Goal: Task Accomplishment & Management: Manage account settings

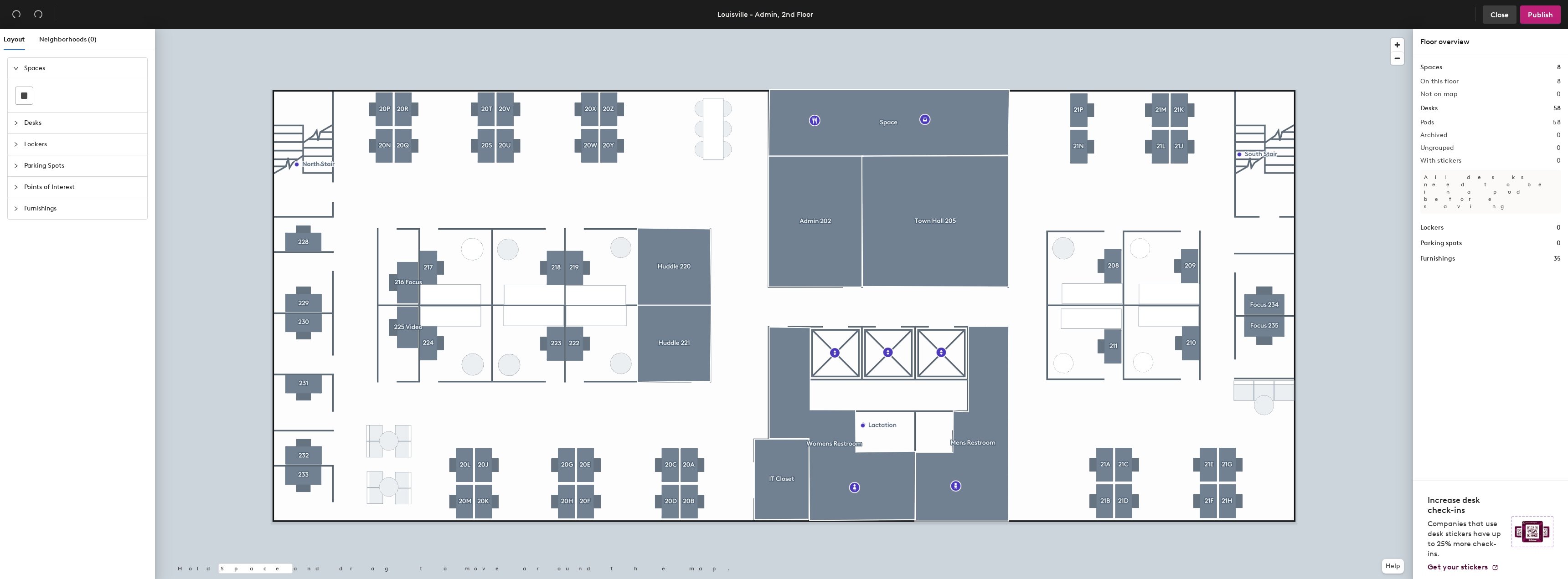
click at [1499, 13] on span "Close" at bounding box center [1499, 14] width 18 height 8
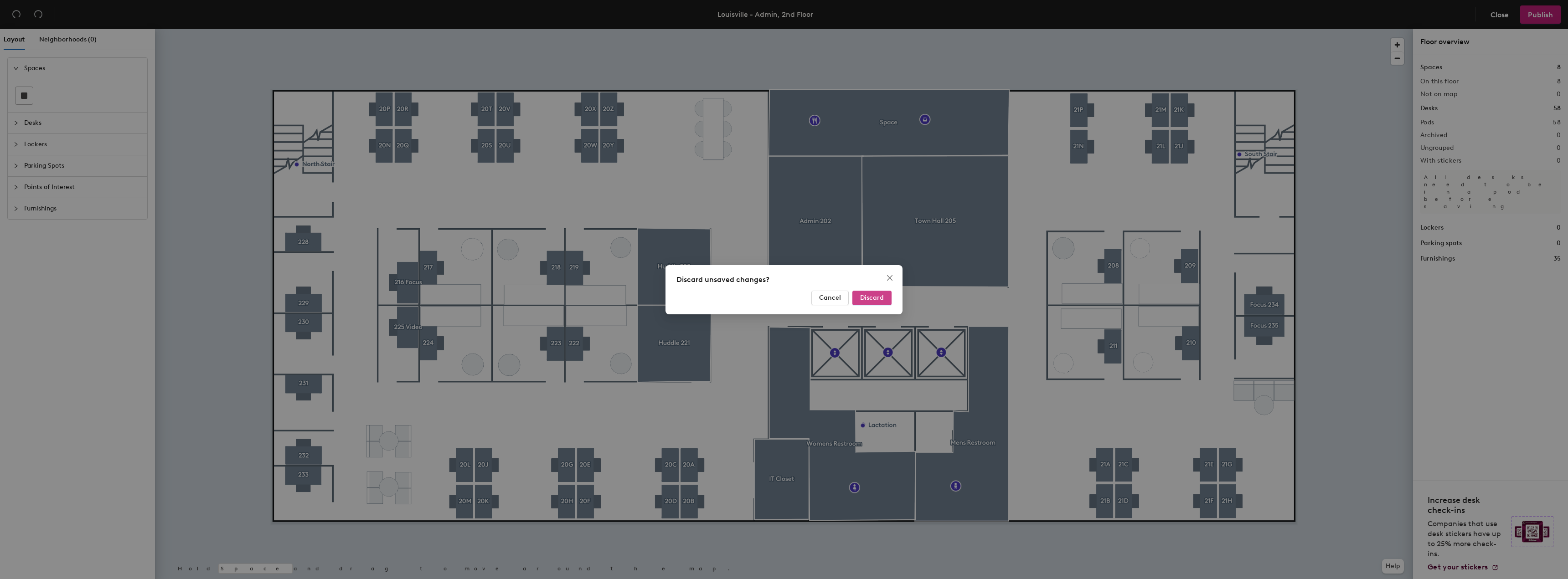
click at [872, 297] on span "Discard" at bounding box center [871, 298] width 24 height 8
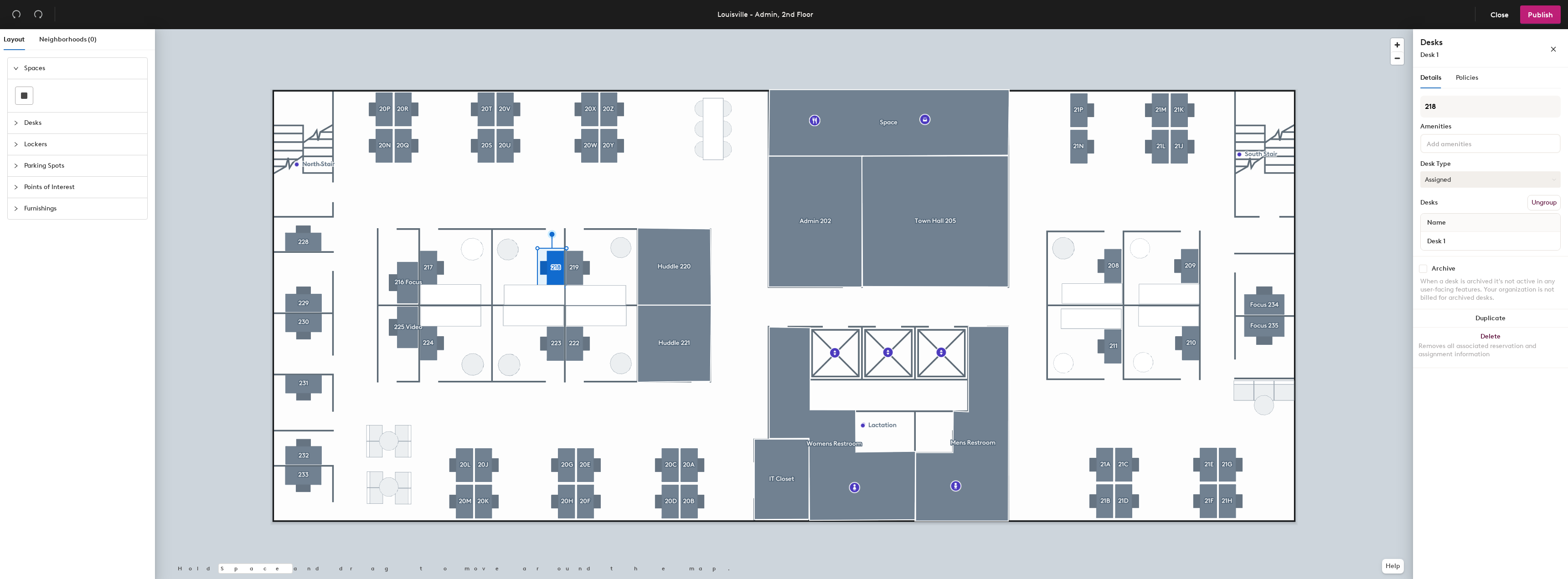
click at [1461, 179] on button "Assigned" at bounding box center [1490, 179] width 140 height 16
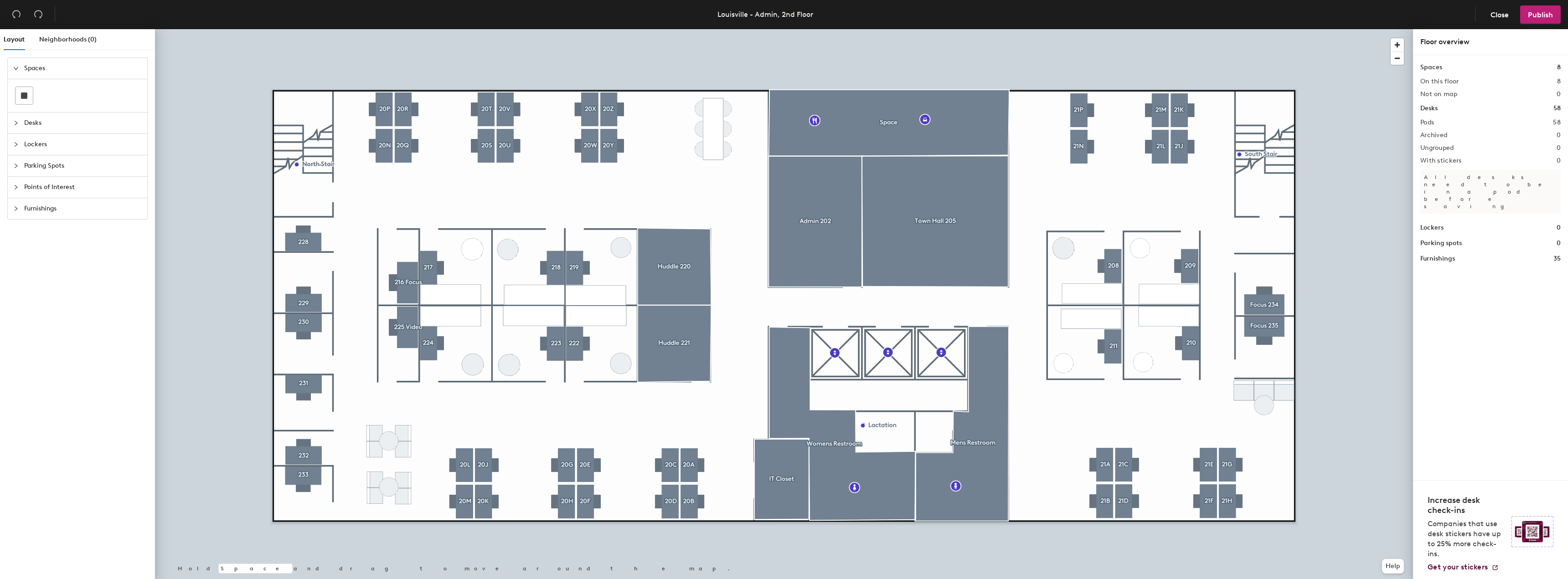
click at [15, 120] on icon "collapsed" at bounding box center [16, 123] width 5 height 5
click at [1537, 15] on span "Publish" at bounding box center [1540, 14] width 25 height 8
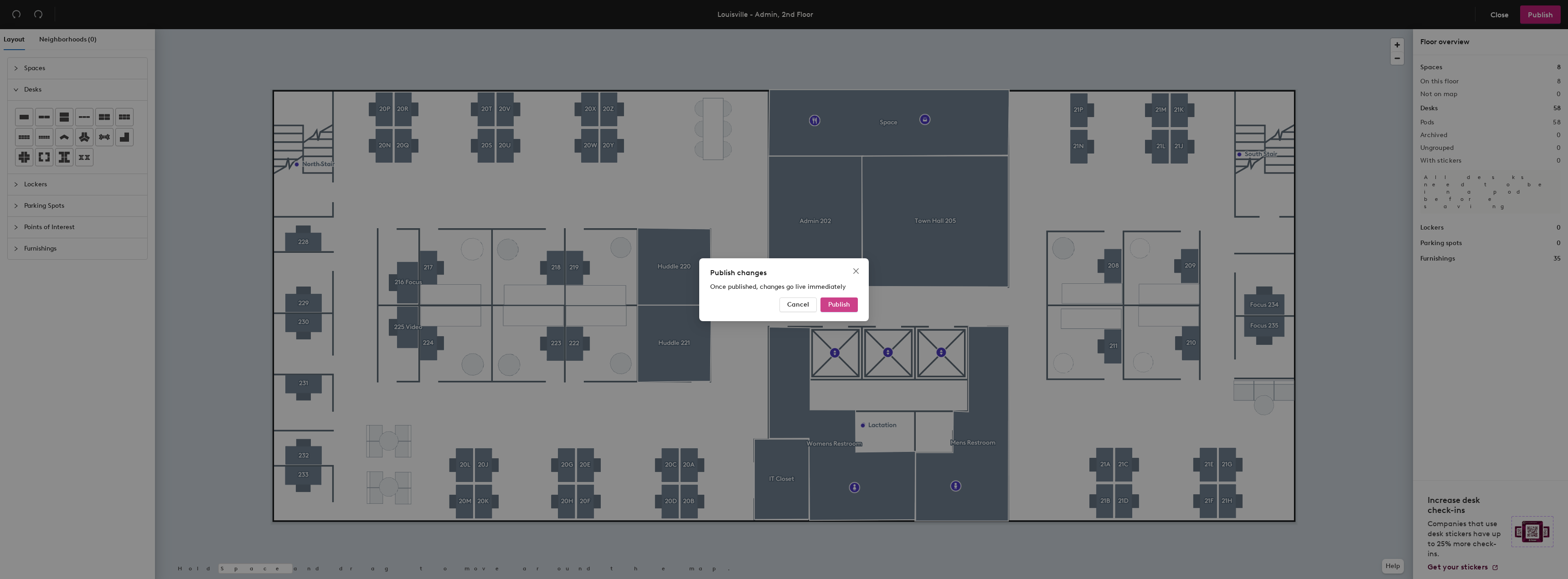
click at [844, 306] on span "Publish" at bounding box center [839, 305] width 22 height 8
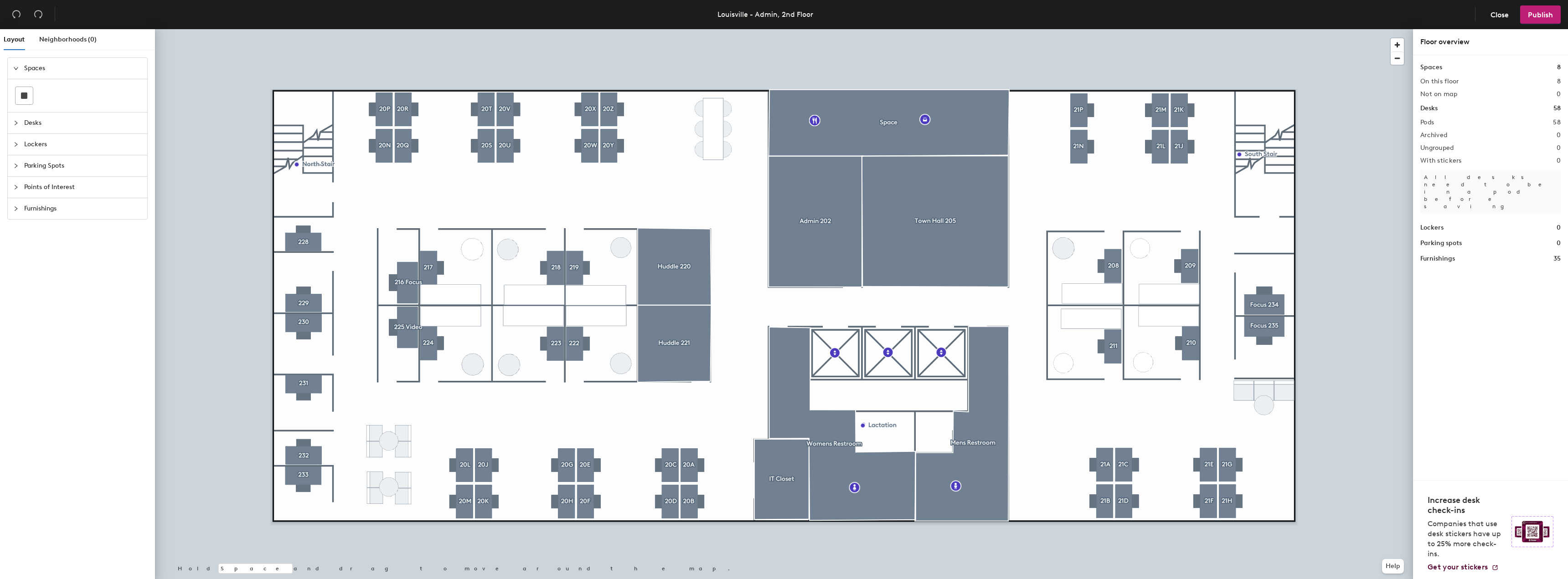
click at [158, 29] on div at bounding box center [784, 29] width 1258 height 0
click at [69, 38] on span "Neighborhoods (0)" at bounding box center [68, 39] width 58 height 8
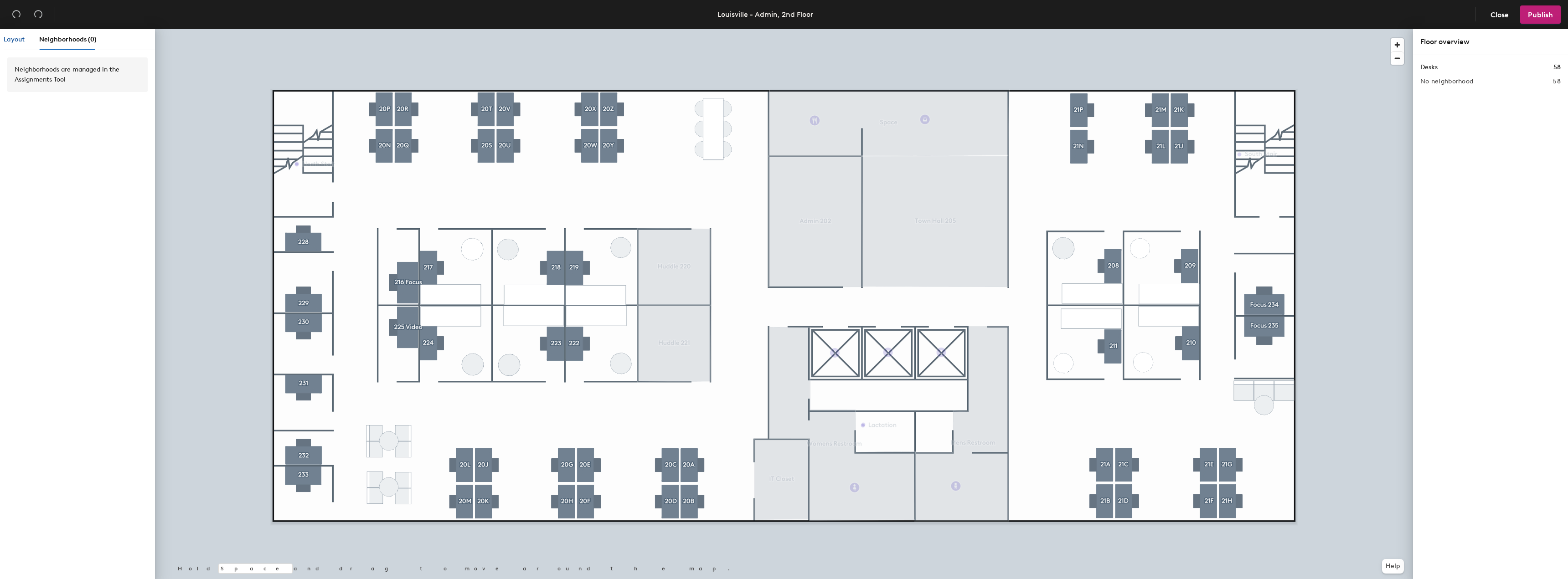
click at [12, 38] on span "Layout" at bounding box center [14, 39] width 21 height 8
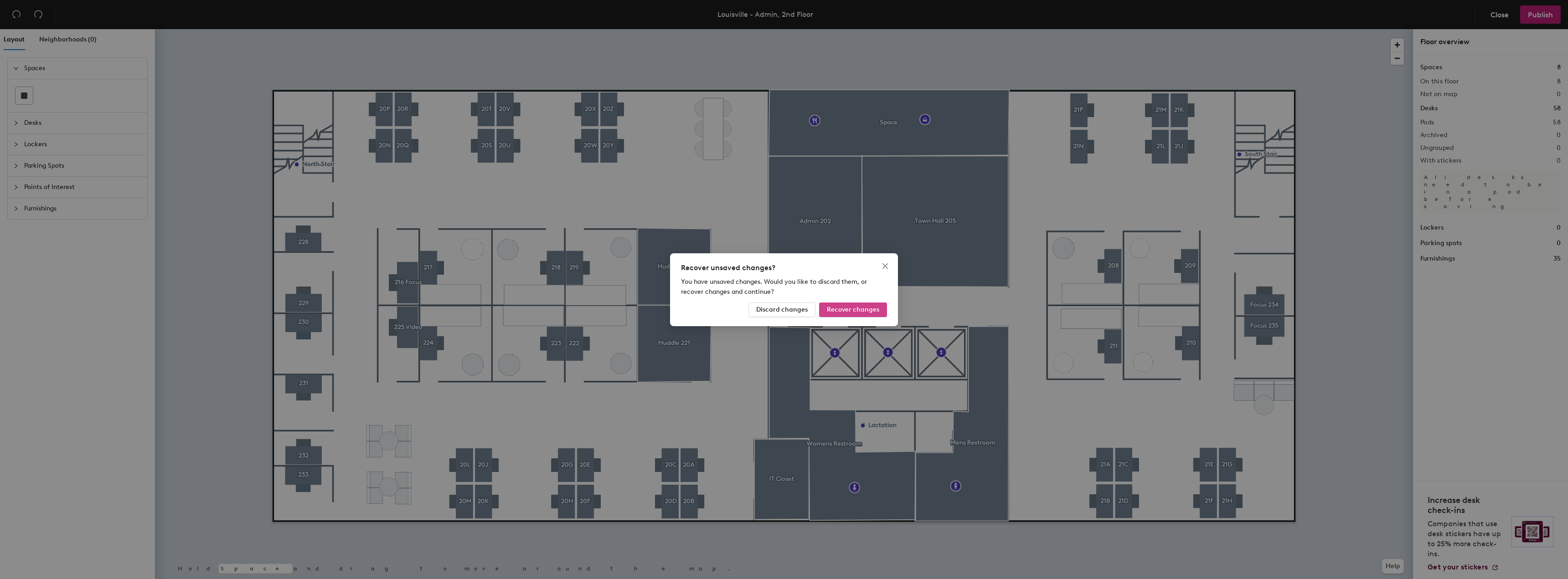
click at [841, 310] on span "Recover changes" at bounding box center [853, 310] width 52 height 8
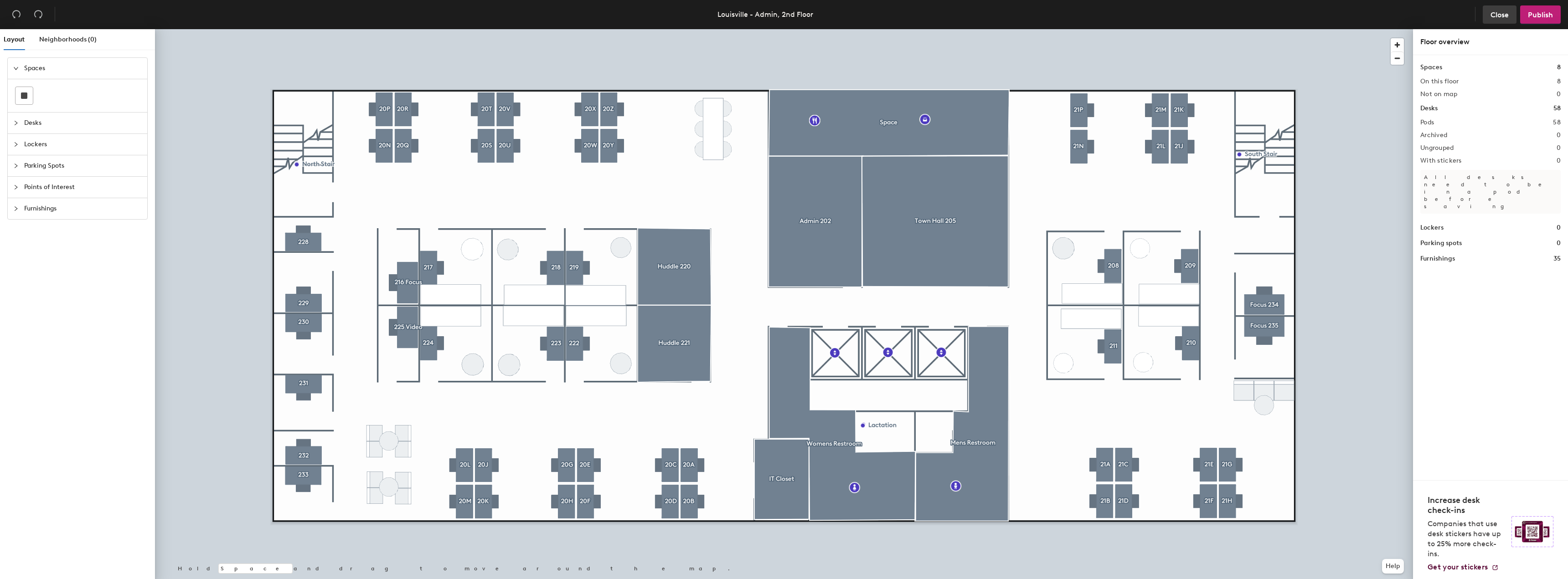
click at [1505, 15] on span "Close" at bounding box center [1499, 14] width 18 height 8
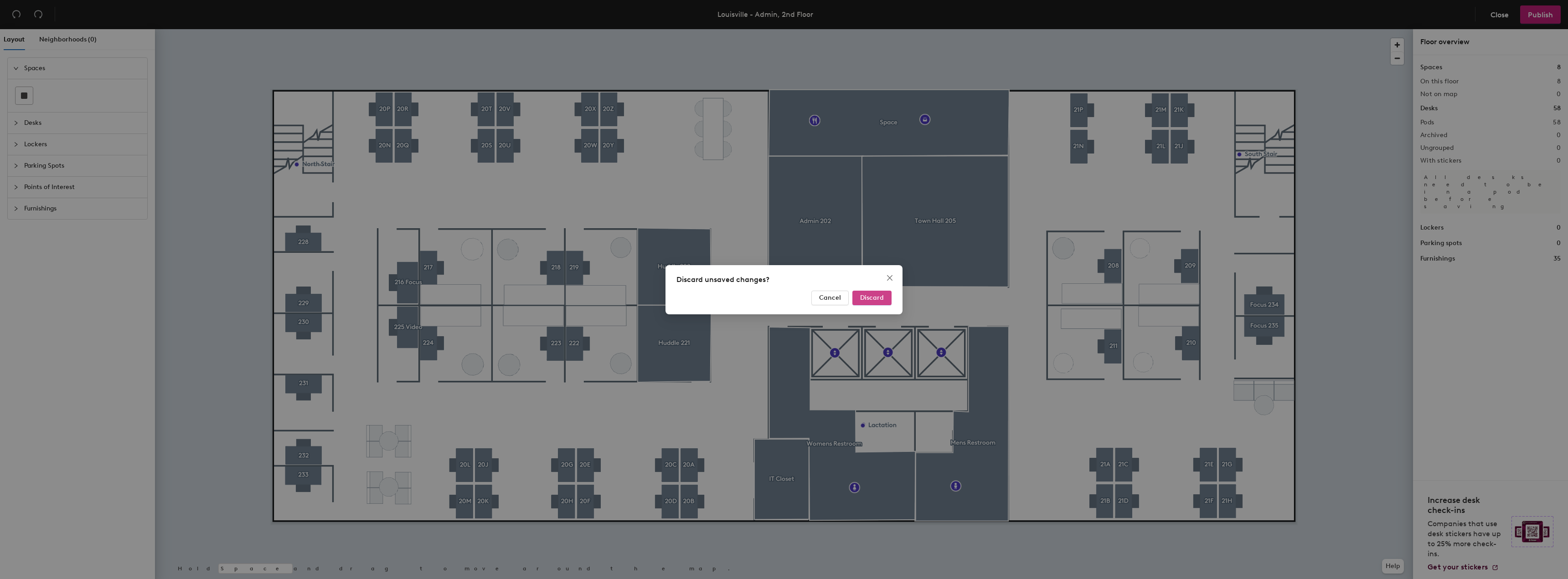
click at [863, 295] on span "Discard" at bounding box center [871, 298] width 24 height 8
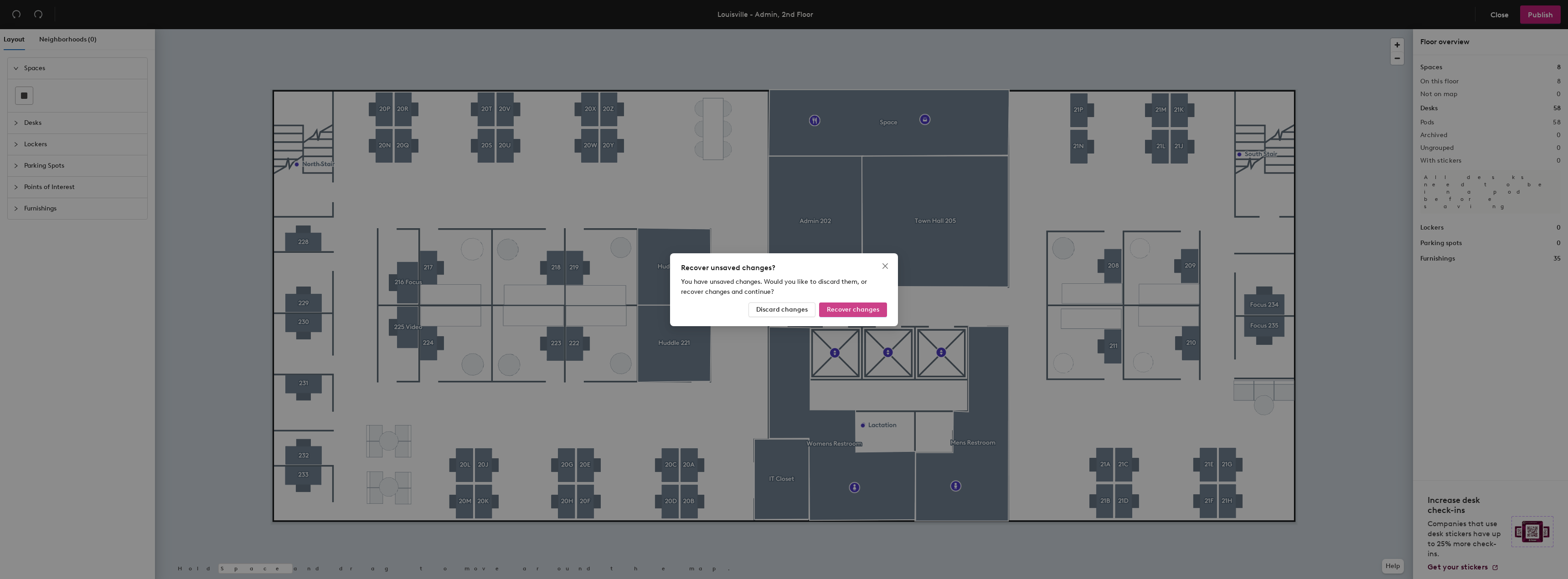
click at [840, 313] on span "Recover changes" at bounding box center [853, 310] width 52 height 8
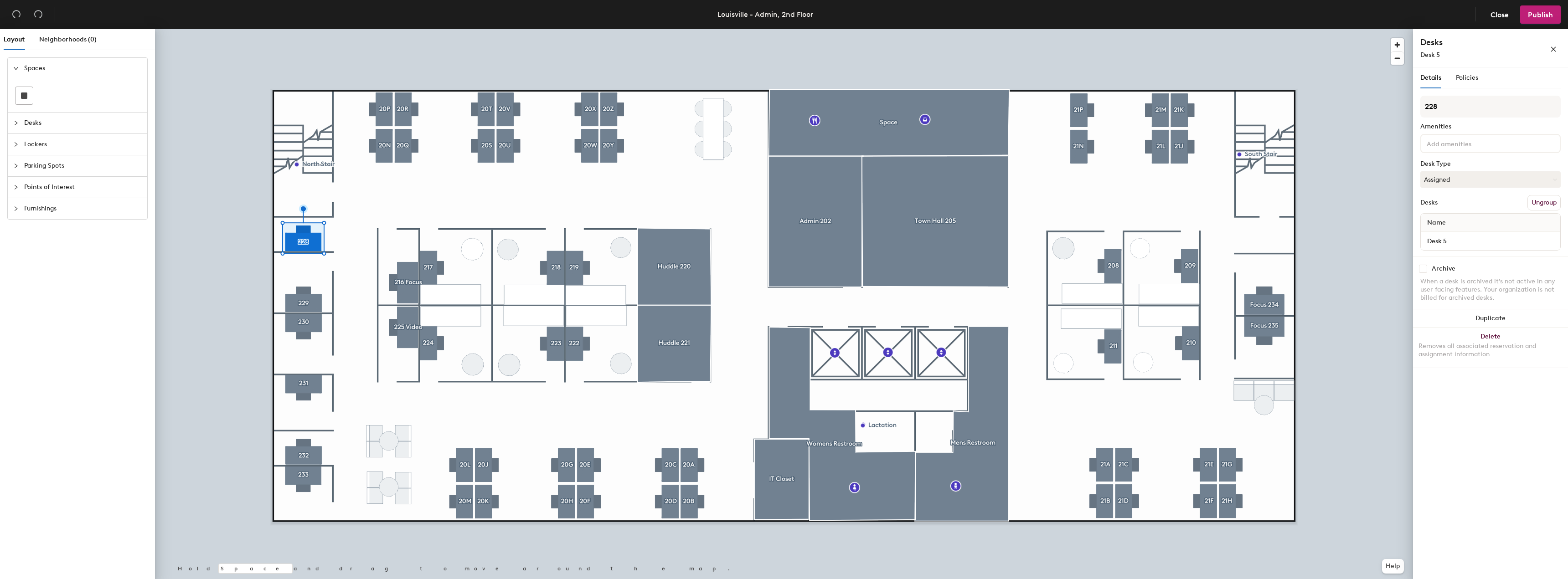
click at [221, 29] on div at bounding box center [784, 29] width 1258 height 0
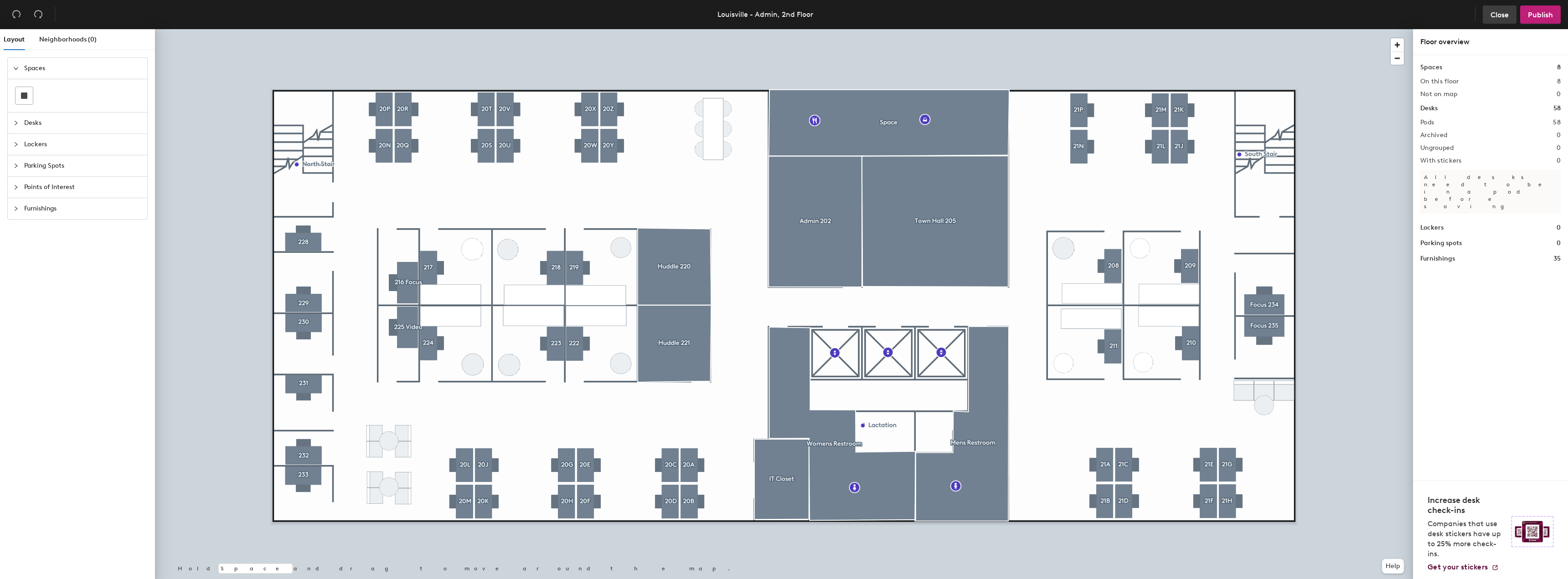
click at [1502, 17] on span "Close" at bounding box center [1499, 14] width 18 height 8
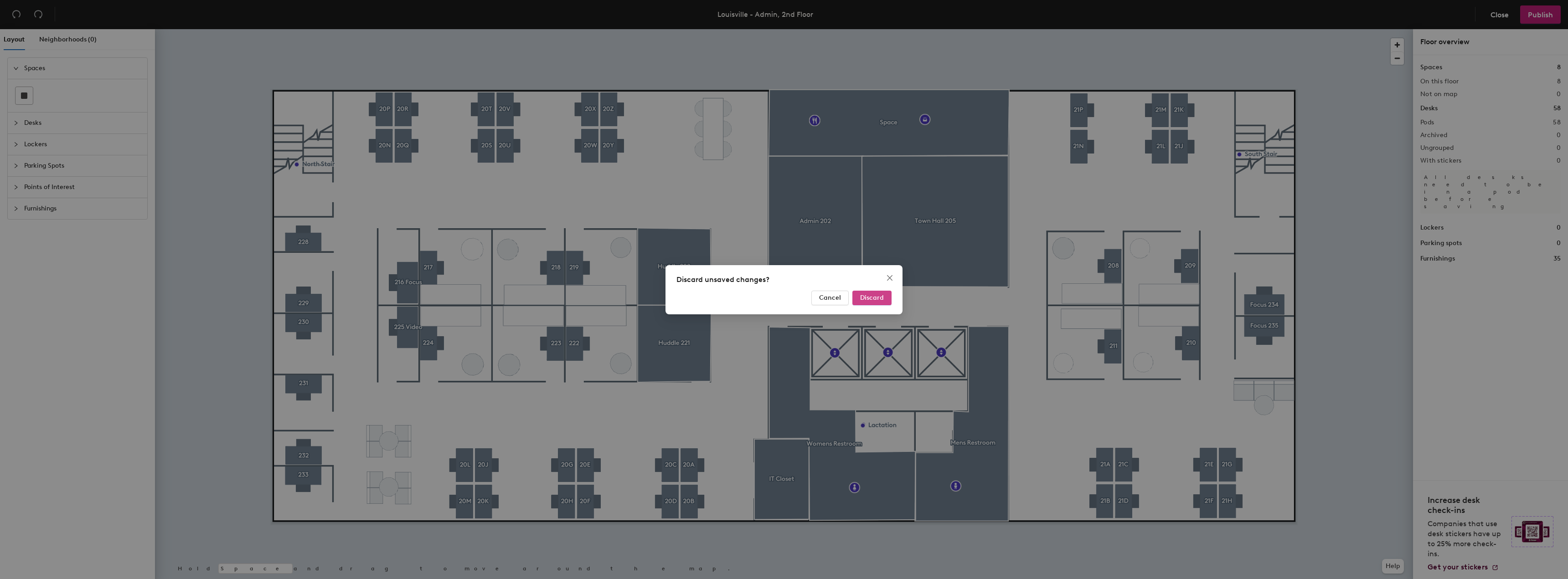
click at [871, 298] on span "Discard" at bounding box center [871, 298] width 24 height 8
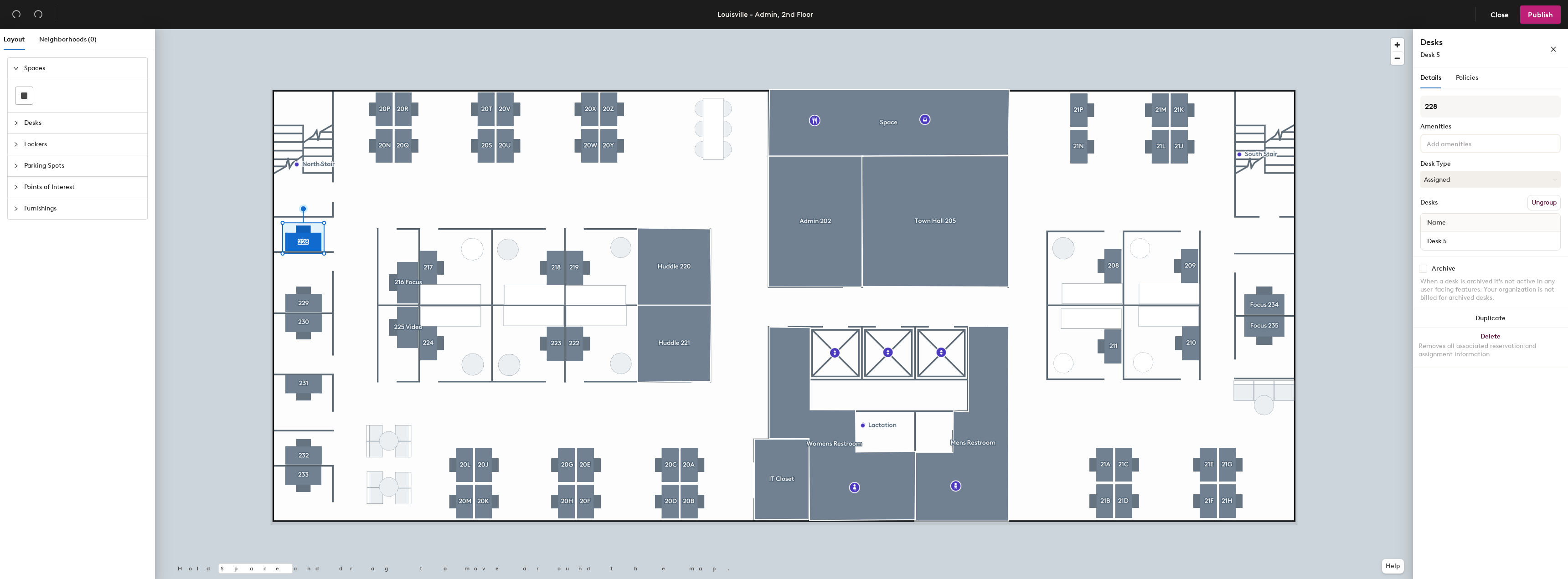
click at [1463, 144] on input at bounding box center [1465, 143] width 82 height 11
click at [1465, 191] on div "Monitor" at bounding box center [1490, 193] width 138 height 14
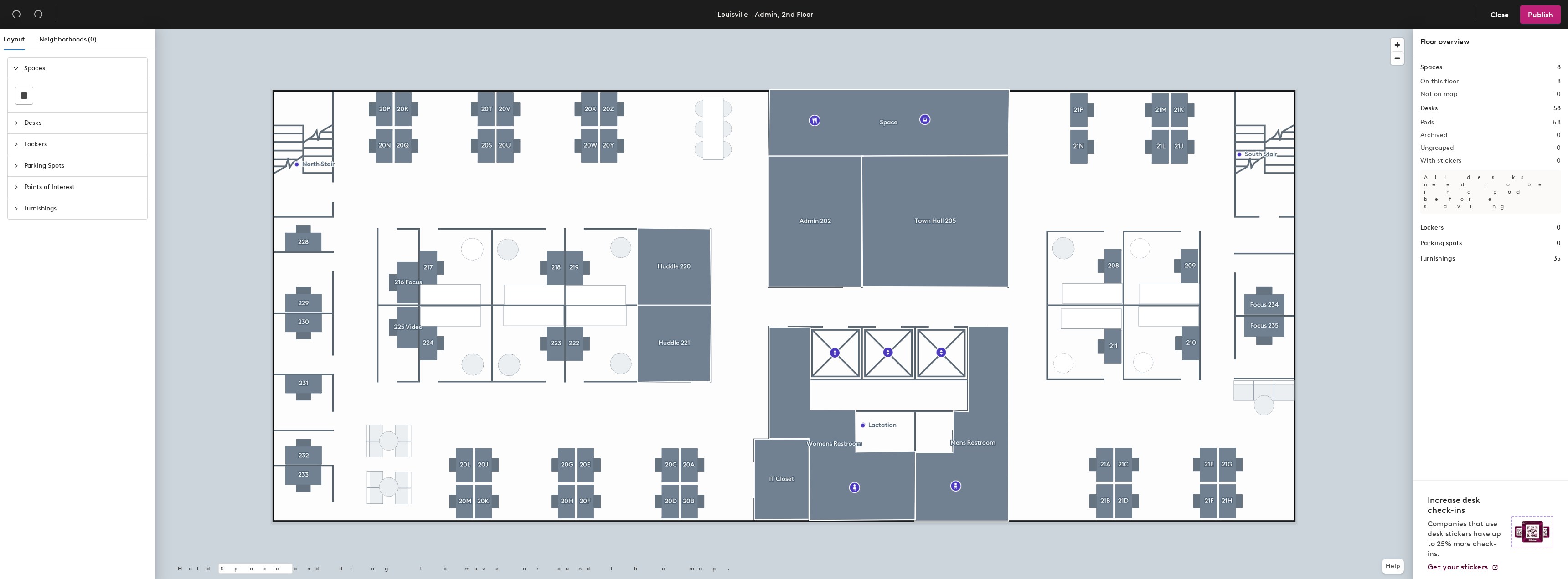
click at [1352, 29] on div at bounding box center [784, 29] width 1258 height 0
click at [1541, 13] on span "Publish" at bounding box center [1540, 14] width 25 height 8
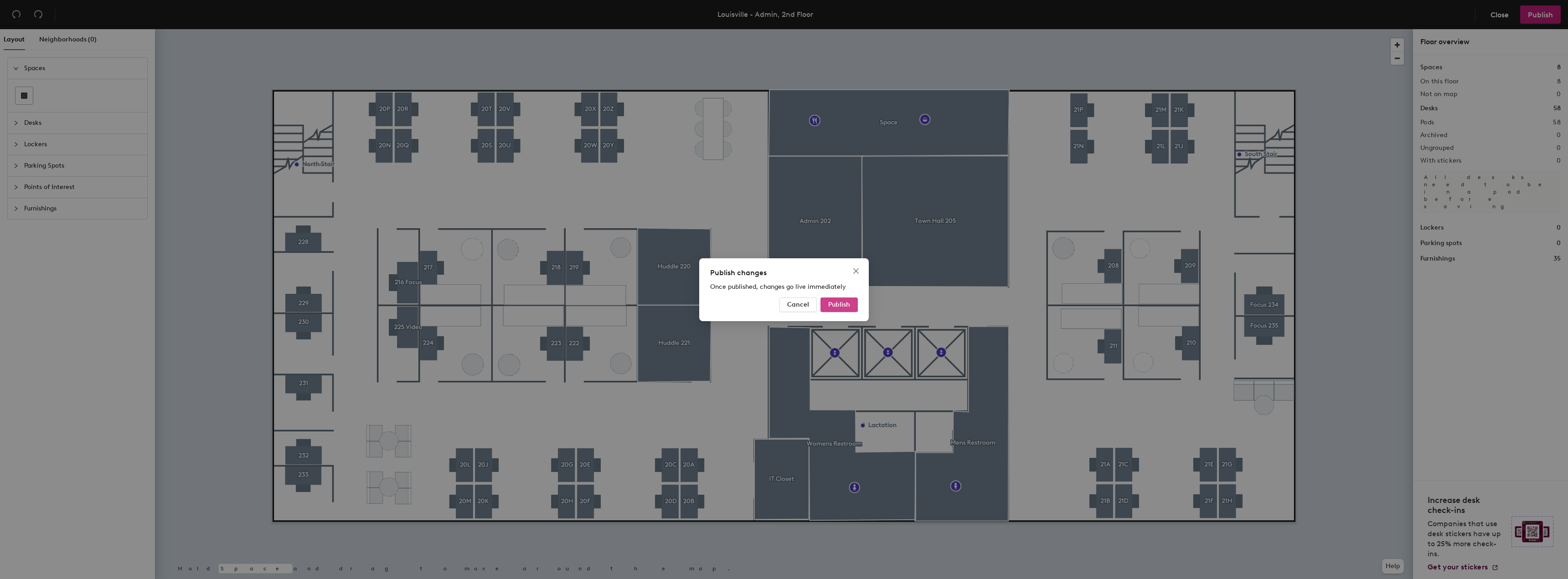
click at [845, 308] on span "Publish" at bounding box center [839, 305] width 22 height 8
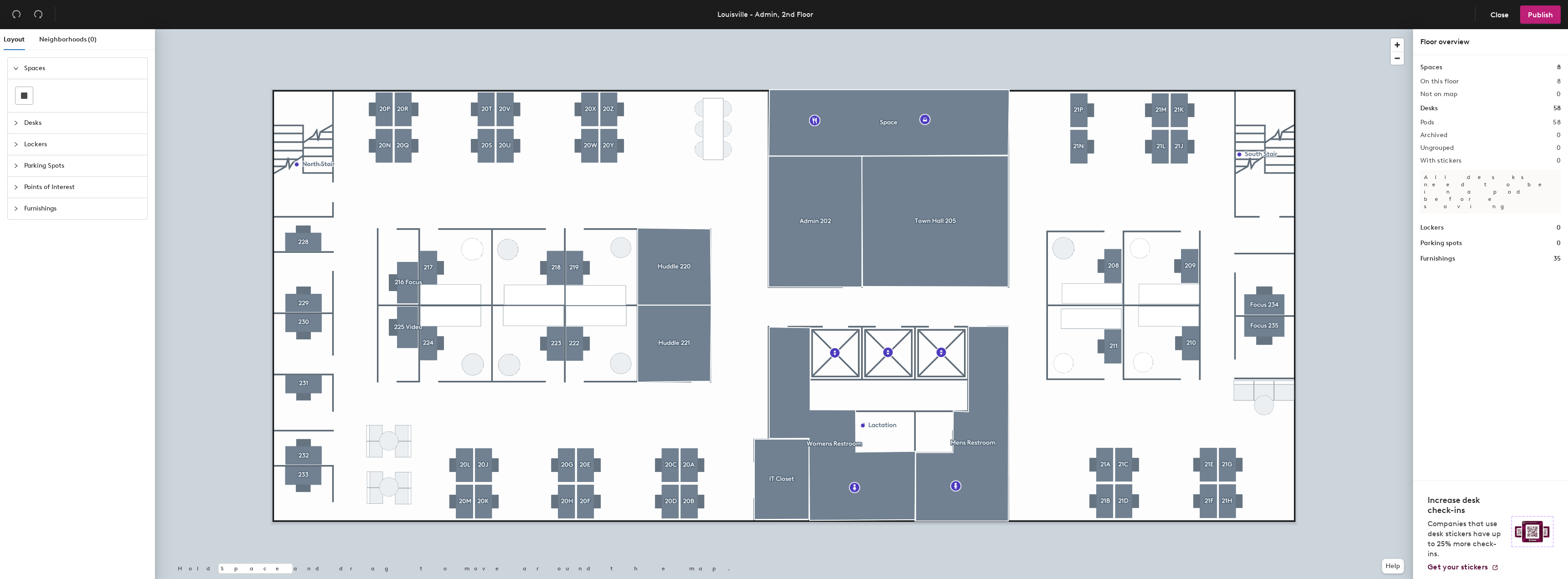
click at [14, 124] on icon "collapsed" at bounding box center [16, 123] width 5 height 5
click at [16, 186] on icon "collapsed" at bounding box center [16, 184] width 5 height 5
click at [15, 168] on icon "collapsed" at bounding box center [16, 166] width 5 height 5
click at [15, 189] on icon "collapsed" at bounding box center [16, 187] width 5 height 5
click at [17, 249] on icon "collapsed" at bounding box center [16, 248] width 3 height 5
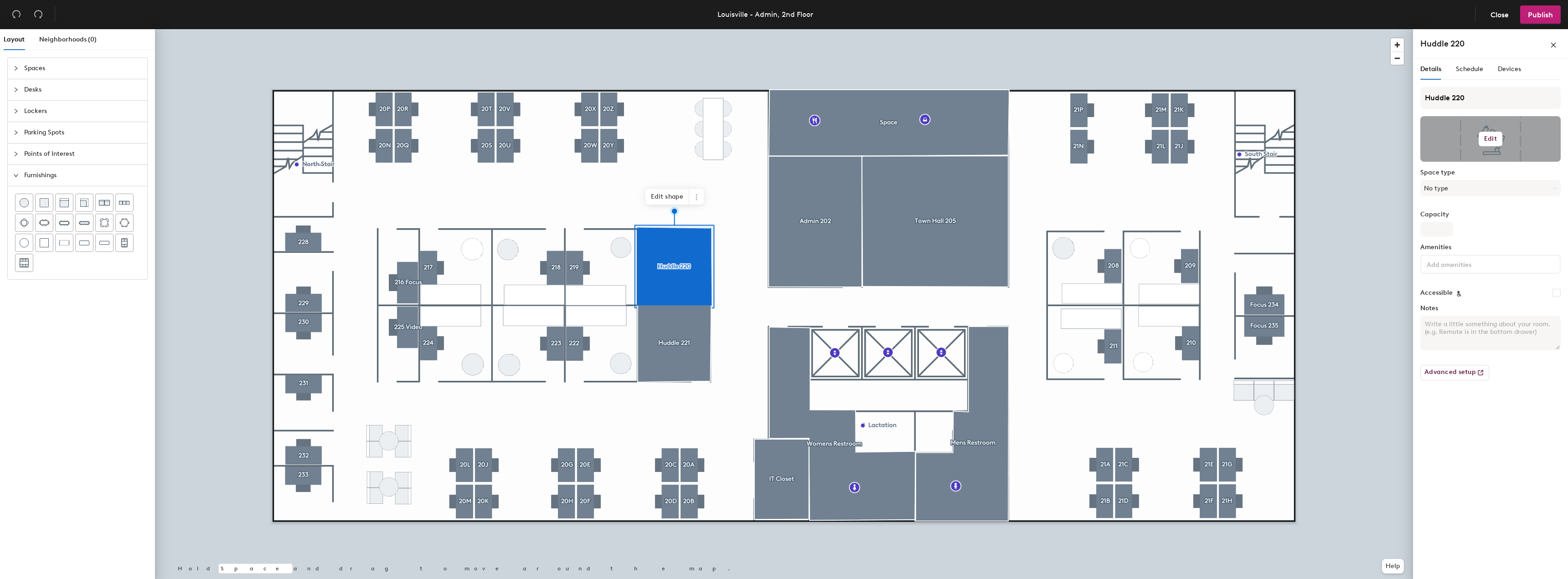
click at [1492, 140] on h6 "Edit" at bounding box center [1490, 138] width 13 height 7
click at [695, 195] on icon at bounding box center [696, 197] width 7 height 7
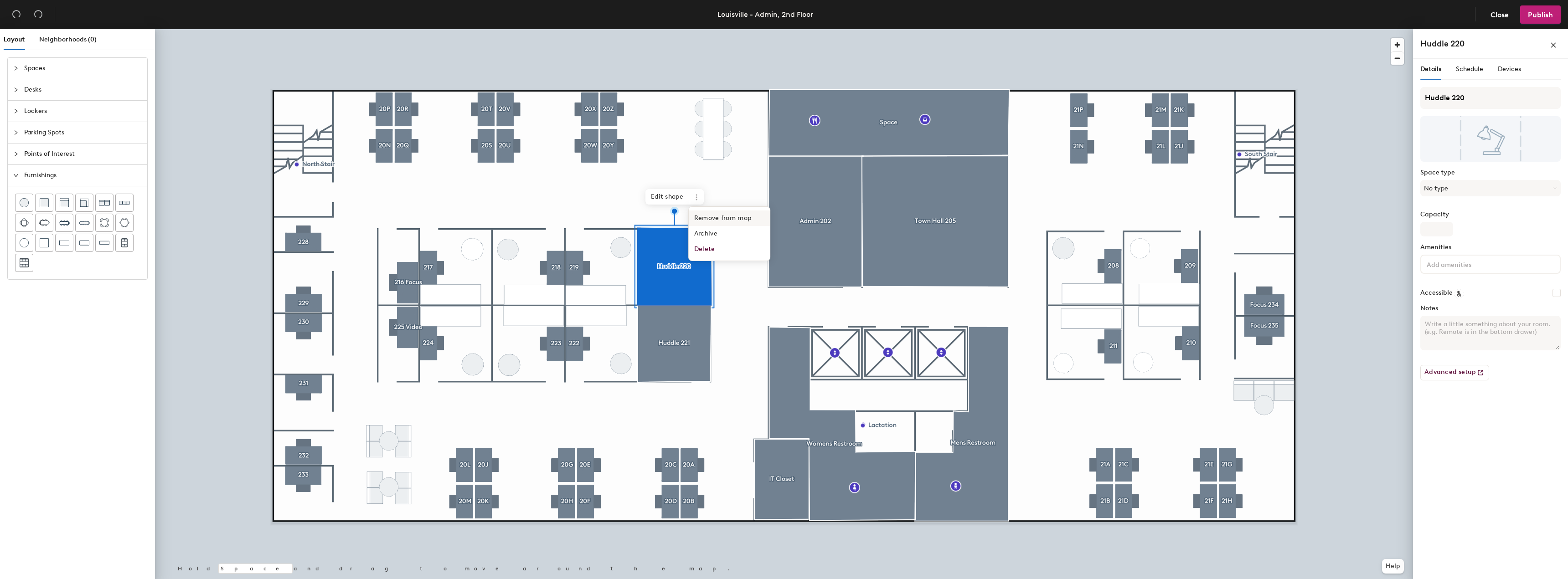
click at [711, 216] on span "Remove from map" at bounding box center [729, 219] width 81 height 16
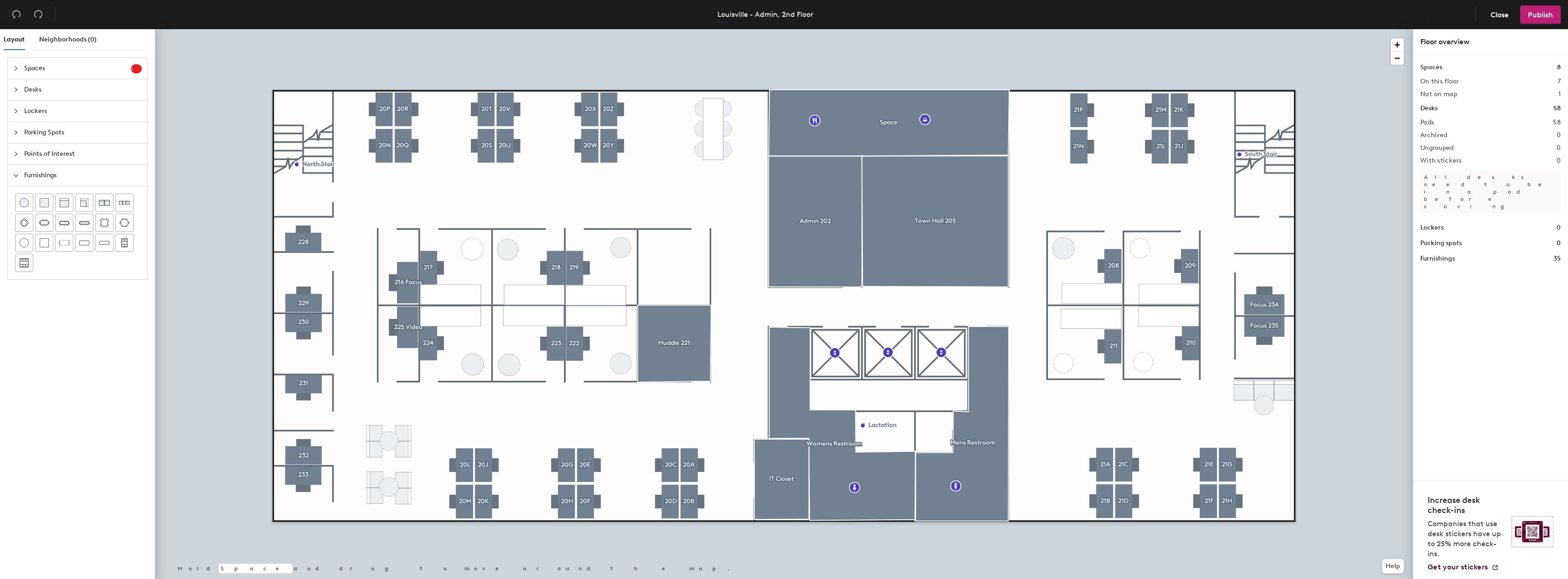
click at [28, 153] on span "Points of Interest" at bounding box center [83, 154] width 118 height 21
click at [82, 223] on icon at bounding box center [84, 221] width 11 height 11
type input "Huddle 220"
click at [679, 302] on span "Done" at bounding box center [683, 301] width 27 height 16
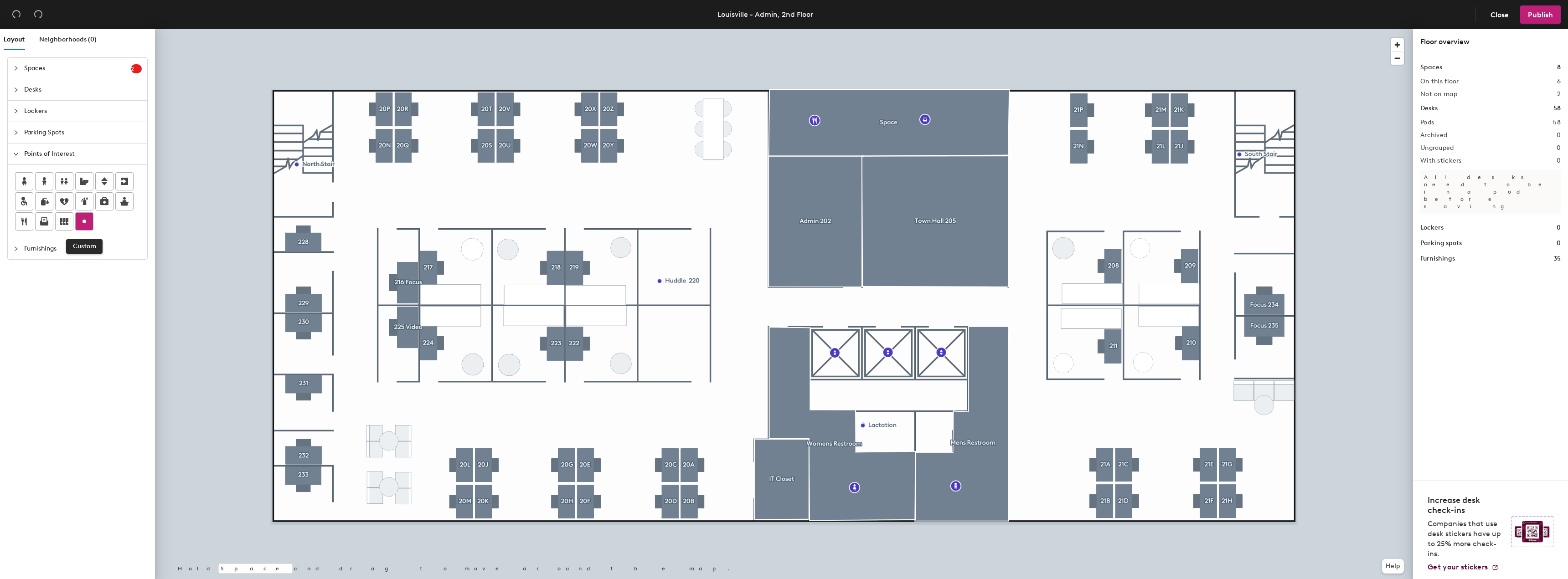
click at [80, 223] on icon at bounding box center [84, 221] width 11 height 11
type input "Huddle 221"
click at [677, 362] on span "Done" at bounding box center [680, 361] width 27 height 16
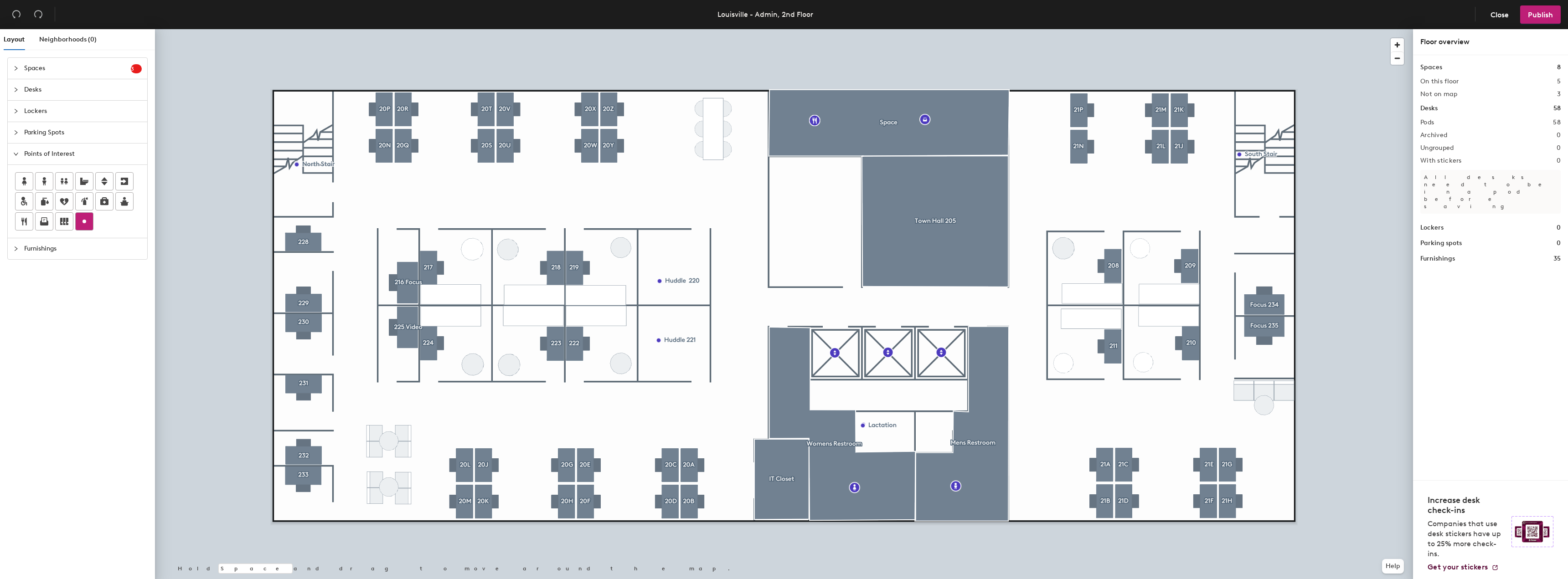
click at [87, 223] on icon at bounding box center [84, 221] width 11 height 11
type input "Admin 220"
click at [812, 246] on span "Done" at bounding box center [807, 243] width 27 height 16
click at [1349, 29] on div at bounding box center [784, 29] width 1258 height 0
click at [13, 91] on div "Desks" at bounding box center [78, 90] width 140 height 21
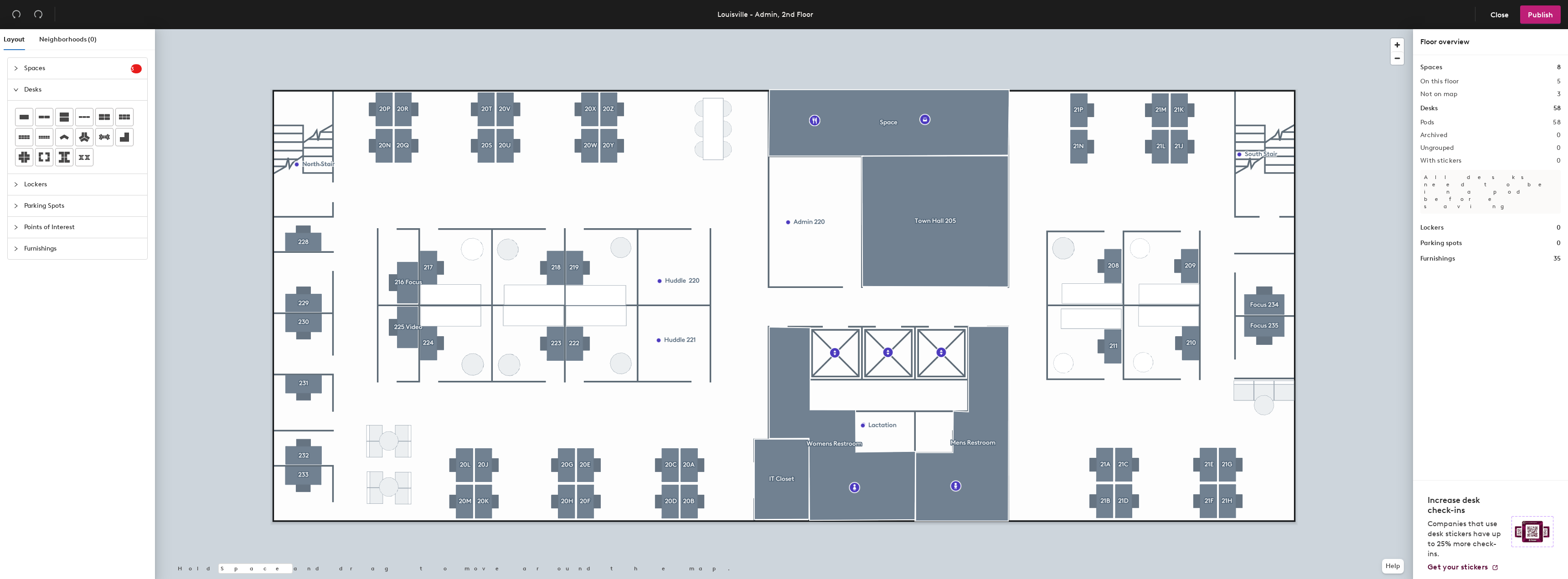
click at [13, 91] on div "Desks" at bounding box center [78, 90] width 140 height 21
click at [250, 29] on div at bounding box center [784, 29] width 1258 height 0
click at [14, 67] on icon "collapsed" at bounding box center [16, 68] width 5 height 5
click at [19, 121] on icon "close-circle" at bounding box center [19, 121] width 6 height 6
click at [22, 140] on button "Huddle 220" at bounding box center [45, 141] width 61 height 15
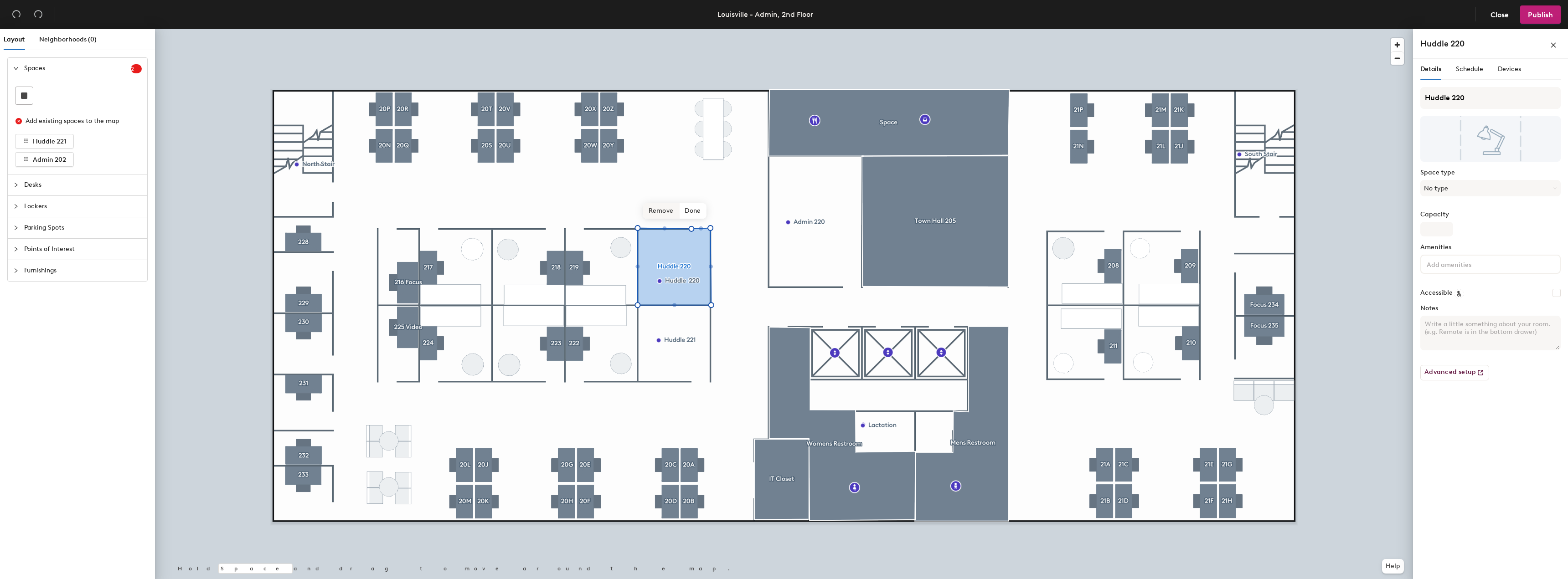
click at [662, 210] on span "Remove" at bounding box center [661, 211] width 36 height 16
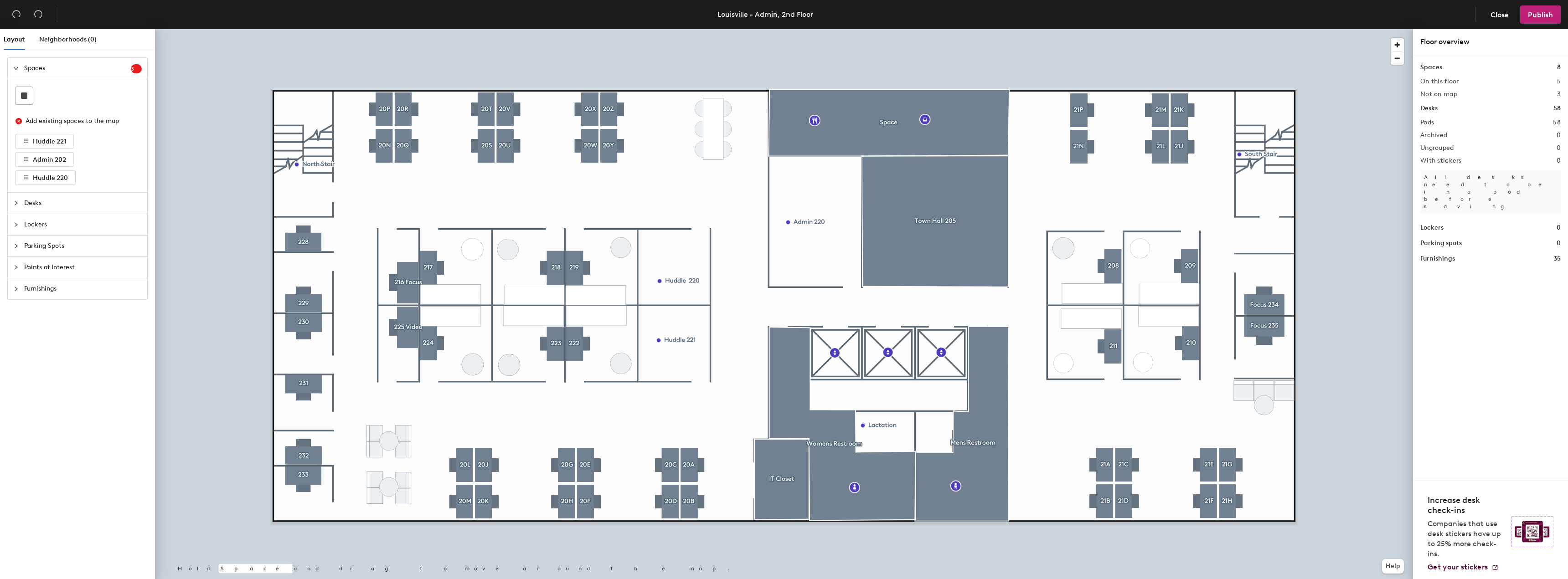
click at [15, 268] on icon "collapsed" at bounding box center [16, 267] width 5 height 5
click at [785, 459] on div "Layout Neighborhoods (0) Spaces 3 Add existing spaces to the map Huddle 221 Adm…" at bounding box center [784, 306] width 1568 height 554
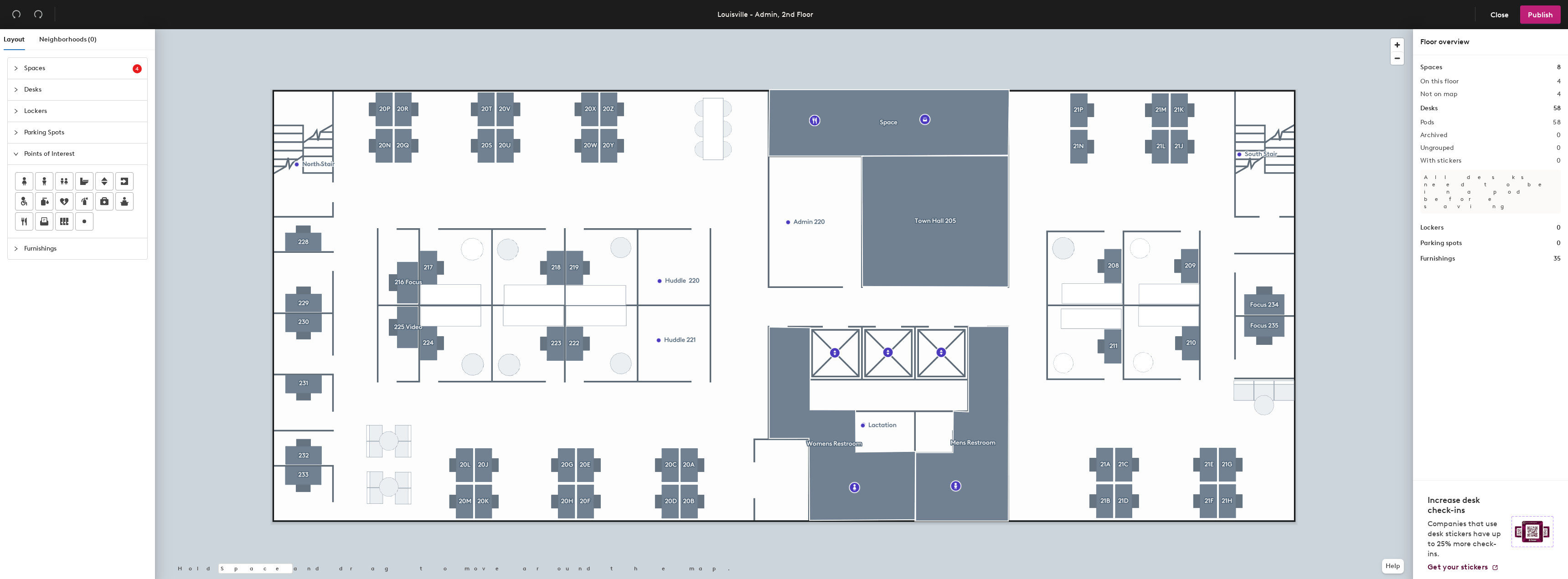
click at [831, 29] on div at bounding box center [784, 29] width 1258 height 0
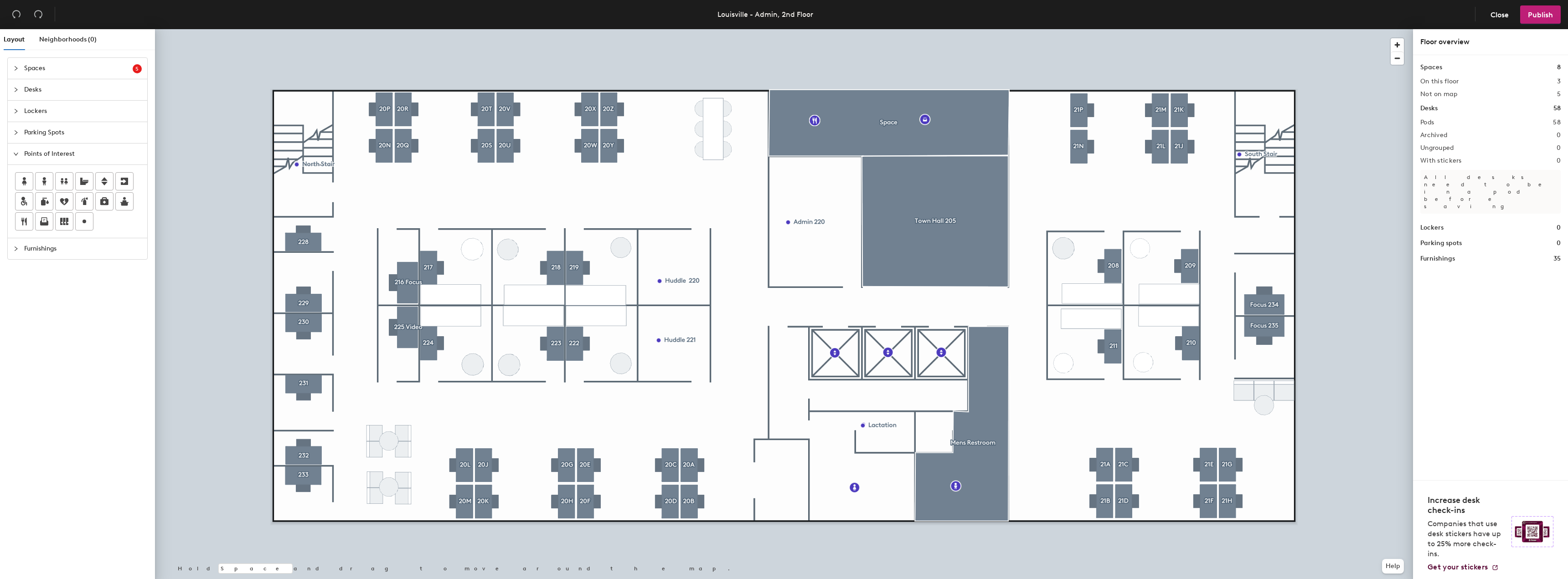
click at [874, 29] on div at bounding box center [784, 29] width 1258 height 0
drag, startPoint x: 85, startPoint y: 220, endPoint x: 851, endPoint y: 424, distance: 792.7
click at [834, 29] on div at bounding box center [784, 29] width 1258 height 0
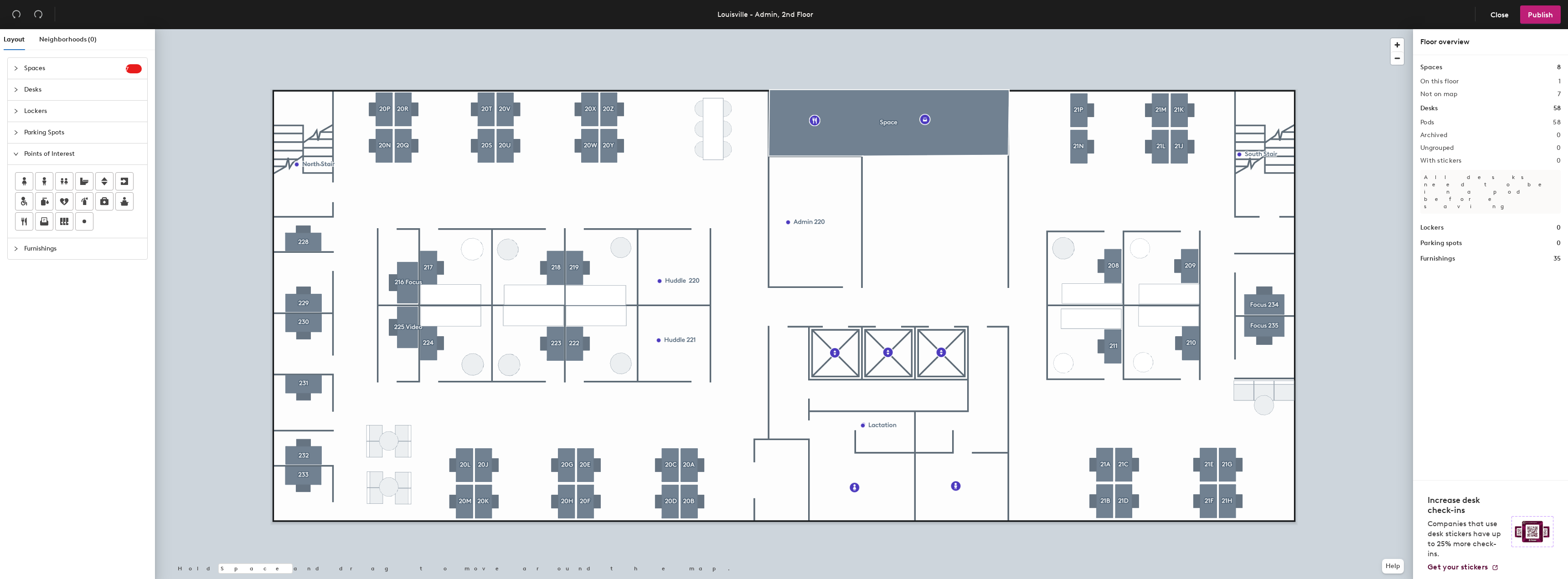
drag, startPoint x: 80, startPoint y: 224, endPoint x: 135, endPoint y: 218, distance: 55.3
click at [81, 223] on icon at bounding box center [84, 221] width 11 height 11
type input "Townhall"
type input "Townhall 205"
click at [1306, 29] on div at bounding box center [784, 29] width 1258 height 0
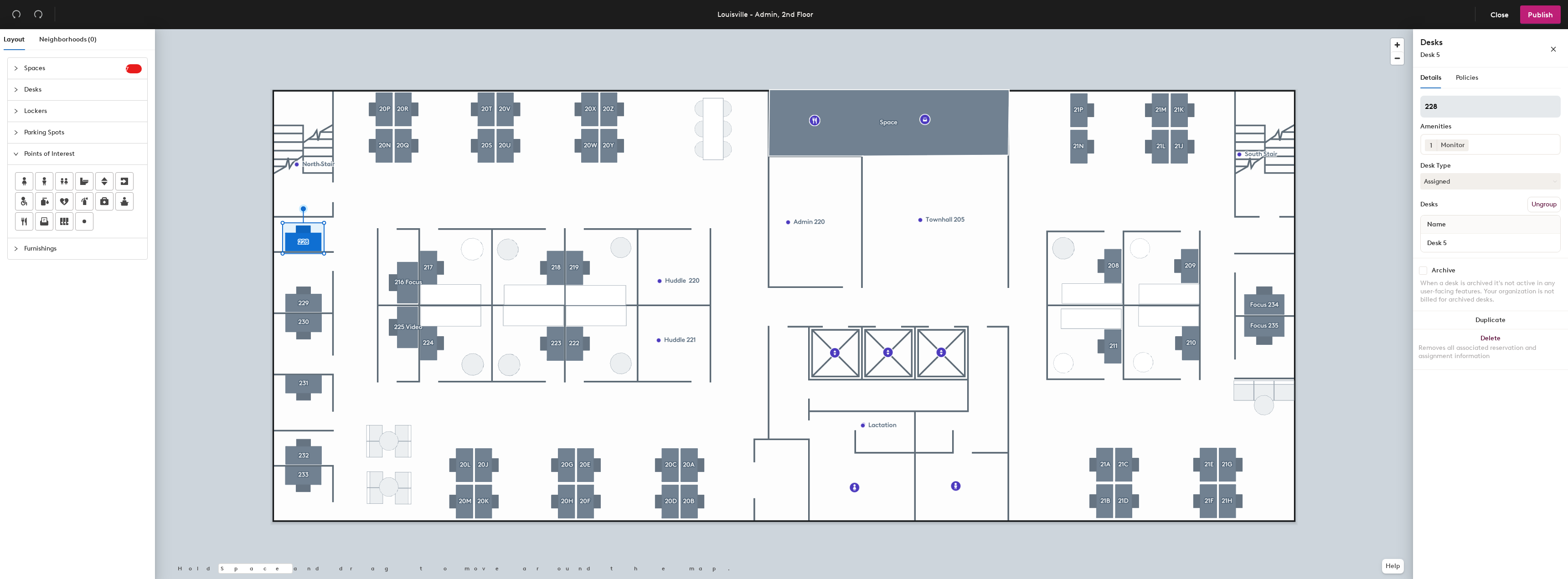
click at [208, 29] on div at bounding box center [784, 29] width 1258 height 0
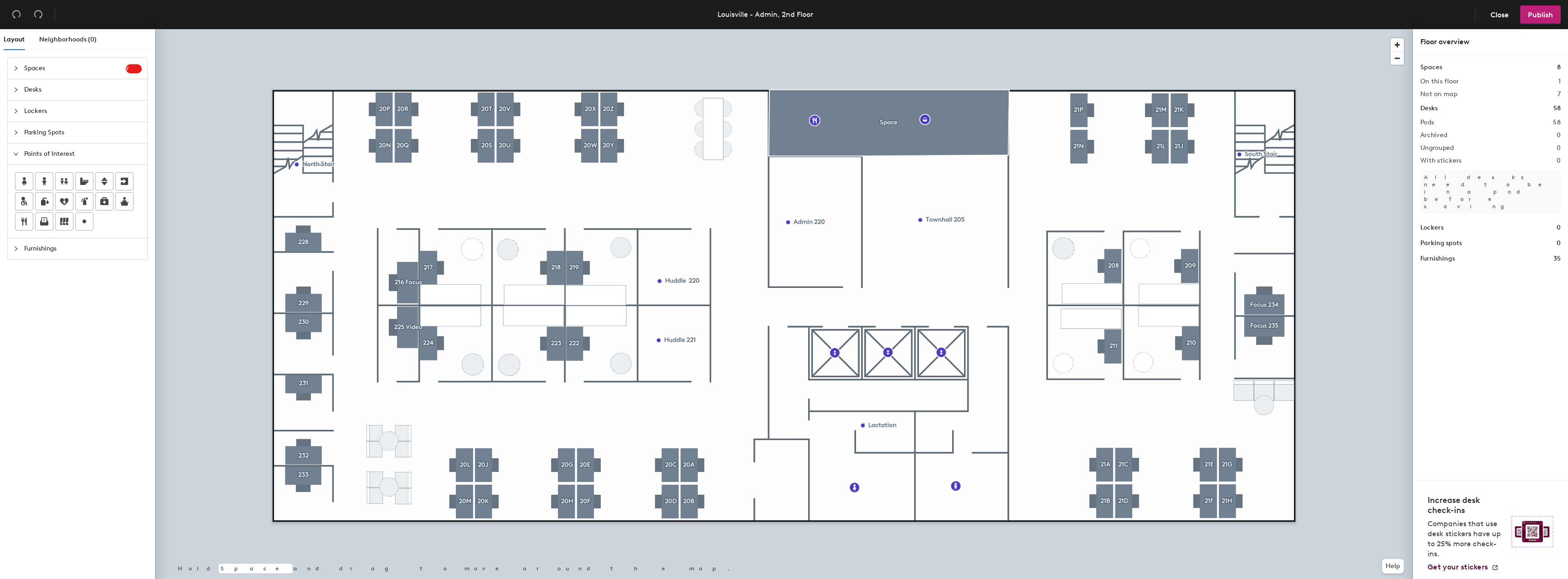
click at [15, 67] on icon "collapsed" at bounding box center [16, 68] width 3 height 5
click at [320, 278] on div "Layout Neighborhoods (0) Spaces 7 Add existing spaces to the map Huddle 221 Adm…" at bounding box center [784, 306] width 1568 height 554
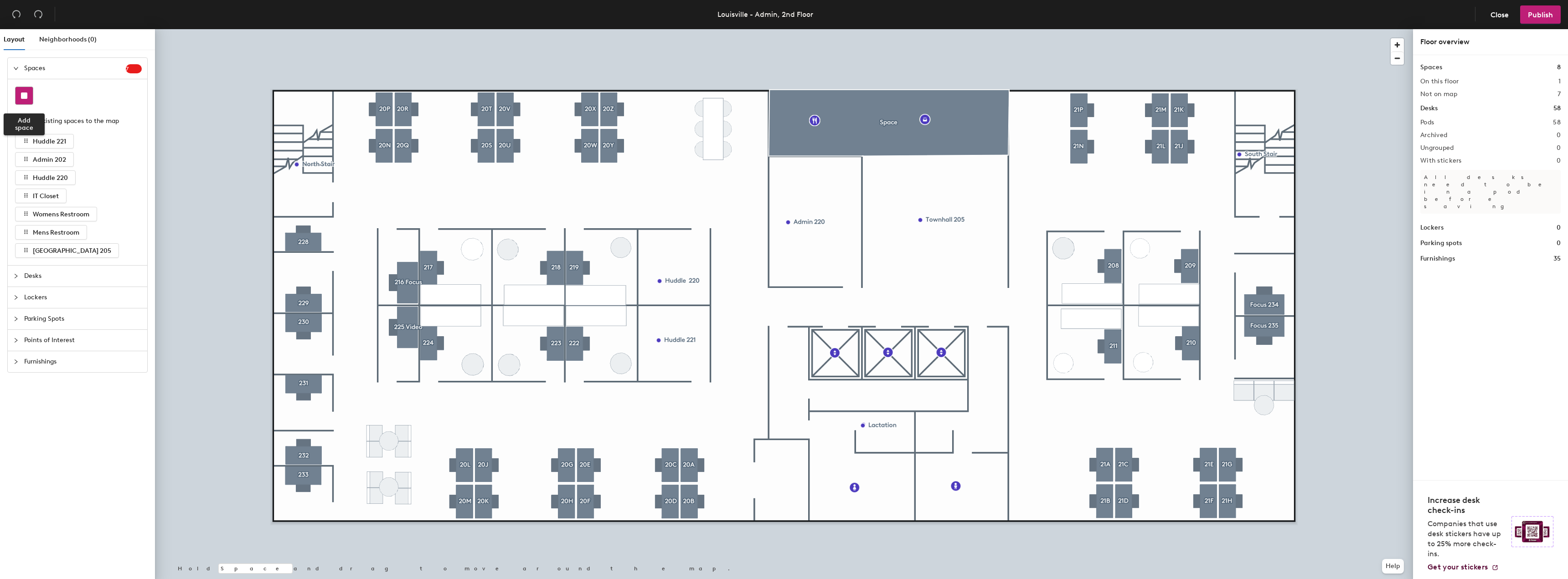
click at [22, 97] on rect at bounding box center [24, 96] width 6 height 6
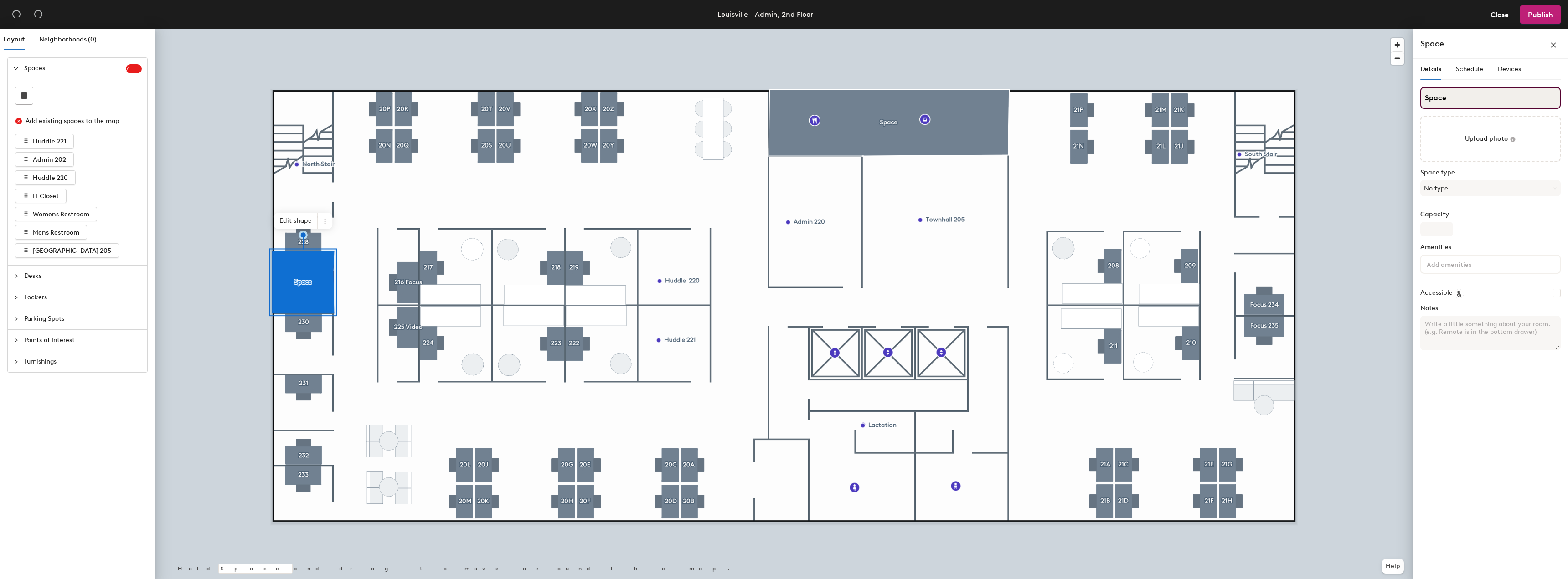
click at [1389, 100] on div "Layout Neighborhoods (0) Spaces 7 Add existing spaces to the map Huddle 221 Adm…" at bounding box center [784, 306] width 1568 height 554
type input "229"
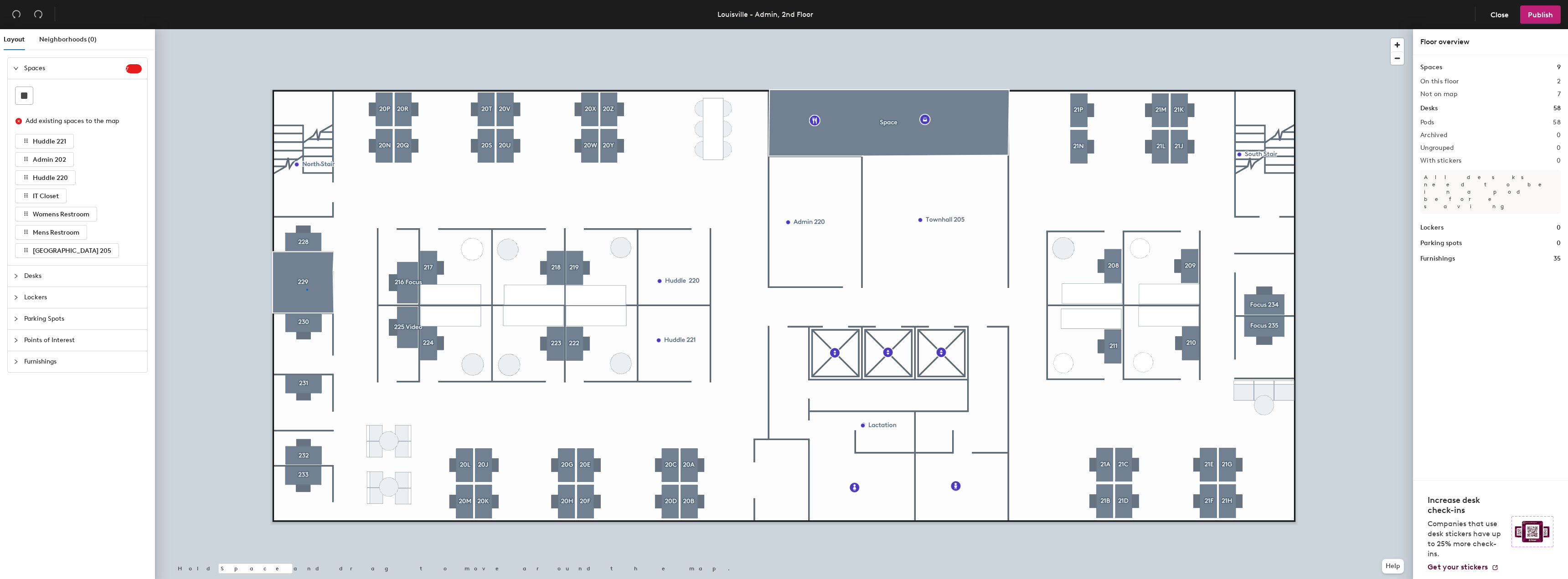
drag, startPoint x: 1452, startPoint y: 98, endPoint x: 670, endPoint y: 23, distance: 785.6
click at [307, 29] on div at bounding box center [784, 29] width 1258 height 0
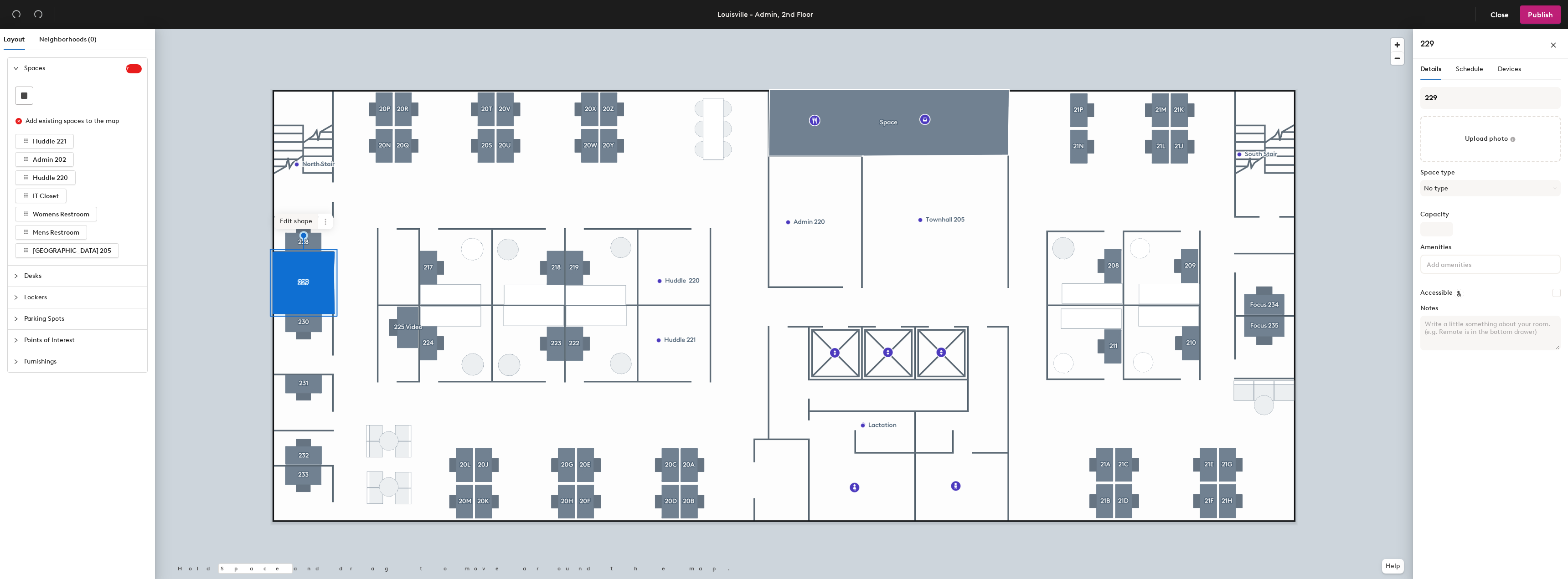
click at [305, 220] on span "Edit shape" at bounding box center [296, 221] width 44 height 16
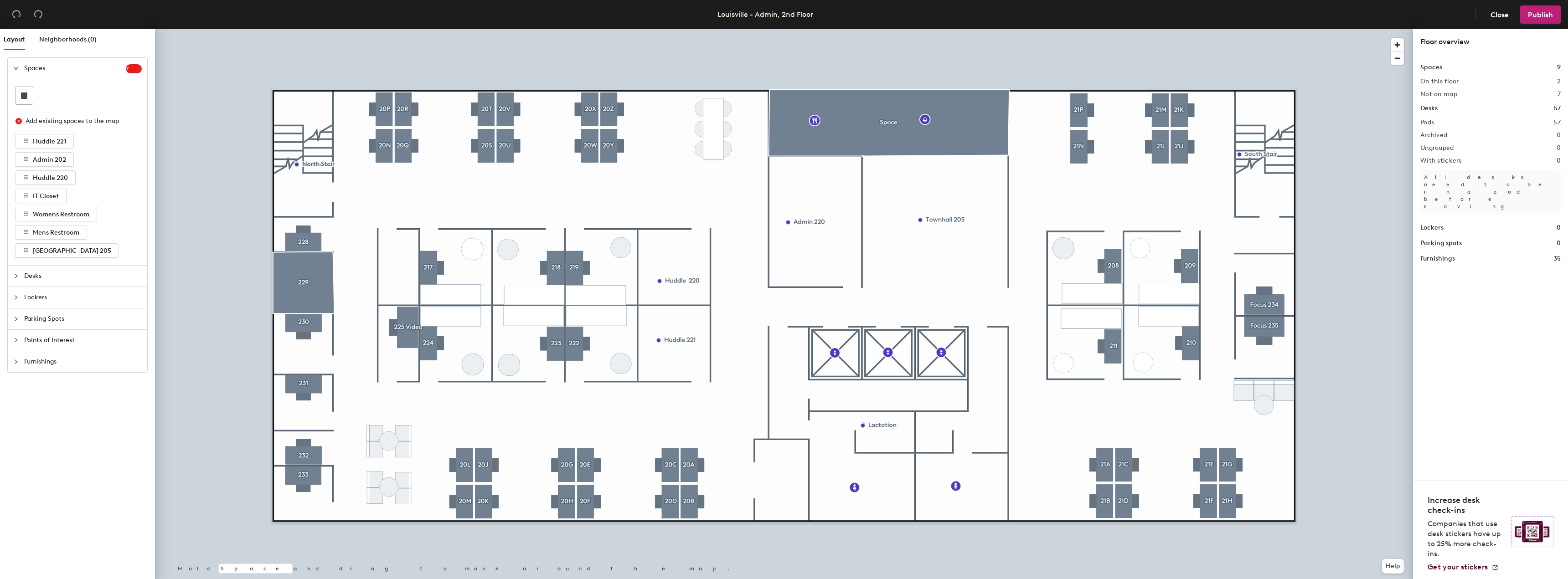
click at [294, 29] on div at bounding box center [784, 29] width 1258 height 0
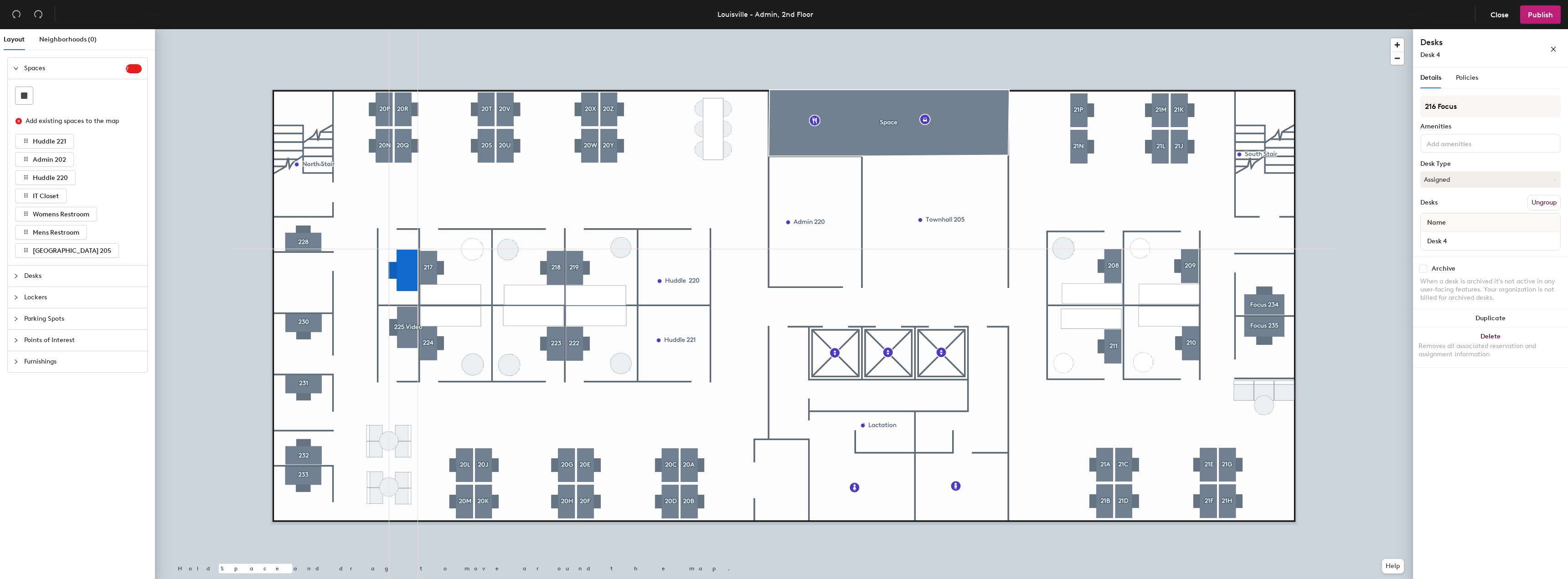
click at [223, 29] on div at bounding box center [784, 29] width 1258 height 0
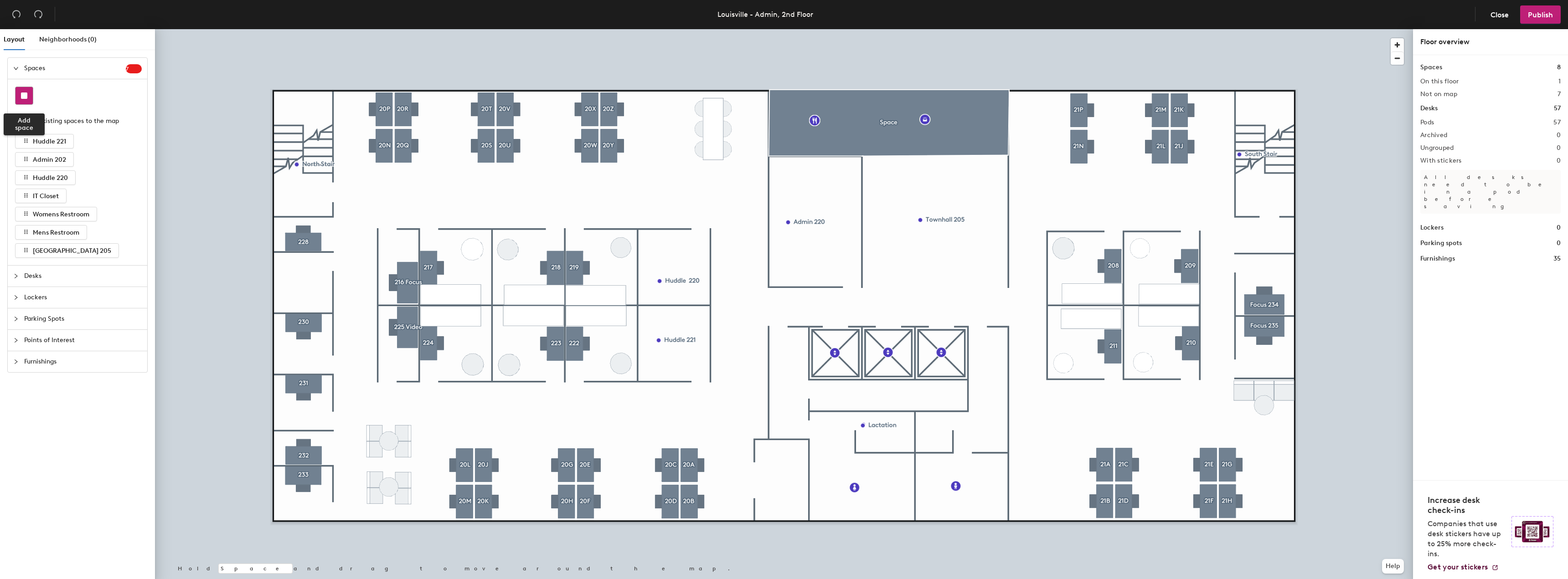
click at [25, 99] on div at bounding box center [24, 96] width 17 height 17
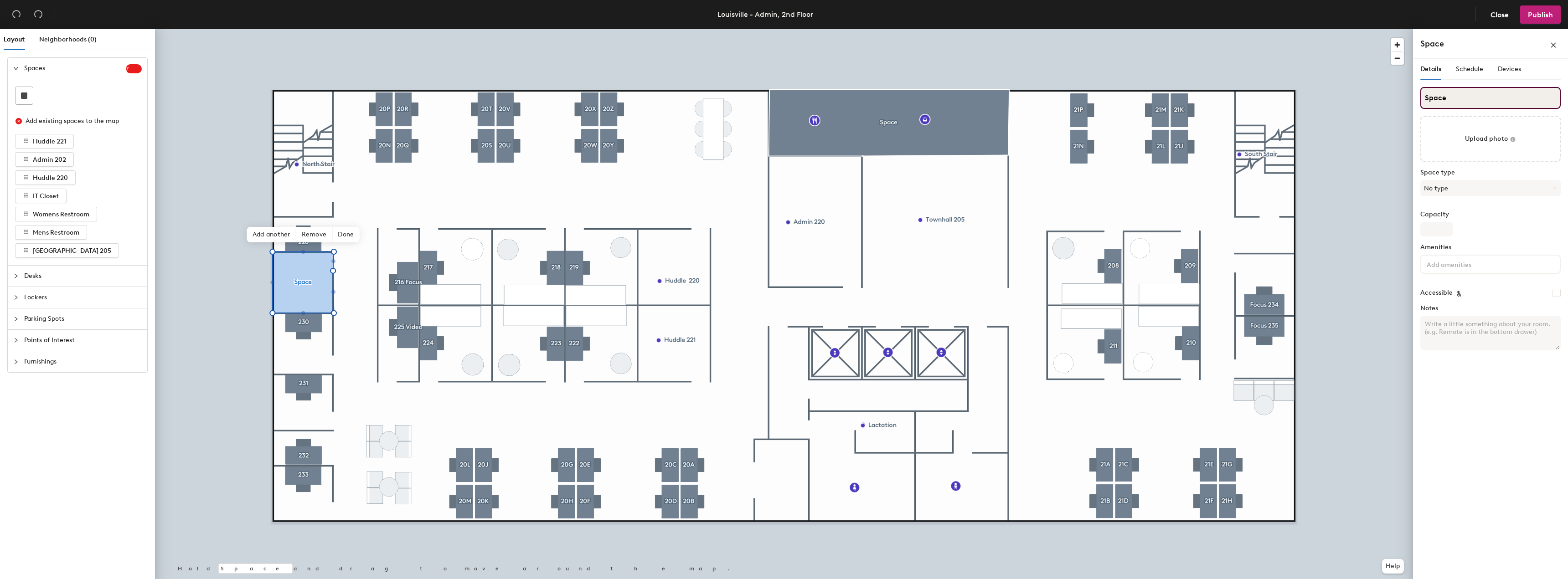
click at [1459, 93] on input "Space" at bounding box center [1490, 98] width 140 height 22
click at [1397, 104] on div "Layout Neighborhoods (0) Spaces 7 Add existing spaces to the map Huddle 221 Adm…" at bounding box center [784, 306] width 1568 height 554
type input "229"
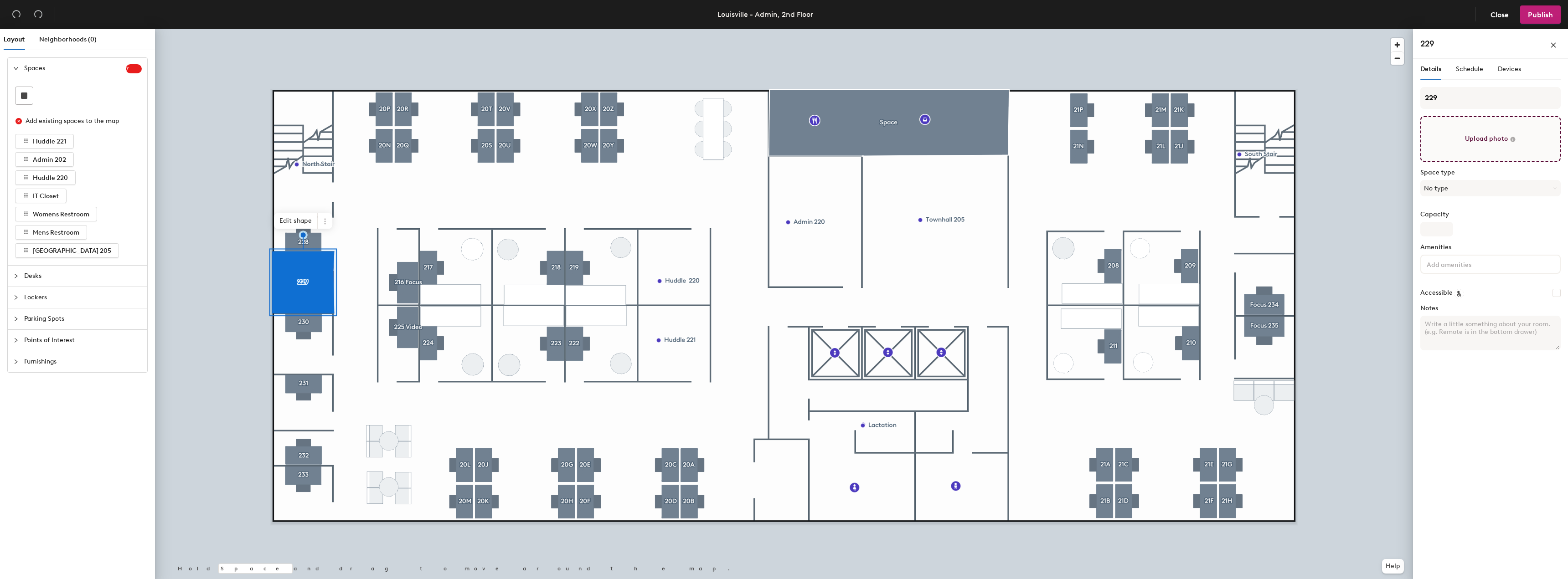
click at [1495, 138] on input "file" at bounding box center [1490, 139] width 140 height 45
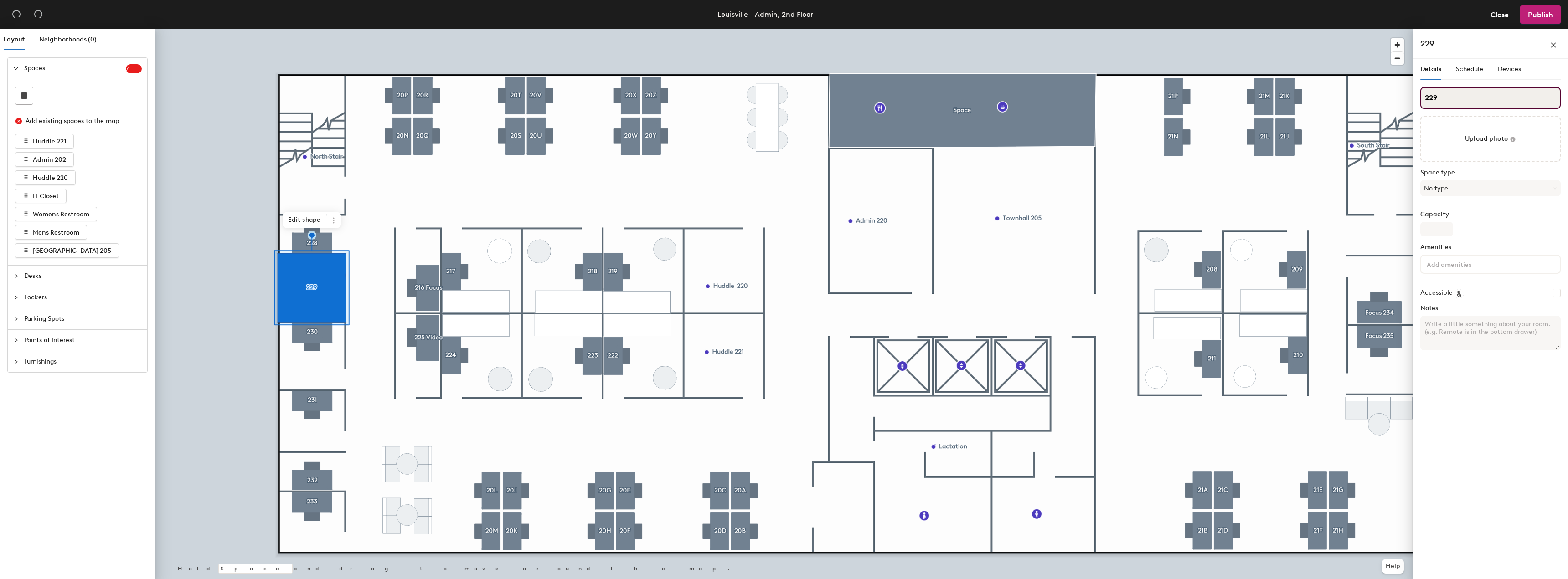
click at [1425, 99] on input "229" at bounding box center [1490, 98] width 140 height 22
type input "Focus 229"
click at [1482, 139] on input "file" at bounding box center [1490, 139] width 140 height 45
type input "C:\fakepath\Admin 229.JPG"
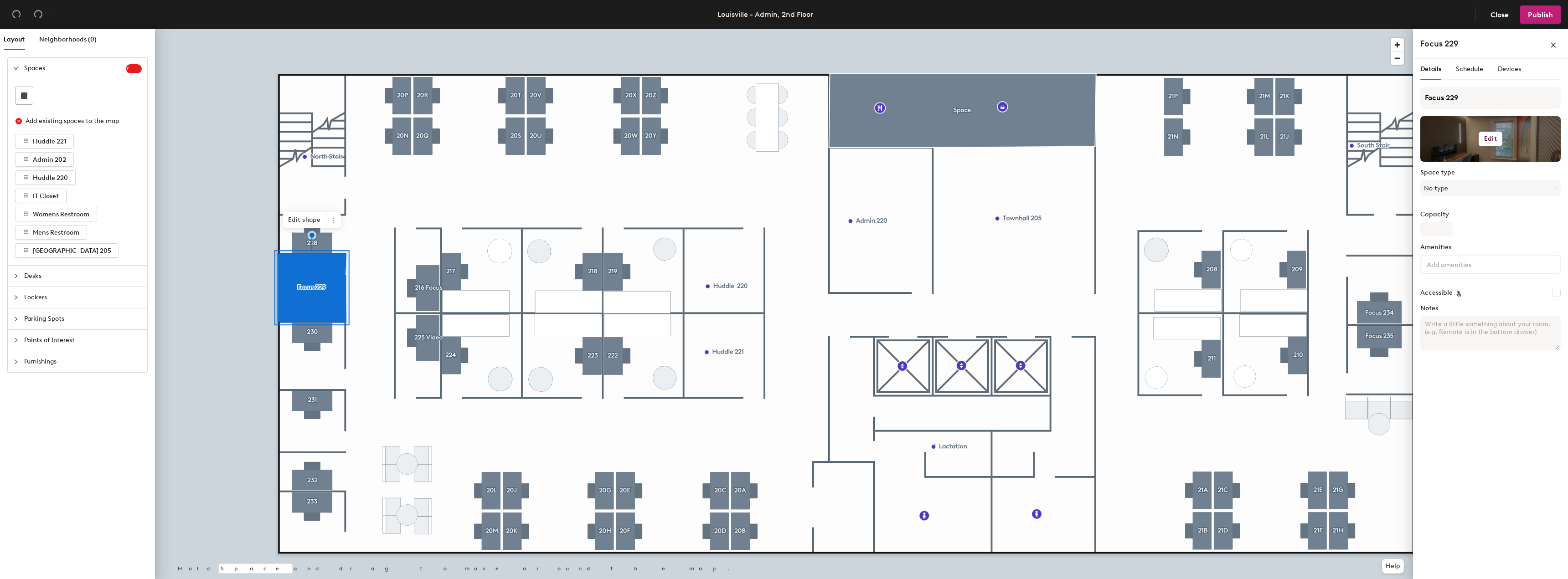
click at [1494, 142] on h6 "Edit" at bounding box center [1490, 138] width 13 height 7
drag, startPoint x: 1492, startPoint y: 388, endPoint x: 1497, endPoint y: 386, distance: 5.4
click at [1492, 388] on div "Details Schedule Devices Focus 229 Edit Change photo Remove Space type No type …" at bounding box center [1490, 321] width 155 height 524
click at [1498, 138] on button "Edit" at bounding box center [1490, 139] width 24 height 15
click at [1540, 428] on div "Details Schedule Devices Focus 229 Edit Change photo Remove Space type No type …" at bounding box center [1490, 321] width 155 height 524
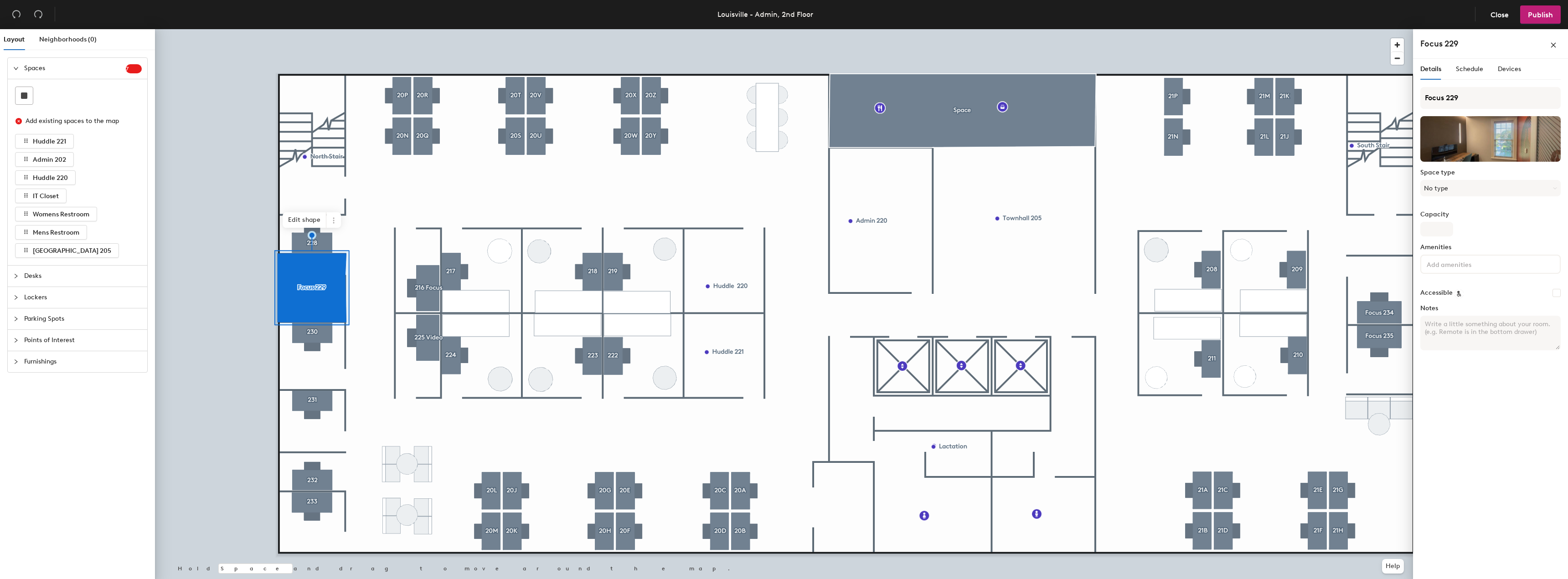
click at [1500, 460] on div "Details Schedule Devices Focus 229 Space type No type Capacity Amenities Access…" at bounding box center [1490, 321] width 155 height 524
click at [1502, 144] on div at bounding box center [1490, 139] width 140 height 45
click at [1494, 135] on button "Edit" at bounding box center [1490, 139] width 24 height 15
click at [1464, 453] on div "Details Schedule Devices Focus 229 Edit Change photo Remove Space type No type …" at bounding box center [1490, 321] width 155 height 524
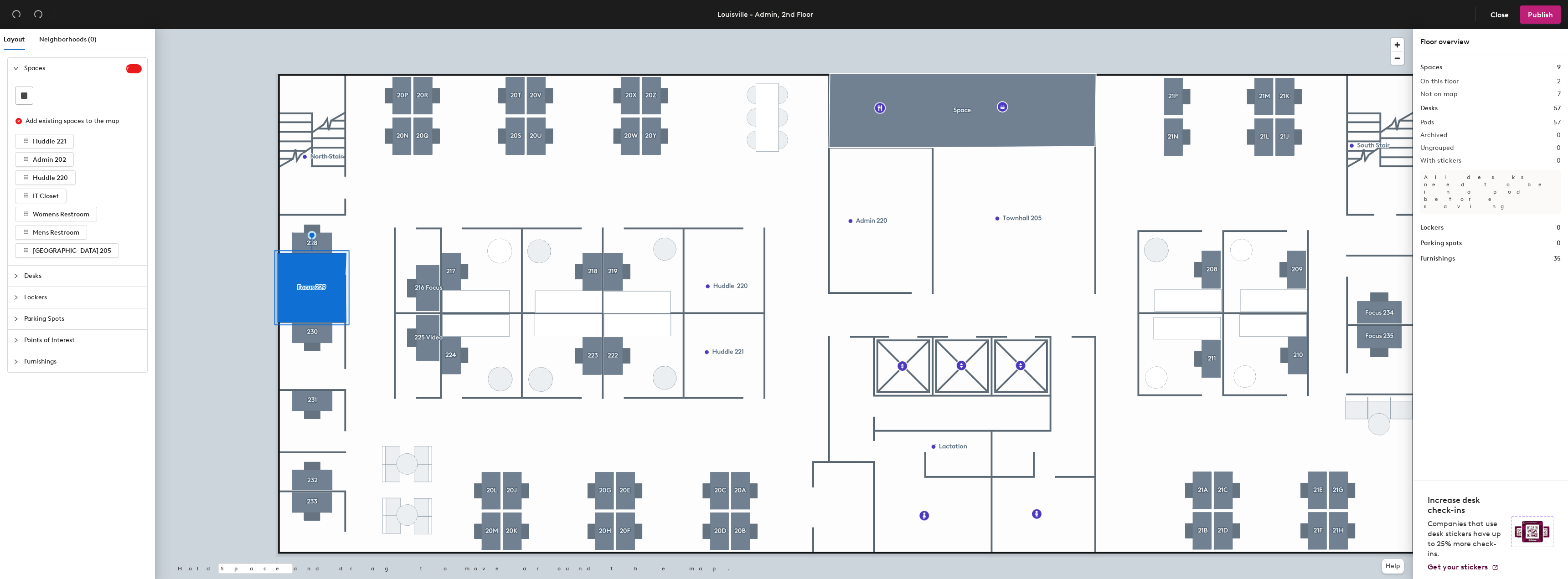
click at [305, 29] on div at bounding box center [784, 29] width 1258 height 0
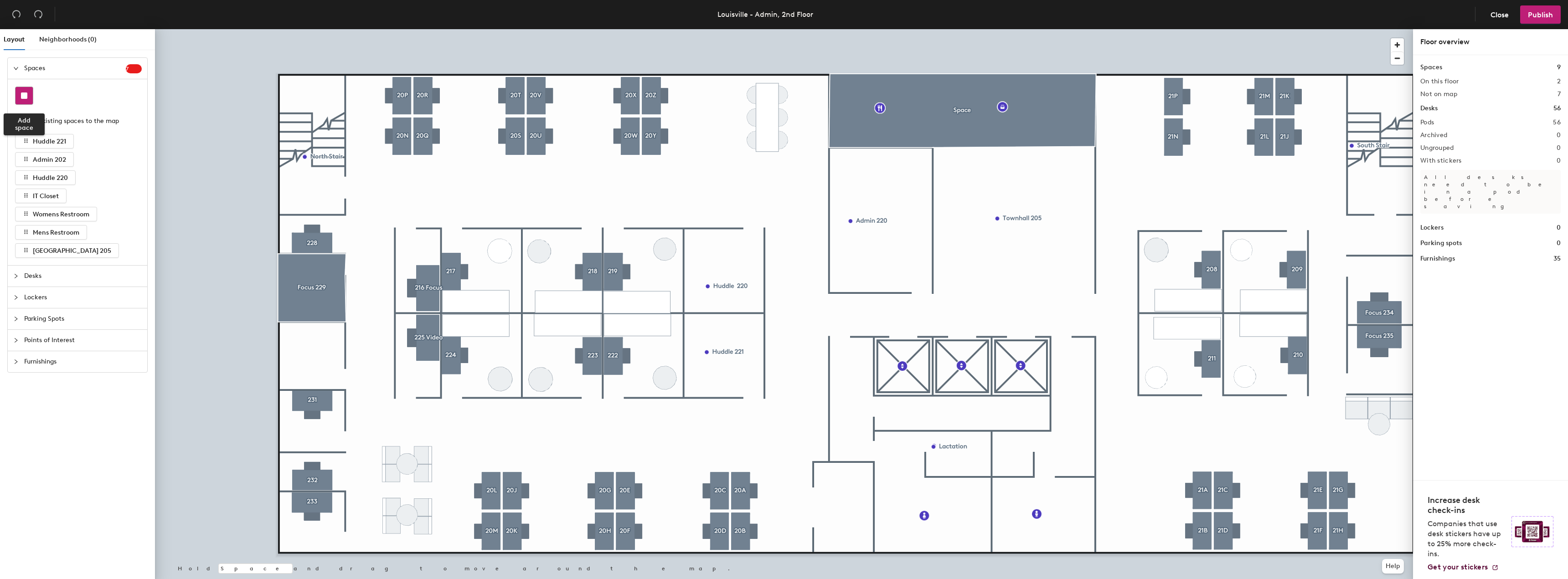
click at [21, 93] on rect at bounding box center [24, 96] width 6 height 6
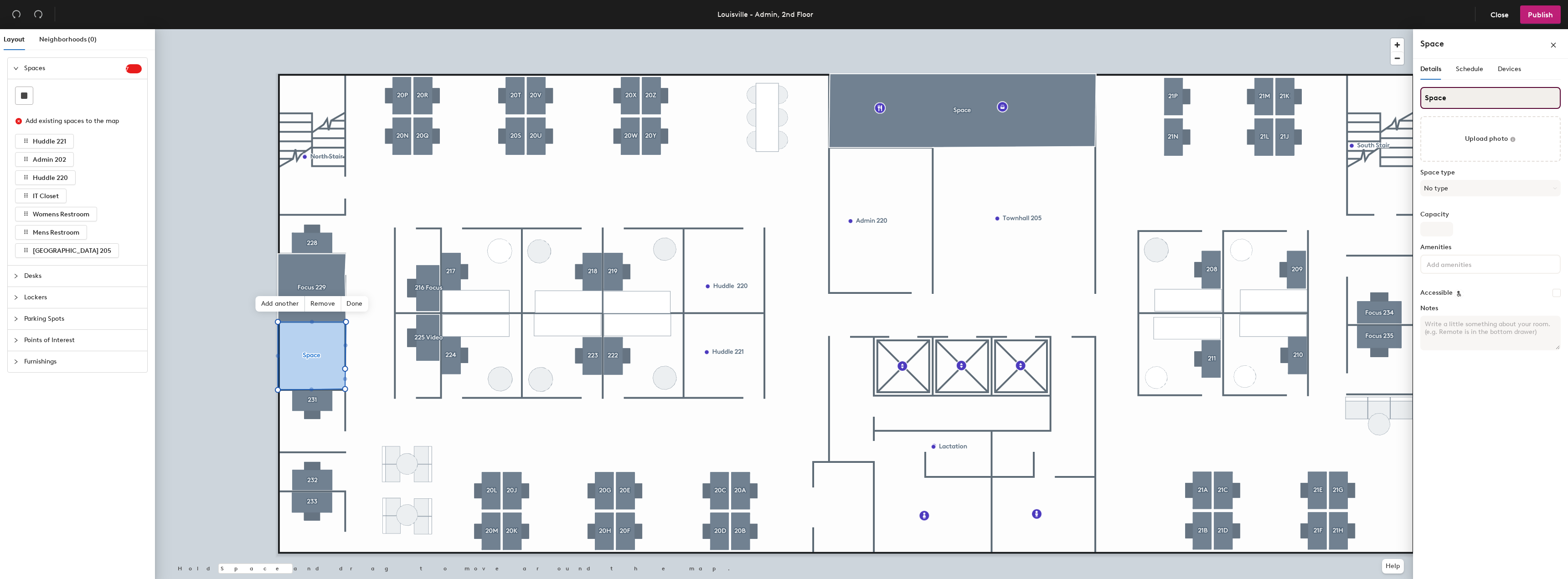
drag, startPoint x: 1448, startPoint y: 100, endPoint x: 1414, endPoint y: 101, distance: 34.0
click at [1414, 100] on div "Details Schedule Devices Space Upload photo Space type No type Capacity Ameniti…" at bounding box center [1490, 321] width 155 height 524
type input "Focus 230"
click at [1482, 397] on div "Details Schedule Devices Focus 230 Upload photo Space type No type Capacity Ame…" at bounding box center [1490, 321] width 155 height 524
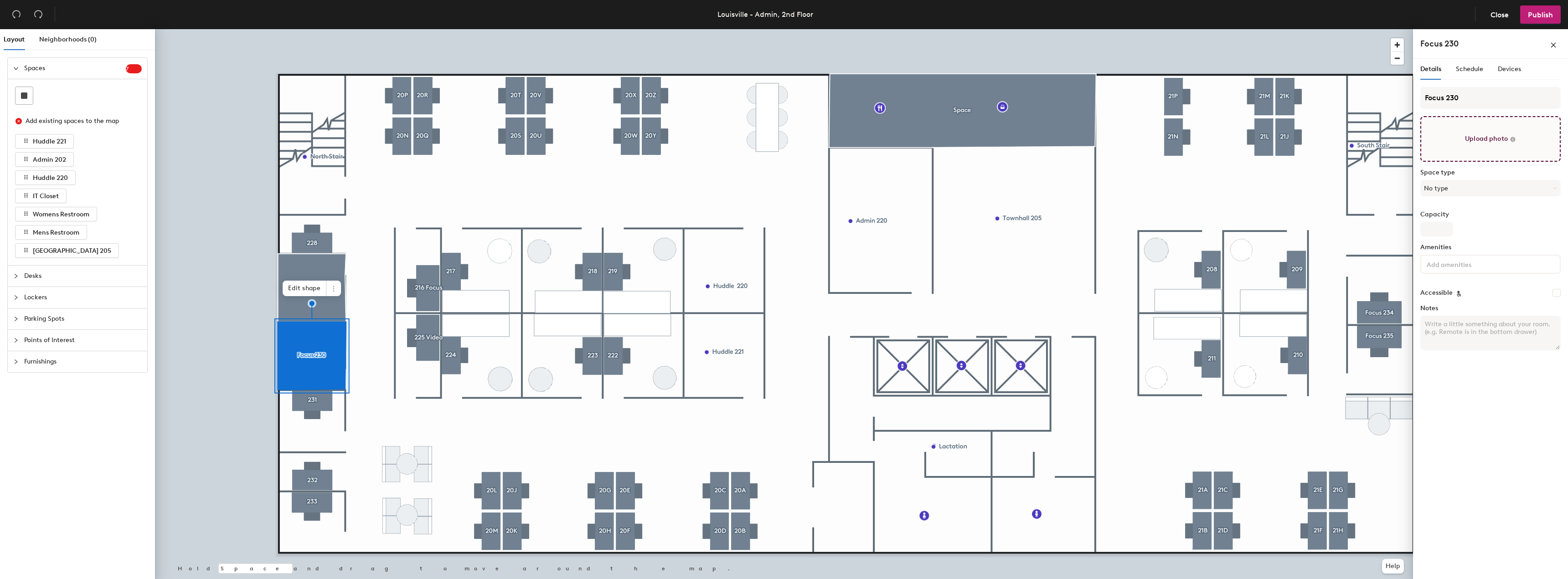
click at [1476, 144] on input "file" at bounding box center [1490, 139] width 140 height 45
type input "C:\fakepath\Admin 230.JPG"
click at [1516, 439] on div "Details Schedule Devices Focus 230 Space type No type Capacity Amenities Access…" at bounding box center [1490, 321] width 155 height 524
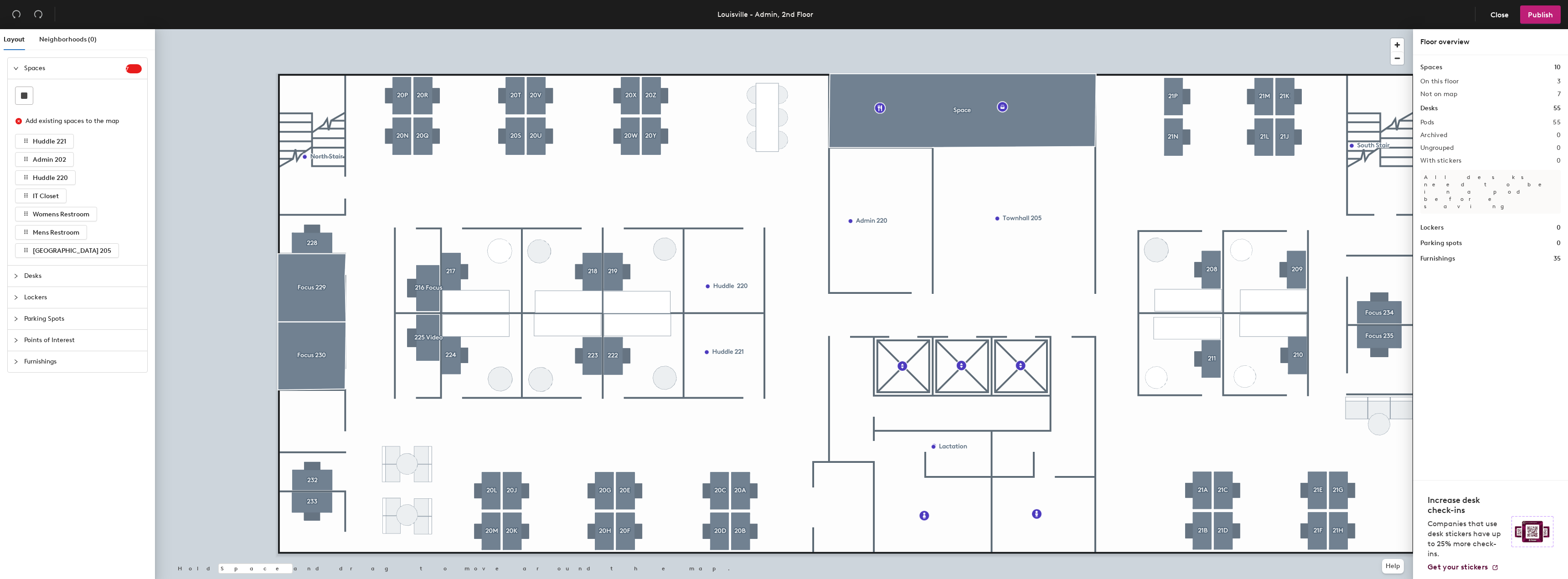
click at [16, 276] on icon "collapsed" at bounding box center [16, 276] width 3 height 5
drag, startPoint x: 33, startPoint y: 69, endPoint x: 71, endPoint y: 71, distance: 38.1
click at [34, 69] on span "Spaces" at bounding box center [74, 68] width 102 height 21
click at [316, 423] on div "Layout Neighborhoods (0) Spaces 7 Add existing spaces to the map Huddle 221 Adm…" at bounding box center [784, 306] width 1568 height 554
click at [32, 65] on span "Spaces" at bounding box center [74, 68] width 102 height 21
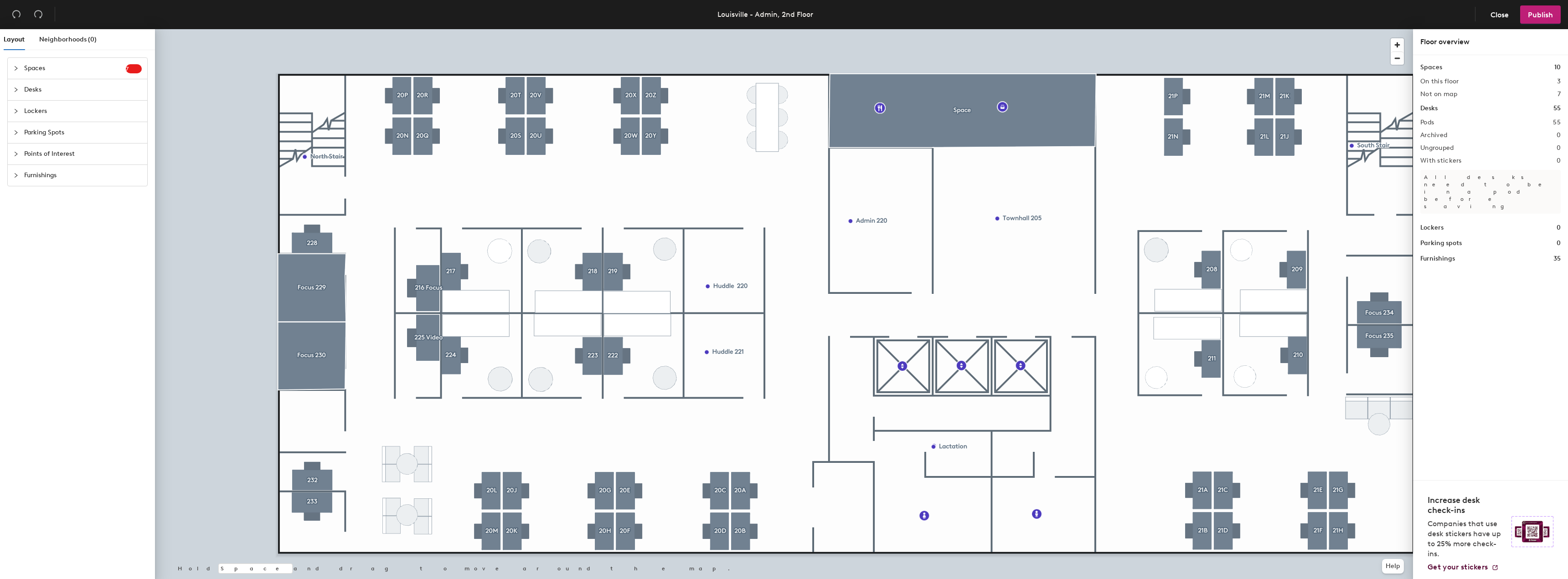
click at [15, 65] on div at bounding box center [18, 69] width 11 height 10
click at [23, 91] on div at bounding box center [24, 96] width 17 height 17
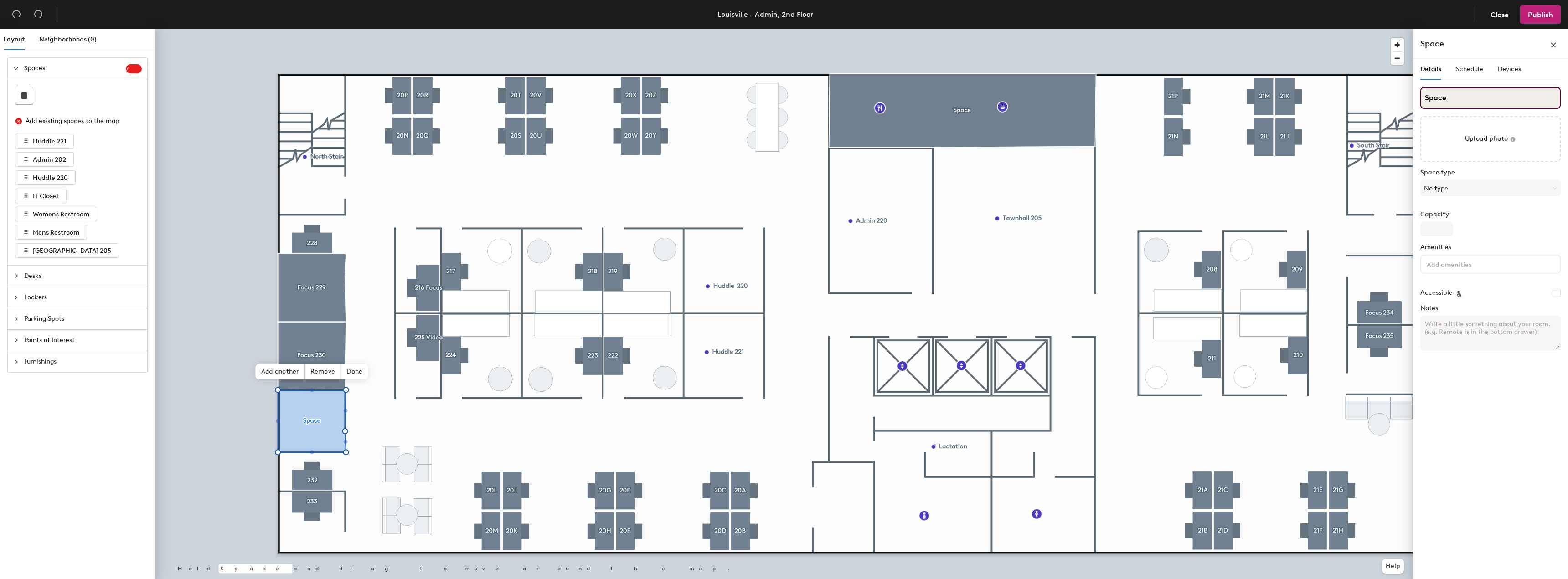
click at [1391, 99] on div "Layout Neighborhoods (0) Spaces 7 Add existing spaces to the map Huddle 221 Adm…" at bounding box center [784, 306] width 1568 height 554
type input "Focus 231"
click at [1500, 492] on div "Details Schedule Devices Focus 231 Upload photo Space type No type Capacity Ame…" at bounding box center [1490, 321] width 155 height 524
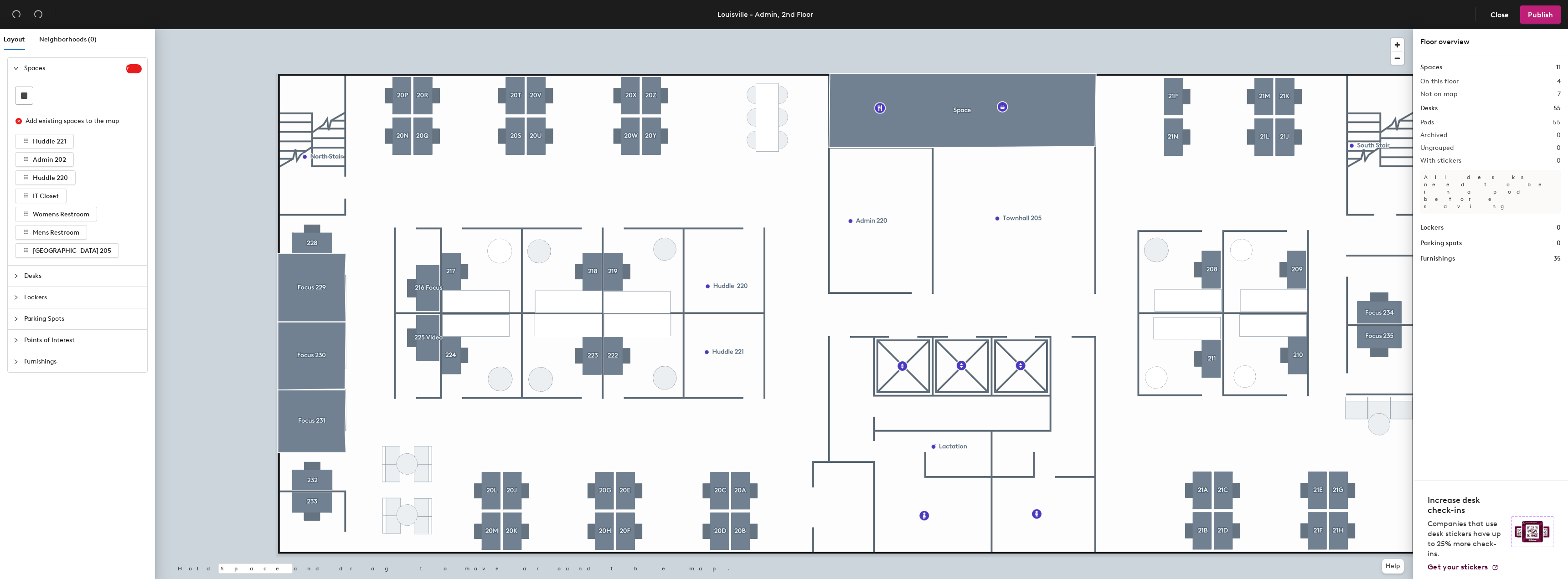
click at [311, 29] on div at bounding box center [784, 29] width 1258 height 0
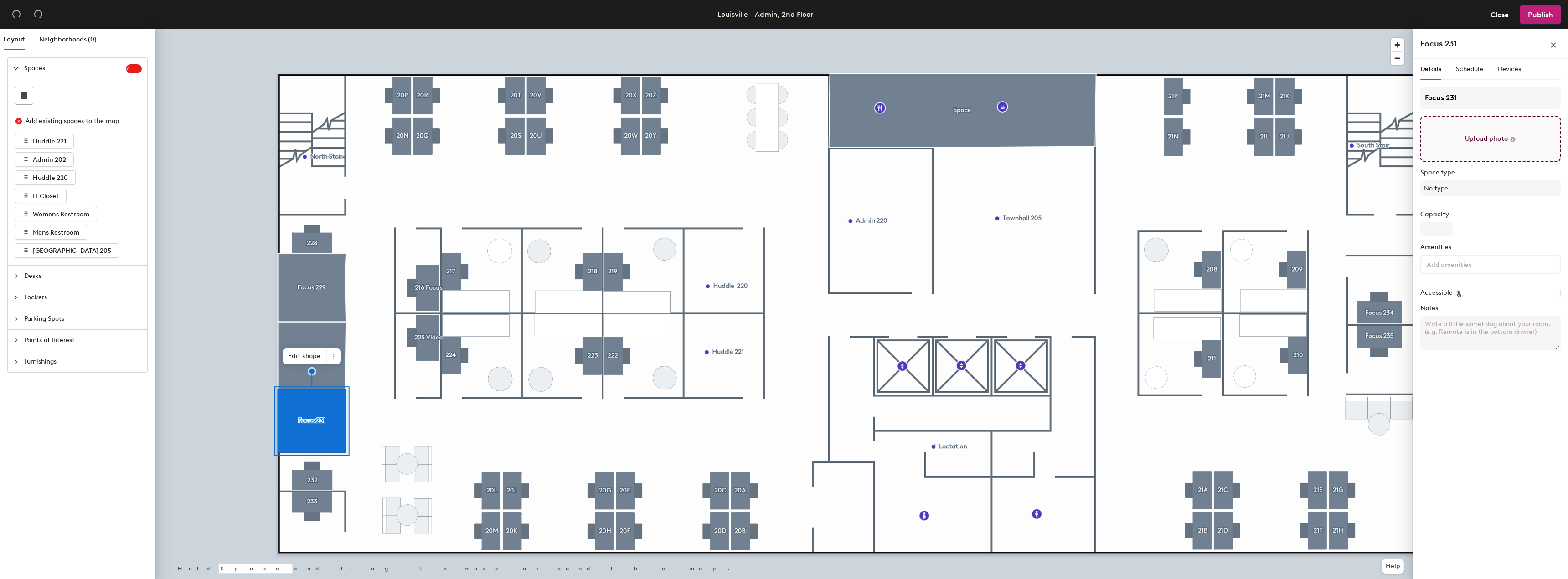
click at [1469, 138] on input "file" at bounding box center [1490, 139] width 140 height 45
type input "C:\fakepath\Admin 231.JPG"
click at [306, 358] on span "Edit shape" at bounding box center [305, 356] width 44 height 16
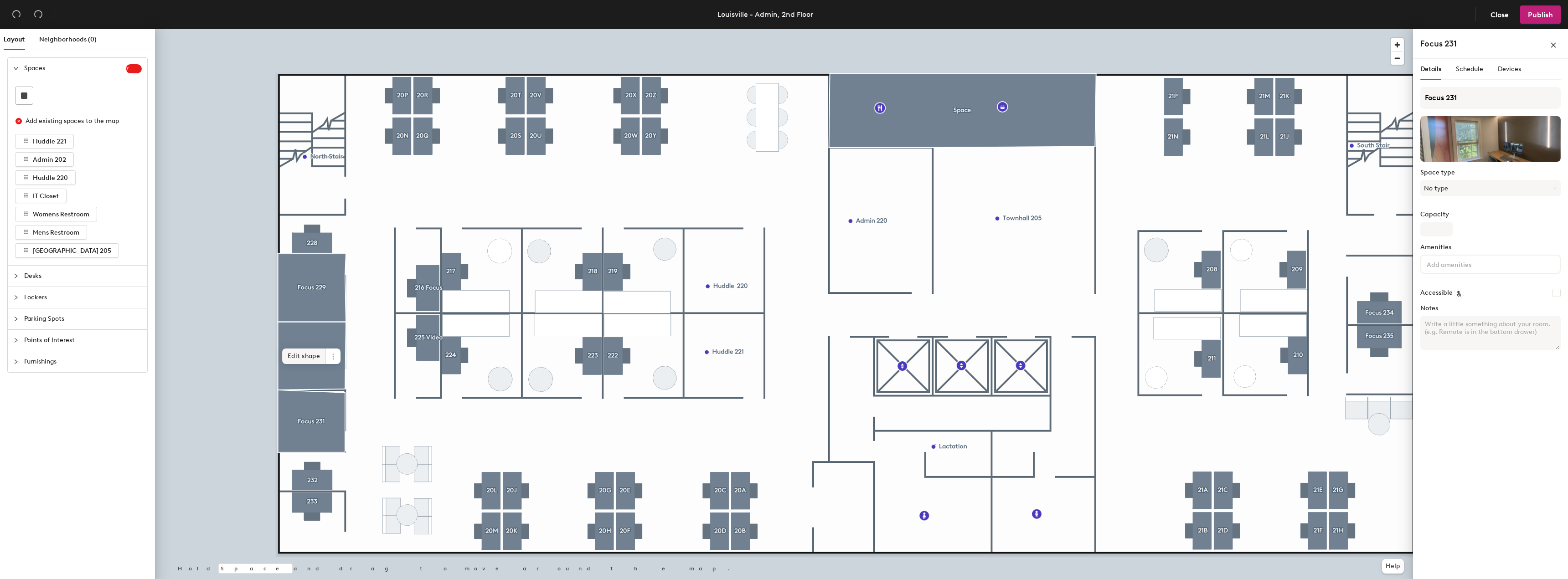
click at [309, 356] on span "Edit shape" at bounding box center [304, 356] width 44 height 16
click at [256, 367] on span "Add another" at bounding box center [280, 372] width 49 height 16
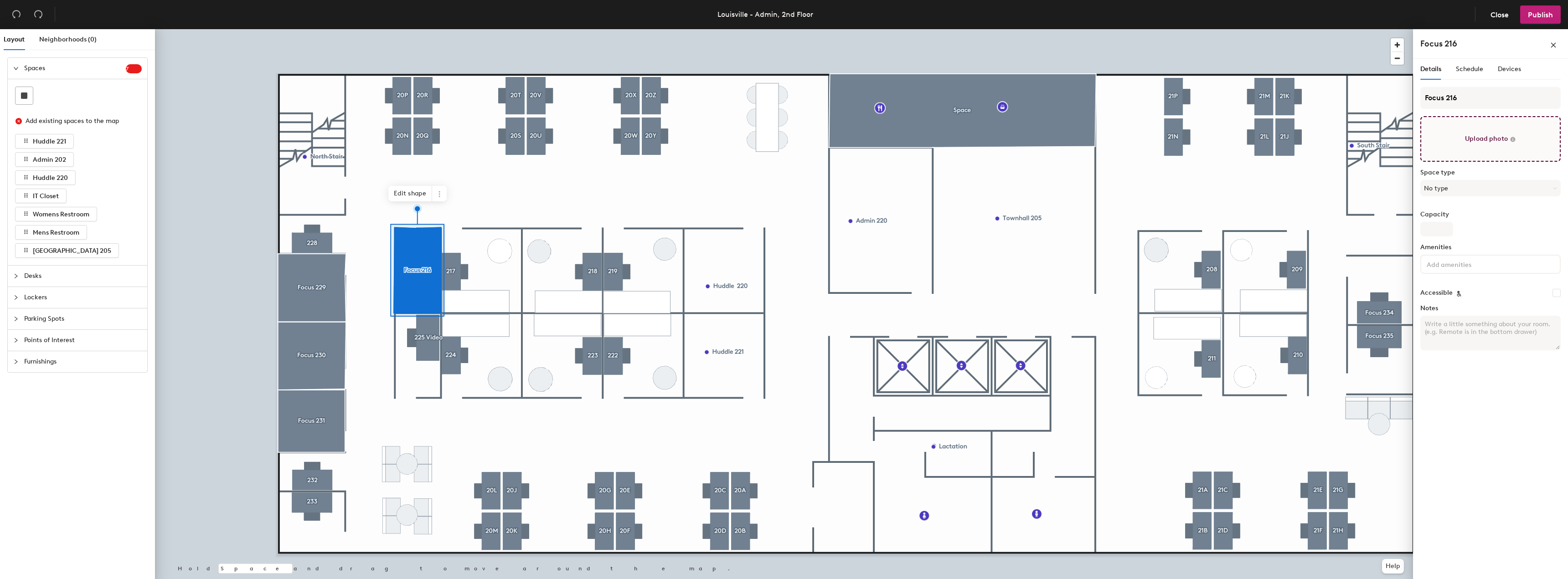
click at [1482, 141] on input "file" at bounding box center [1490, 139] width 140 height 45
type input "C:\fakepath\Admin 216.JPG"
click at [1517, 391] on div "Details Schedule Devices Focus 216 Space type No type Capacity Amenities Access…" at bounding box center [1490, 321] width 155 height 524
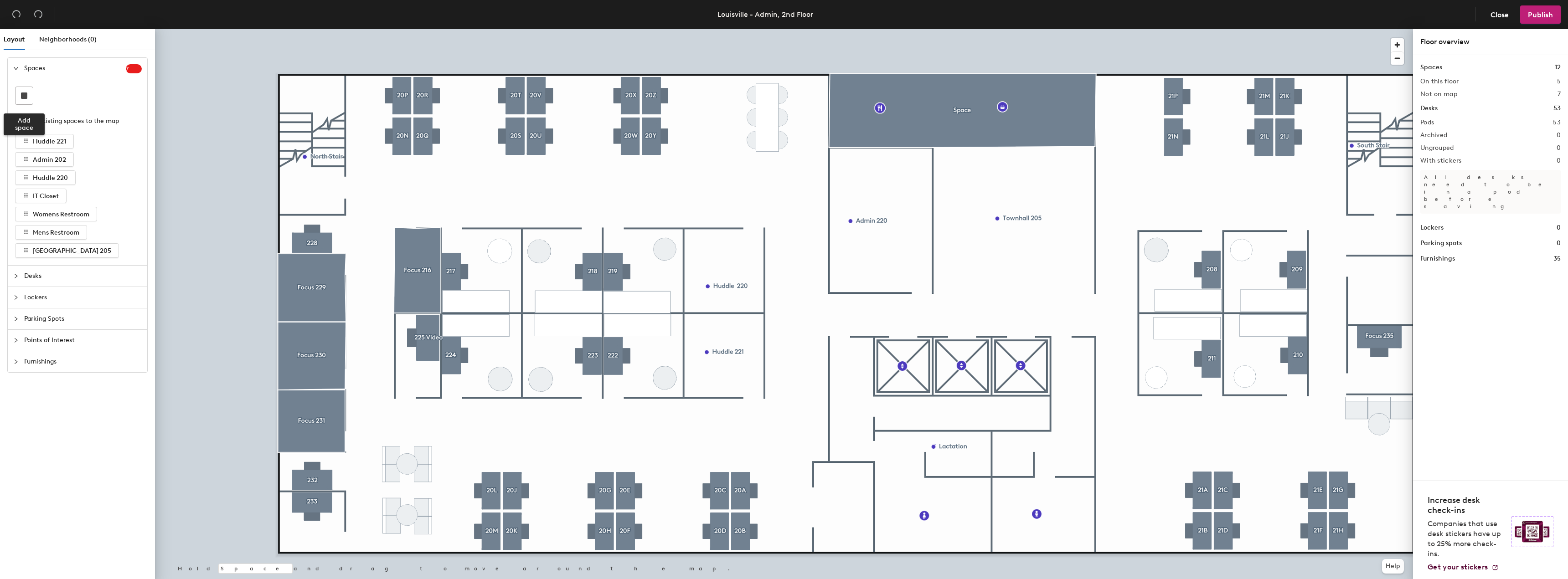
drag, startPoint x: 24, startPoint y: 94, endPoint x: 129, endPoint y: 82, distance: 105.7
click at [24, 94] on rect at bounding box center [24, 96] width 6 height 6
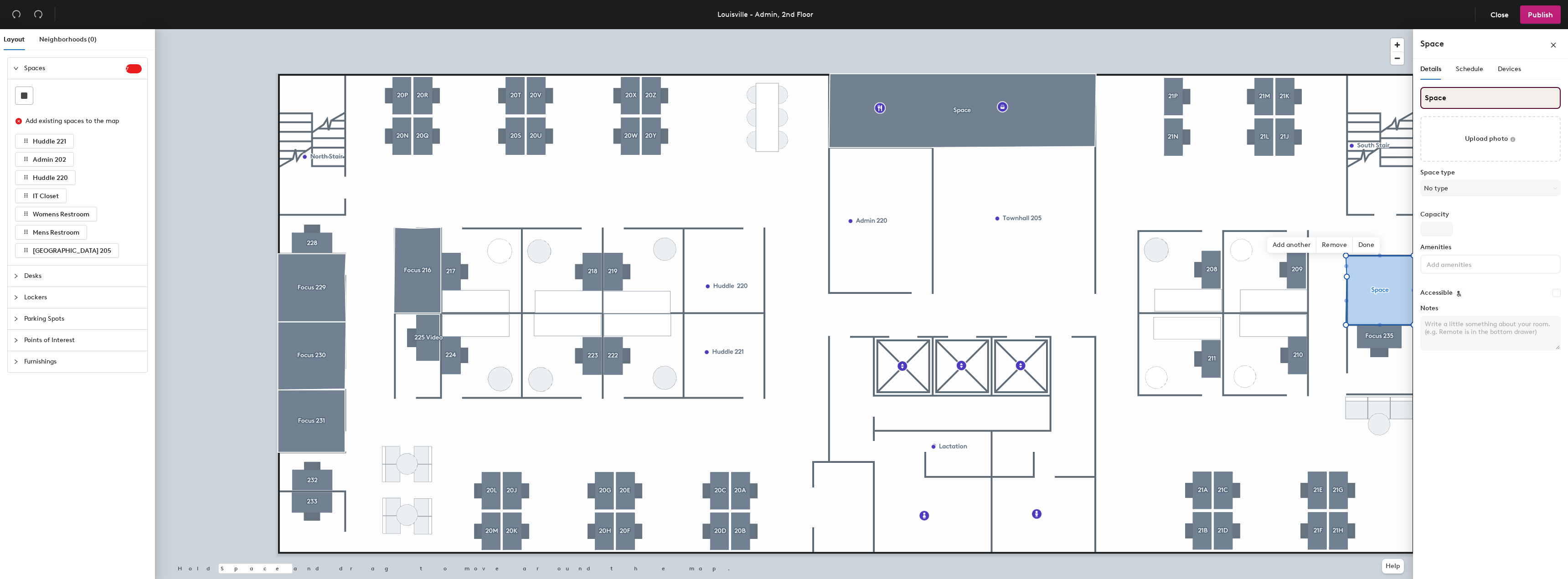
click at [1465, 101] on input "Space" at bounding box center [1490, 98] width 140 height 22
click at [1426, 98] on input "S" at bounding box center [1490, 98] width 140 height 22
type input "Focus 234"
click at [1500, 406] on div "Details Schedule Devices Focus 234 Upload photo Space type No type Capacity Ame…" at bounding box center [1490, 321] width 155 height 524
click at [1481, 143] on input "file" at bounding box center [1490, 139] width 140 height 45
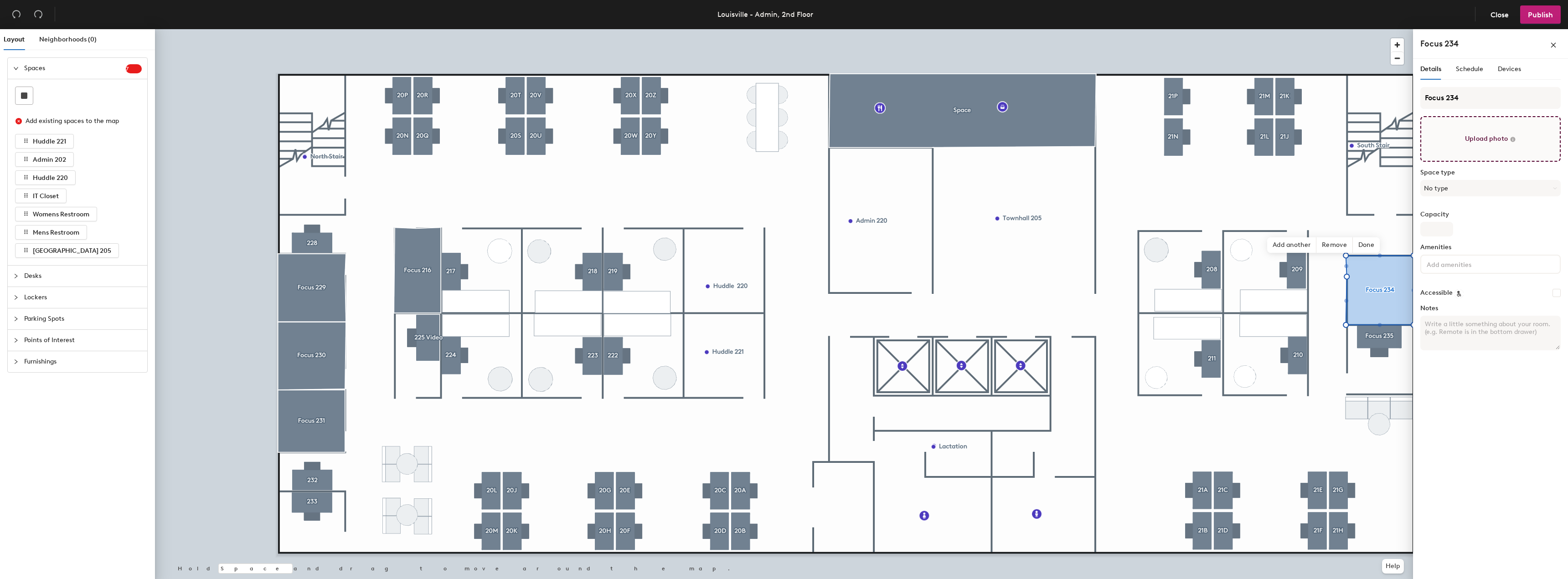
click at [1488, 135] on input "file" at bounding box center [1490, 139] width 140 height 45
type input "C:\fakepath\Admin 234.JPG"
click at [1519, 430] on div "Details Schedule Devices Focus 234 Space type No type Capacity Amenities Access…" at bounding box center [1490, 321] width 155 height 524
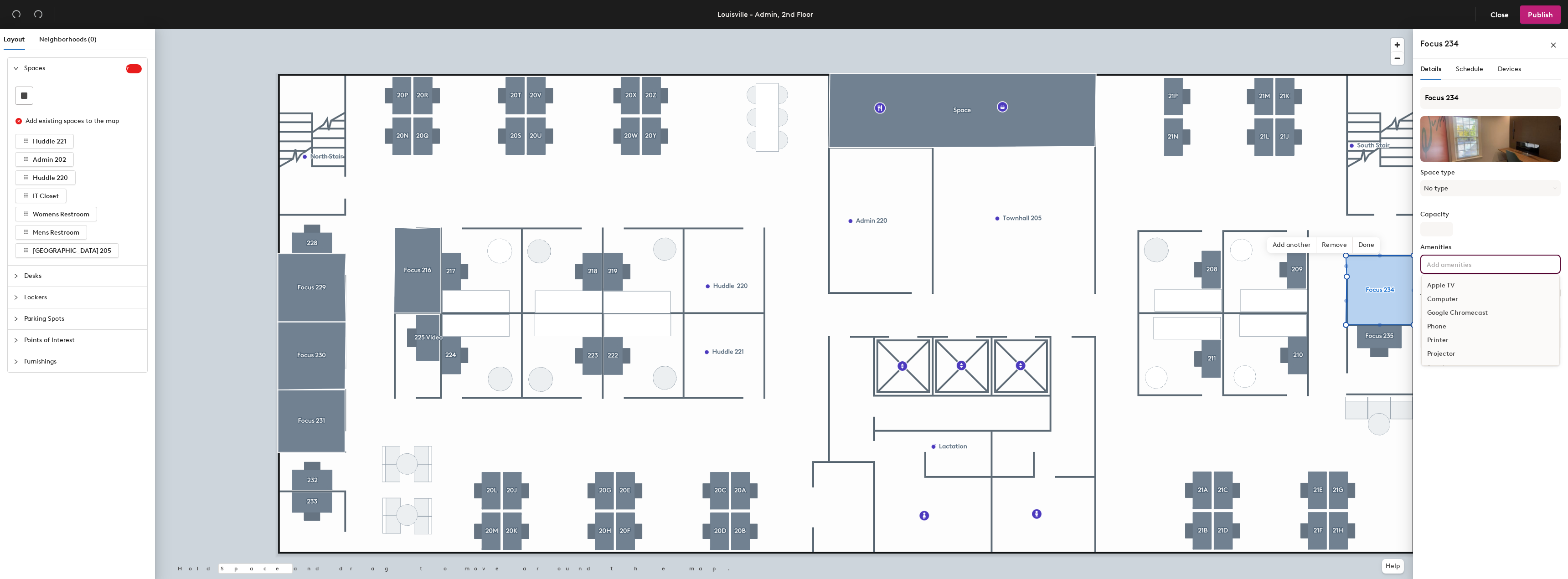
click at [1454, 260] on input at bounding box center [1465, 263] width 82 height 11
click at [1532, 416] on div "Details Schedule Devices Focus 234 Space type No type Capacity Amenities Apple …" at bounding box center [1490, 321] width 155 height 524
click at [1472, 261] on input at bounding box center [1465, 263] width 82 height 11
click at [1497, 401] on div "Details Schedule Devices Focus 234 Space type No type Capacity Amenities Apple …" at bounding box center [1490, 321] width 155 height 524
click at [1504, 390] on div "Details Schedule Devices Focus 234 Space type No type Capacity Amenities Access…" at bounding box center [1490, 321] width 155 height 524
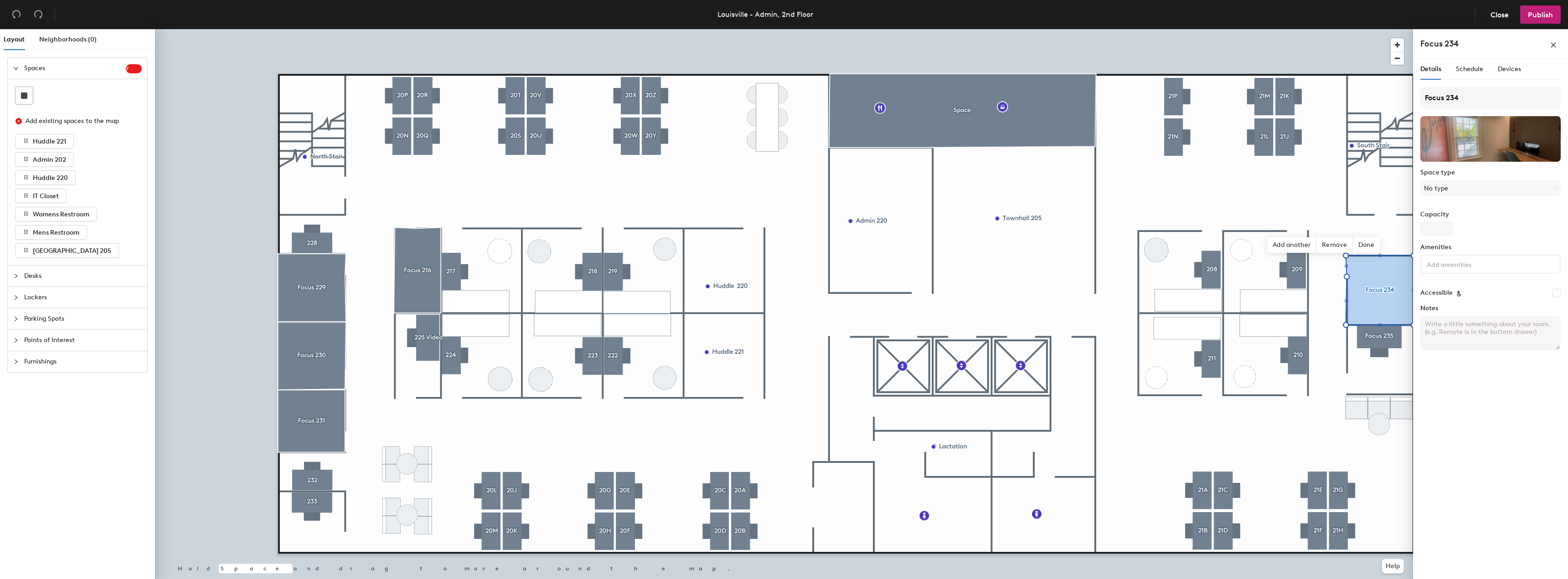
click at [1513, 415] on div "Details Schedule Devices Focus 234 Space type No type Capacity Amenities Access…" at bounding box center [1490, 321] width 155 height 524
click at [1371, 245] on span "Done" at bounding box center [1366, 245] width 27 height 16
drag, startPoint x: 1516, startPoint y: 442, endPoint x: 1513, endPoint y: 397, distance: 45.1
click at [1516, 441] on div "Details Schedule Devices Focus 234 Space type No type Capacity Amenities Access…" at bounding box center [1490, 321] width 155 height 524
click at [1463, 263] on input at bounding box center [1465, 263] width 82 height 11
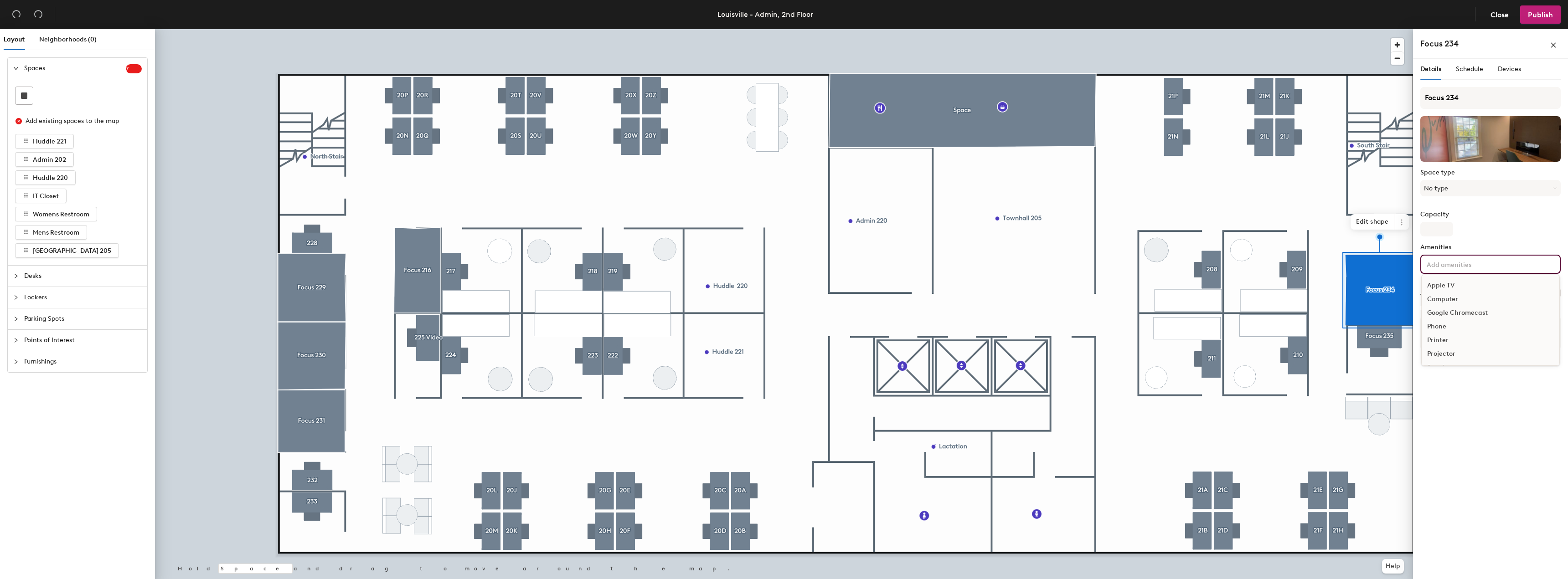
scroll to position [67, 0]
click at [1521, 402] on div "Details Schedule Devices Focus 234 Space type No type Capacity Amenities Apple …" at bounding box center [1490, 321] width 155 height 524
click at [1437, 260] on input at bounding box center [1465, 263] width 82 height 11
click at [1488, 228] on div "Capacity" at bounding box center [1490, 223] width 140 height 25
click at [1440, 231] on input "Capacity" at bounding box center [1436, 229] width 33 height 15
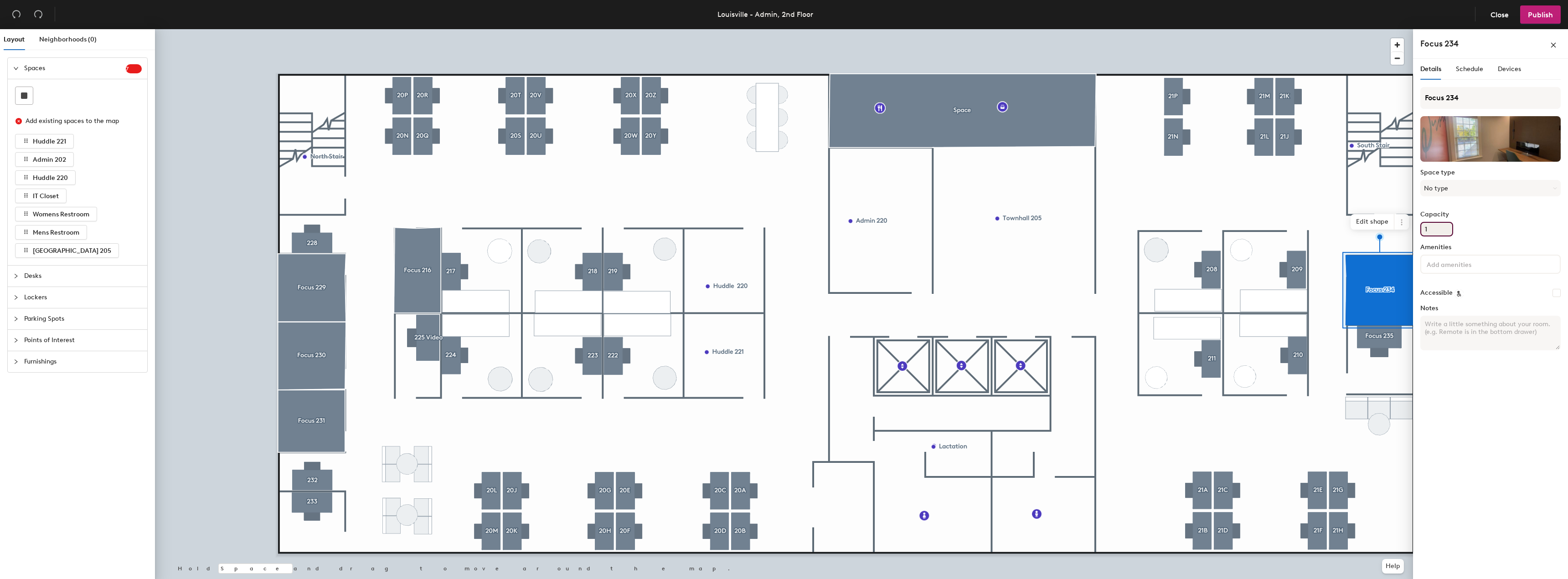
type input "1"
click at [1503, 401] on div "Details Schedule Devices Focus 234 Space type No type Capacity 1 Amenities Acce…" at bounding box center [1490, 321] width 155 height 524
click at [1461, 251] on label "Amenities" at bounding box center [1490, 247] width 140 height 7
click at [1466, 276] on div "Amenities" at bounding box center [1490, 263] width 140 height 38
click at [1462, 263] on input at bounding box center [1465, 263] width 82 height 11
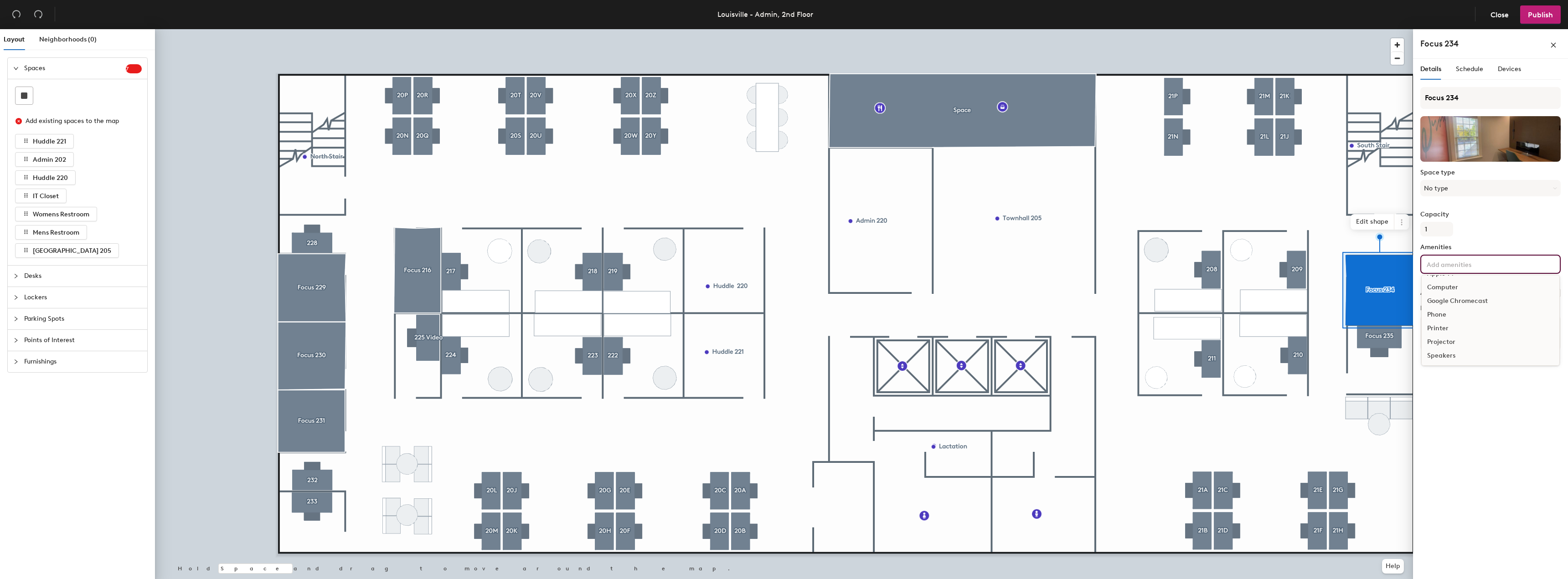
scroll to position [0, 0]
drag, startPoint x: 1531, startPoint y: 419, endPoint x: 1528, endPoint y: 411, distance: 8.5
click at [1529, 417] on div "Details Schedule Devices Focus 234 Space type No type Capacity 1 Amenities Acce…" at bounding box center [1490, 321] width 155 height 524
click at [1446, 325] on textarea "Notes" at bounding box center [1490, 333] width 140 height 35
drag, startPoint x: 1491, startPoint y: 406, endPoint x: 1501, endPoint y: 377, distance: 30.7
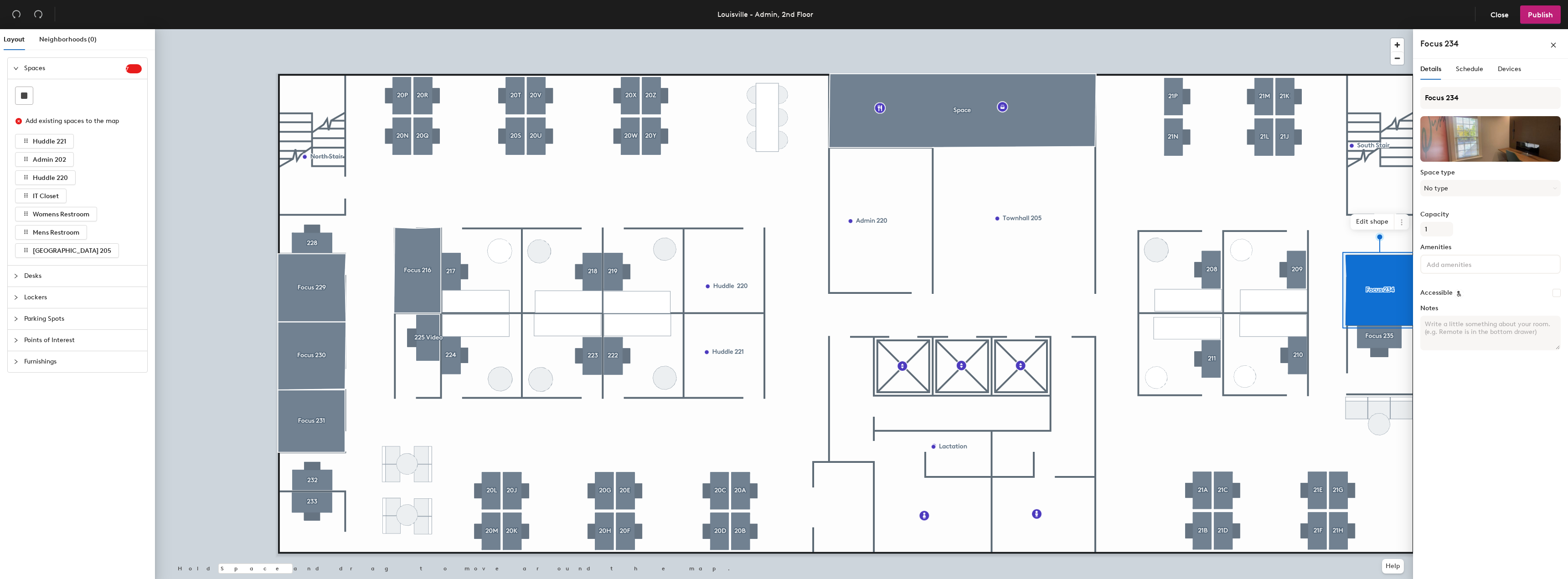
click at [1491, 406] on div "Details Schedule Devices Focus 234 Space type No type Capacity 1 Amenities Acce…" at bounding box center [1490, 321] width 155 height 524
click at [1468, 266] on input at bounding box center [1465, 263] width 82 height 11
click at [1488, 401] on div "Details Schedule Devices Focus 234 Space type No type Capacity 1 Amenities Appl…" at bounding box center [1490, 321] width 155 height 524
click at [1496, 241] on div "Focus 234 Space type No type Capacity 1 Amenities Accessible Notes" at bounding box center [1490, 223] width 140 height 271
click at [1508, 388] on div "Details Schedule Devices Focus 234 Space type No type Capacity 1 Amenities Acce…" at bounding box center [1490, 321] width 155 height 524
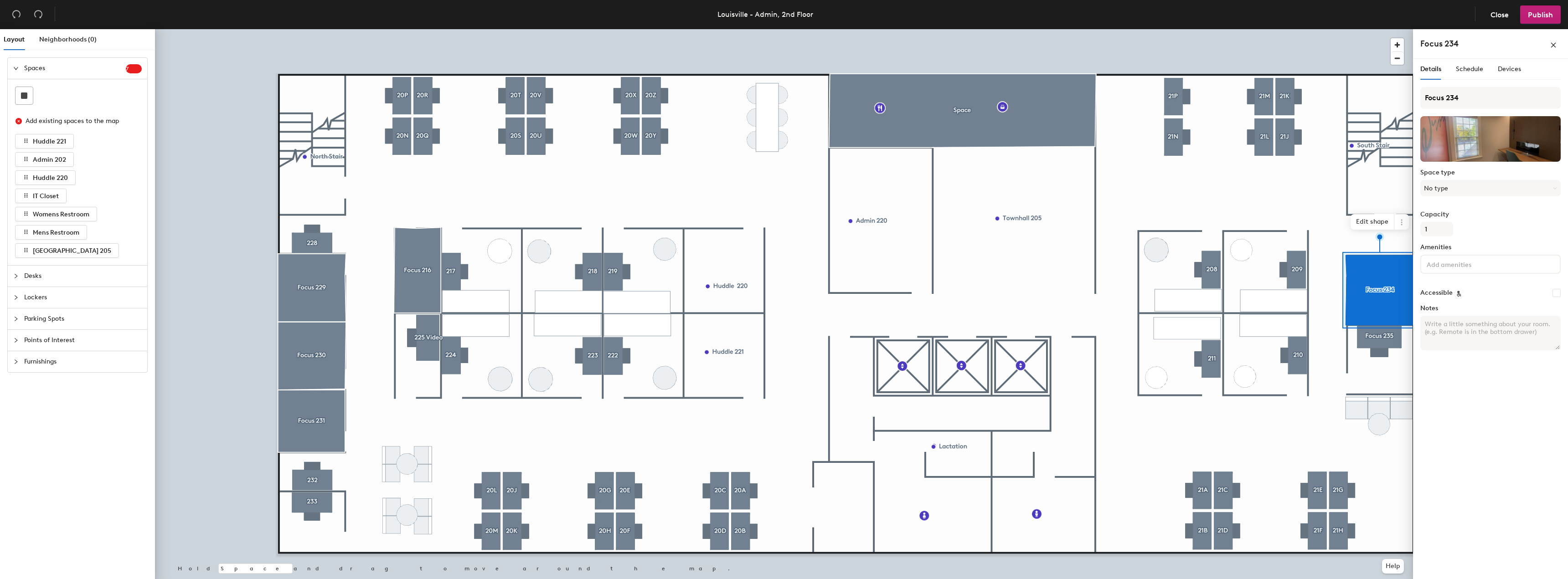
click at [1453, 267] on input at bounding box center [1465, 263] width 82 height 11
click at [1512, 389] on div "Details Schedule Devices Focus 234 Space type No type Capacity 1 Amenities Acce…" at bounding box center [1490, 321] width 155 height 524
click at [1538, 14] on span "Publish" at bounding box center [1540, 14] width 25 height 8
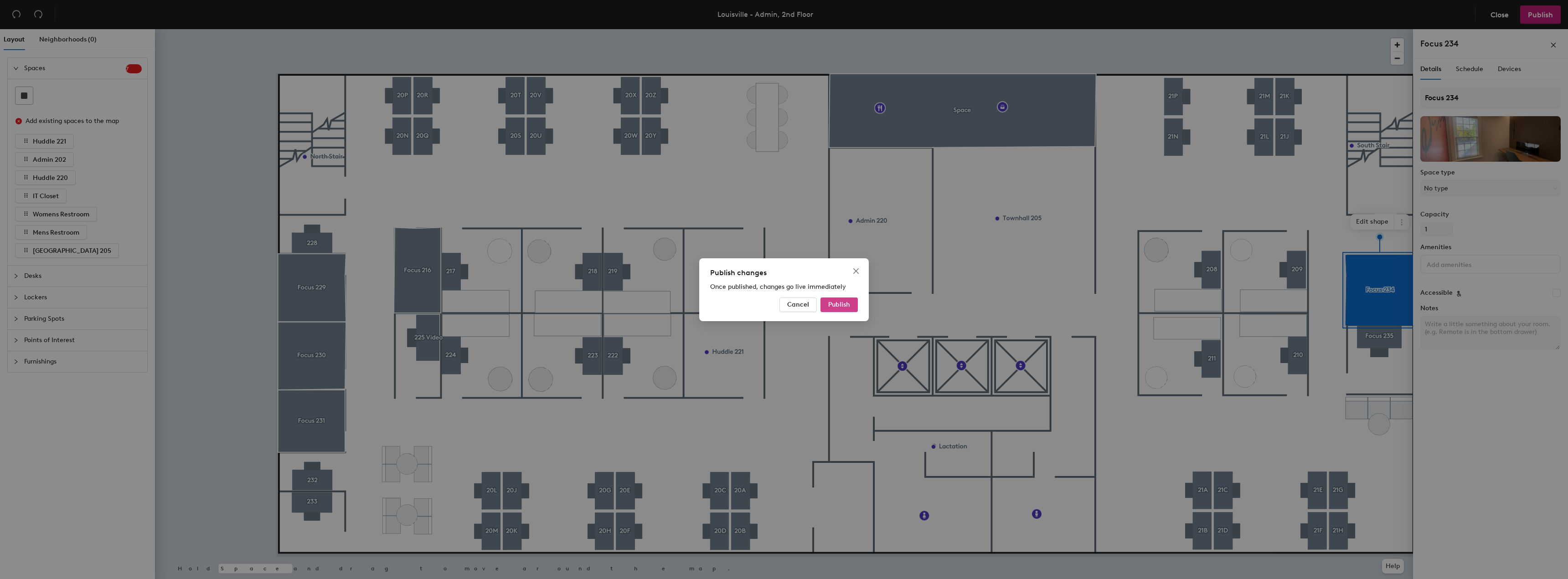
click at [841, 309] on button "Publish" at bounding box center [839, 305] width 38 height 15
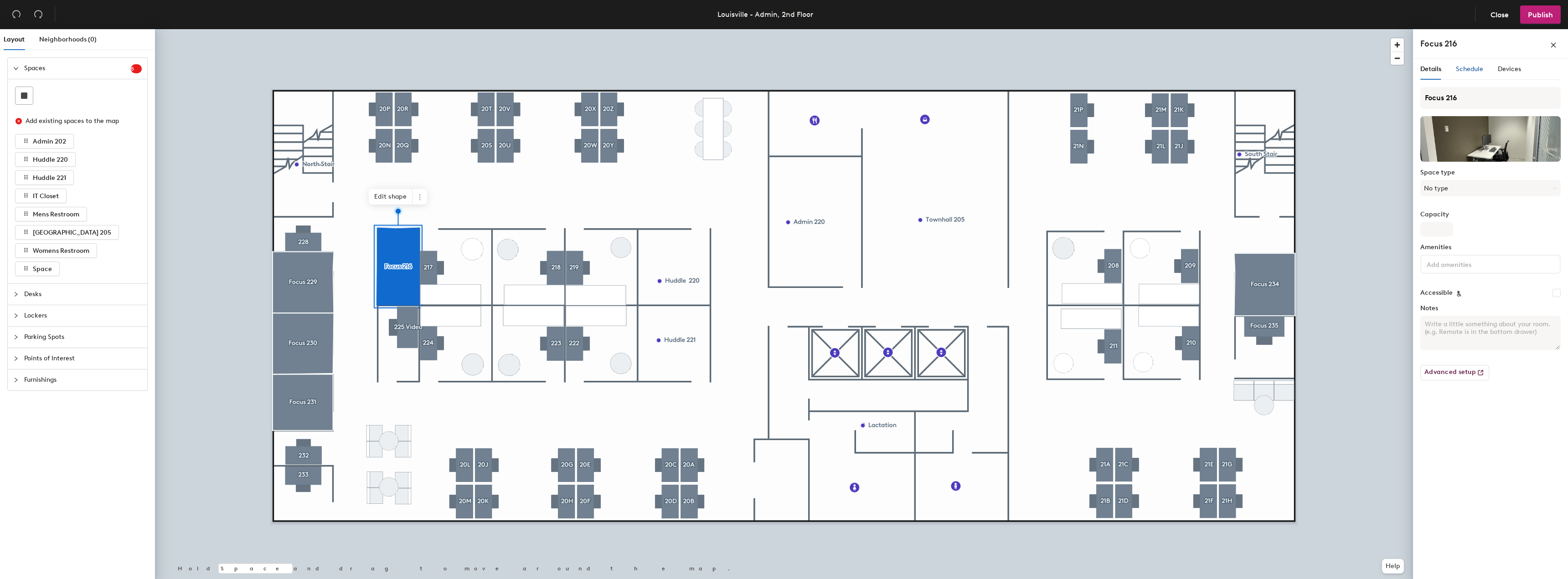
click at [1482, 65] on span "Schedule" at bounding box center [1469, 69] width 27 height 8
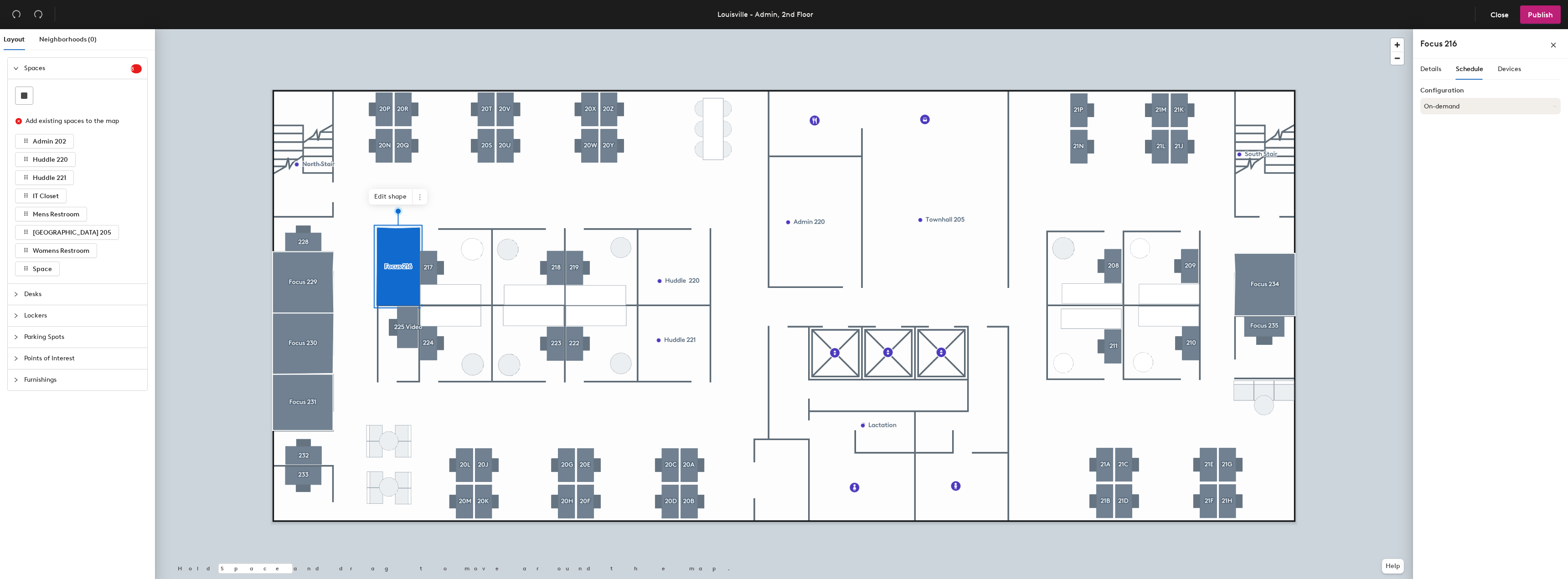
click at [1468, 109] on button "On-demand" at bounding box center [1490, 105] width 140 height 16
click at [1446, 144] on div "Scheduled" at bounding box center [1490, 142] width 140 height 14
click at [1447, 108] on button "Scheduled" at bounding box center [1490, 105] width 140 height 16
click at [1468, 129] on icon at bounding box center [1470, 129] width 5 height 5
click at [1355, 29] on div at bounding box center [784, 29] width 1258 height 0
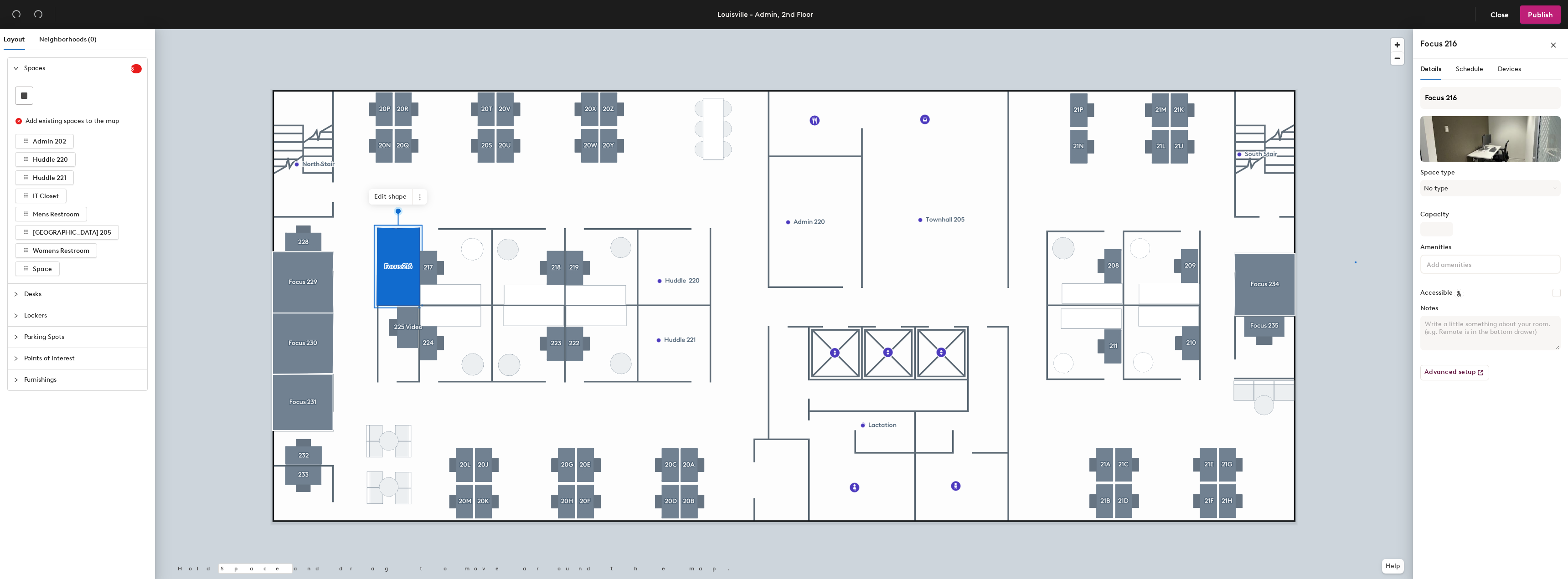
click at [1355, 29] on div at bounding box center [784, 29] width 1258 height 0
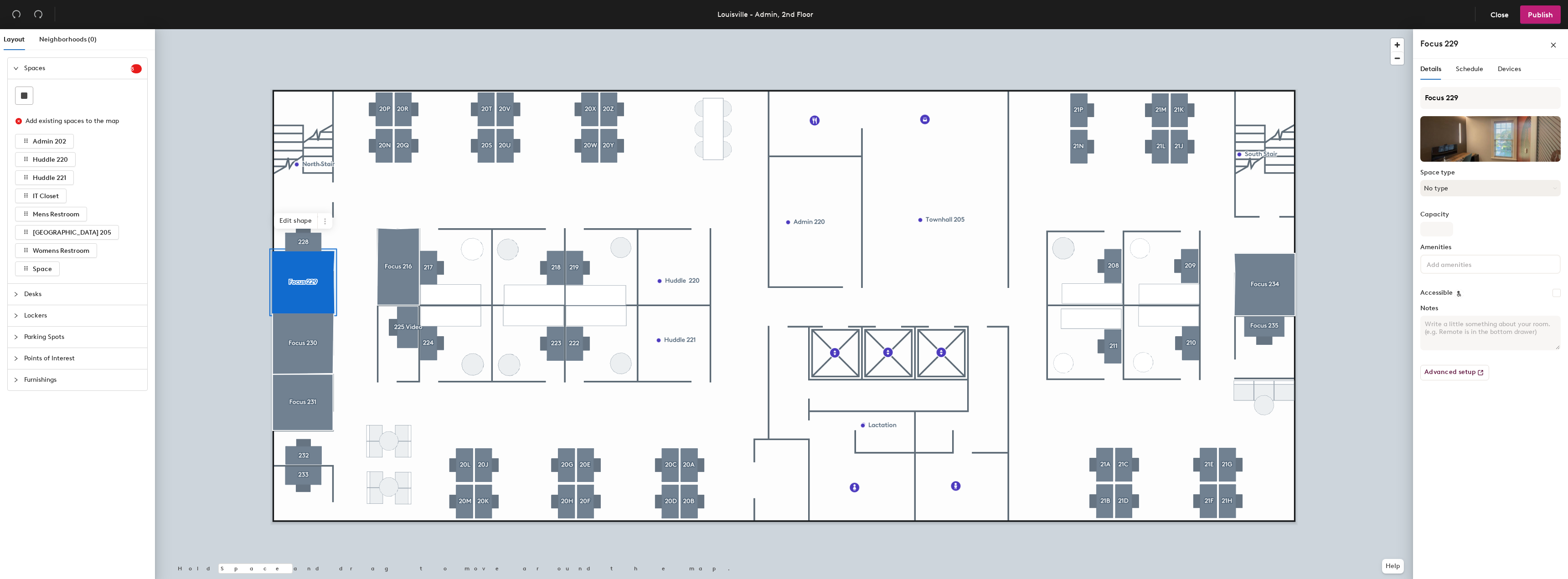
click at [1460, 186] on button "No type" at bounding box center [1490, 188] width 140 height 16
click at [1466, 189] on button "No type" at bounding box center [1490, 188] width 140 height 16
click at [1468, 69] on span "Schedule" at bounding box center [1469, 69] width 27 height 8
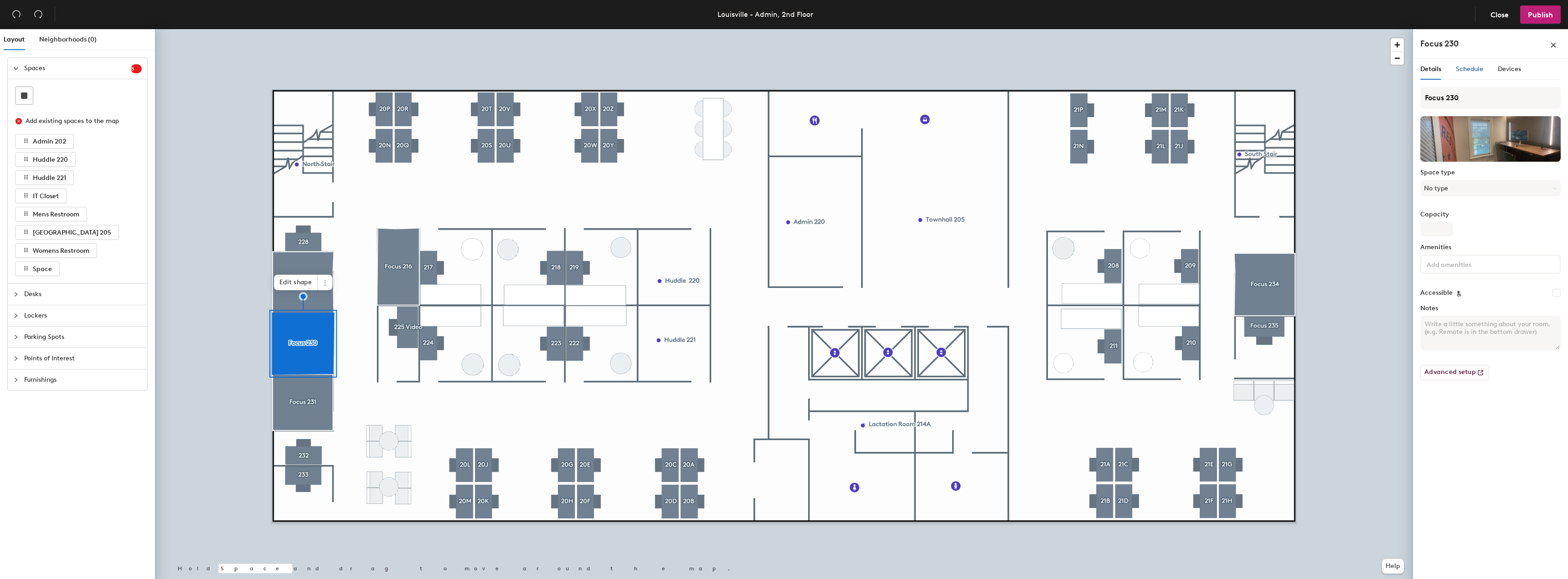
click at [1473, 69] on span "Schedule" at bounding box center [1469, 69] width 27 height 8
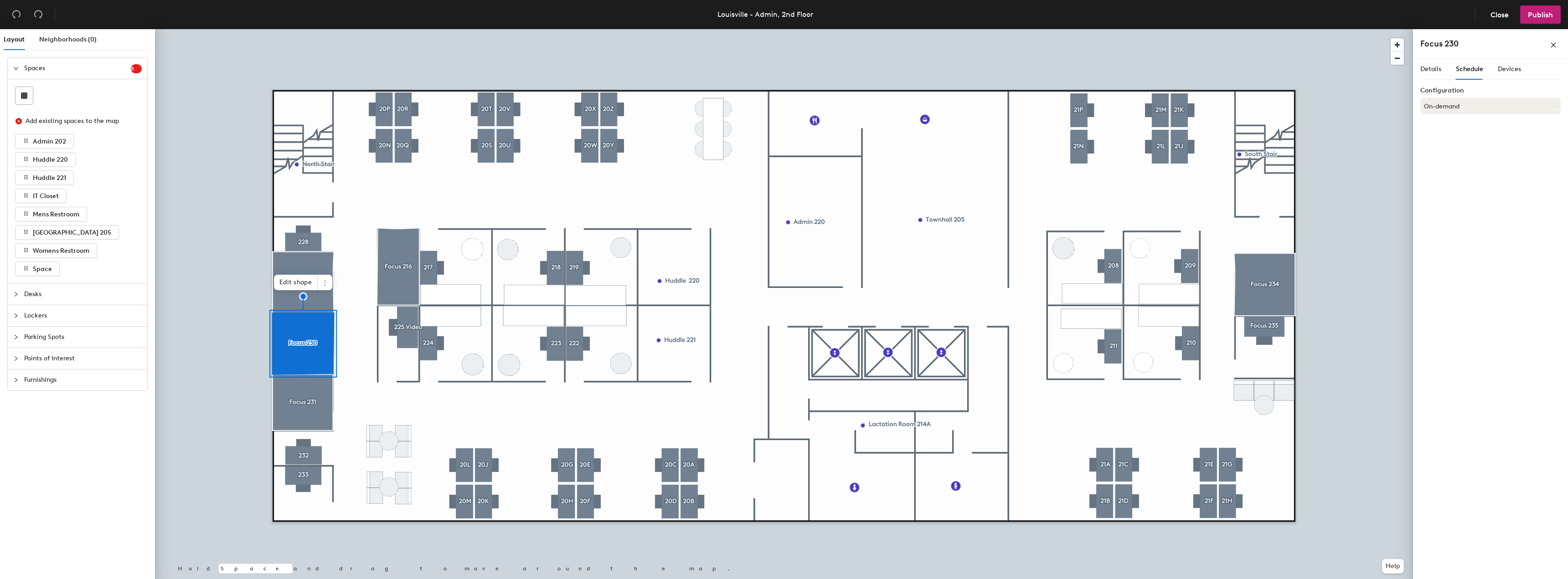
click at [1520, 106] on button "On-demand" at bounding box center [1490, 105] width 140 height 16
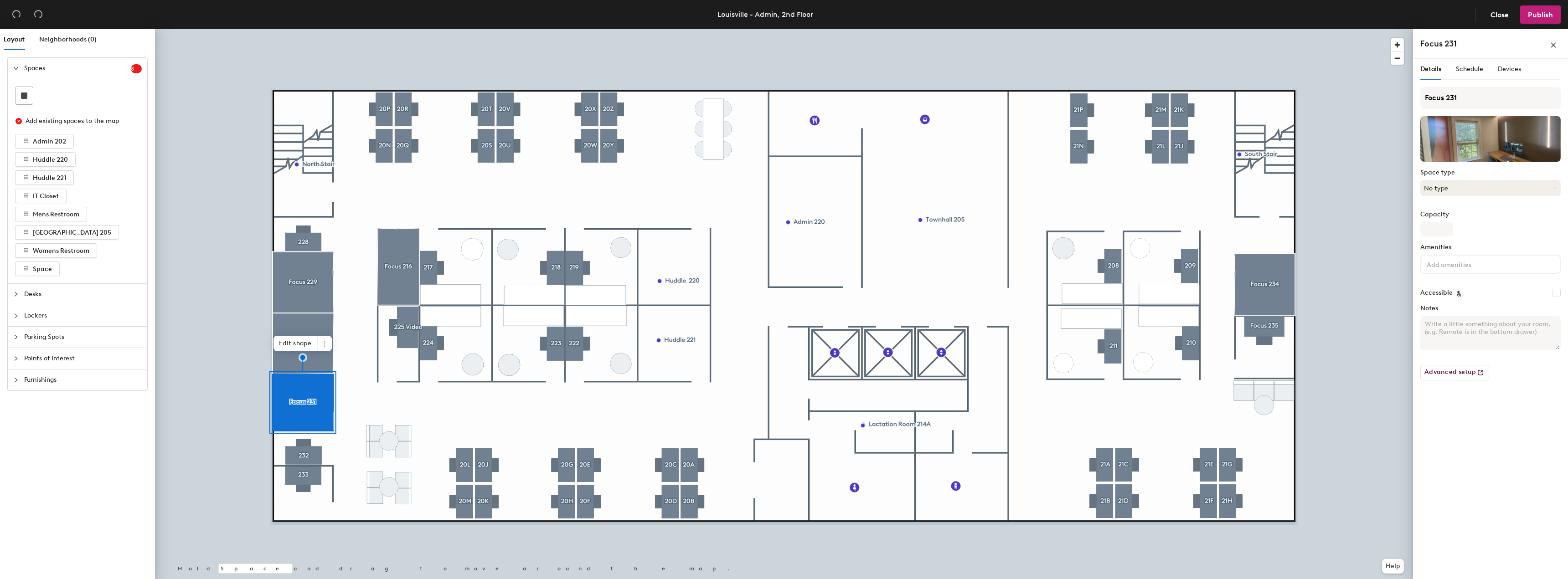
click at [1457, 190] on button "No type" at bounding box center [1490, 188] width 140 height 16
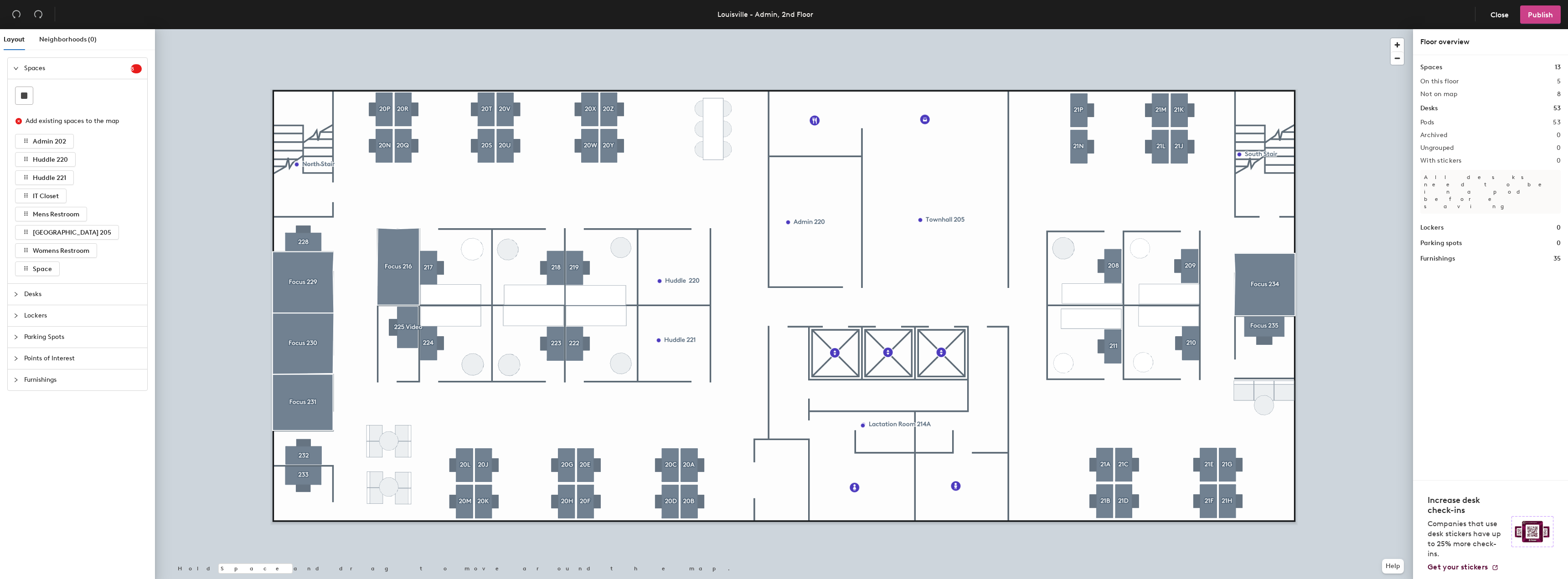
click at [1538, 14] on span "Publish" at bounding box center [1540, 14] width 25 height 8
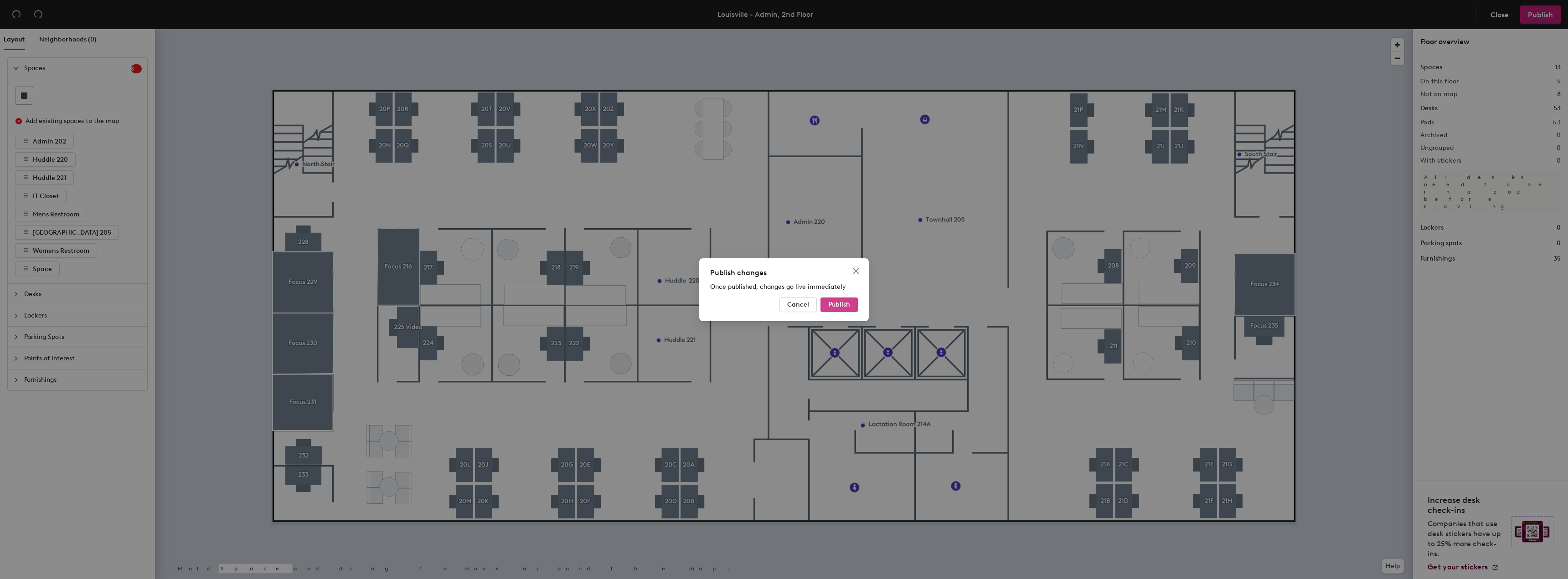
click at [838, 302] on span "Publish" at bounding box center [839, 305] width 22 height 8
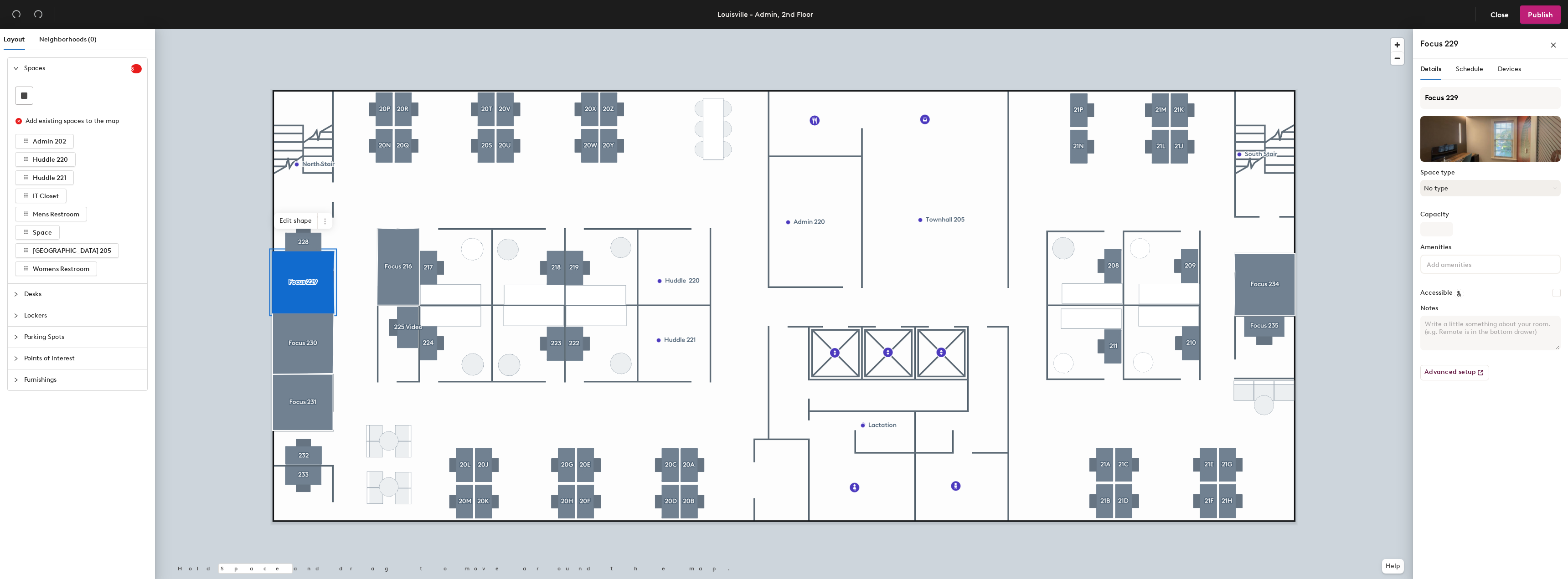
click at [1468, 187] on button "No type" at bounding box center [1490, 188] width 140 height 16
click at [1463, 69] on span "Schedule" at bounding box center [1469, 69] width 27 height 8
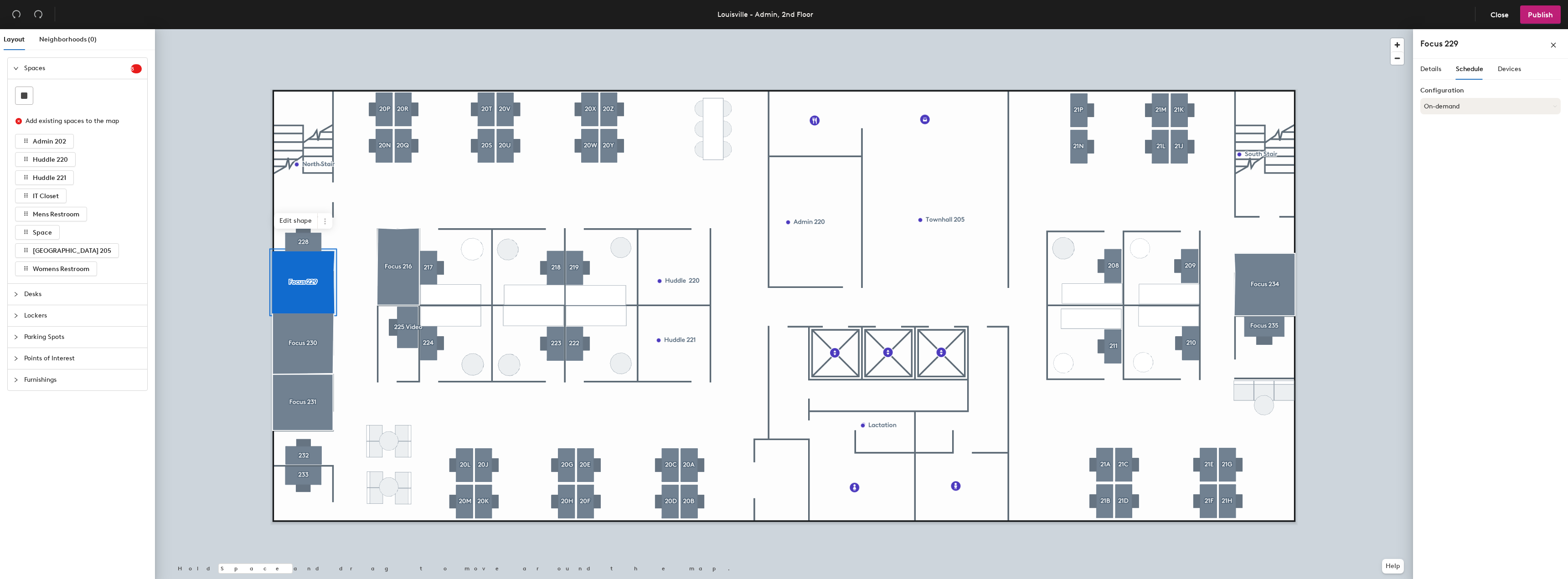
click at [1494, 106] on button "On-demand" at bounding box center [1490, 105] width 140 height 16
click at [1444, 142] on div "Scheduled" at bounding box center [1490, 142] width 140 height 14
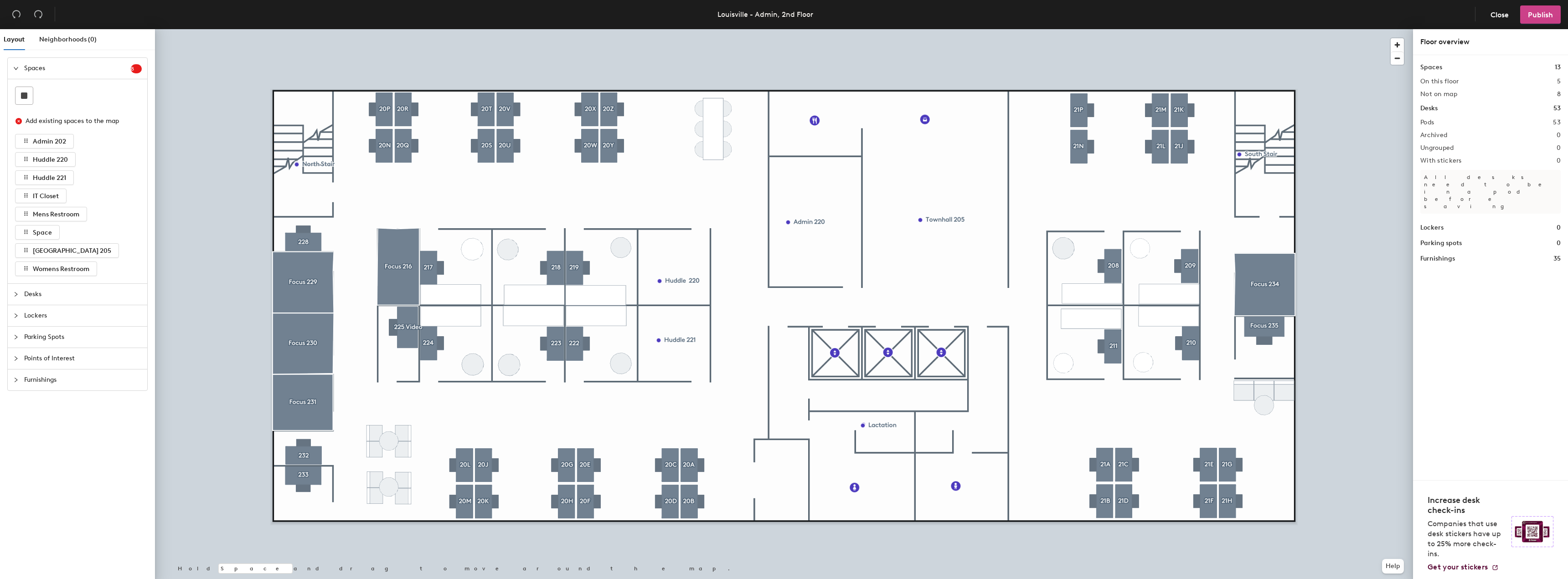
click at [1540, 15] on span "Publish" at bounding box center [1540, 14] width 25 height 8
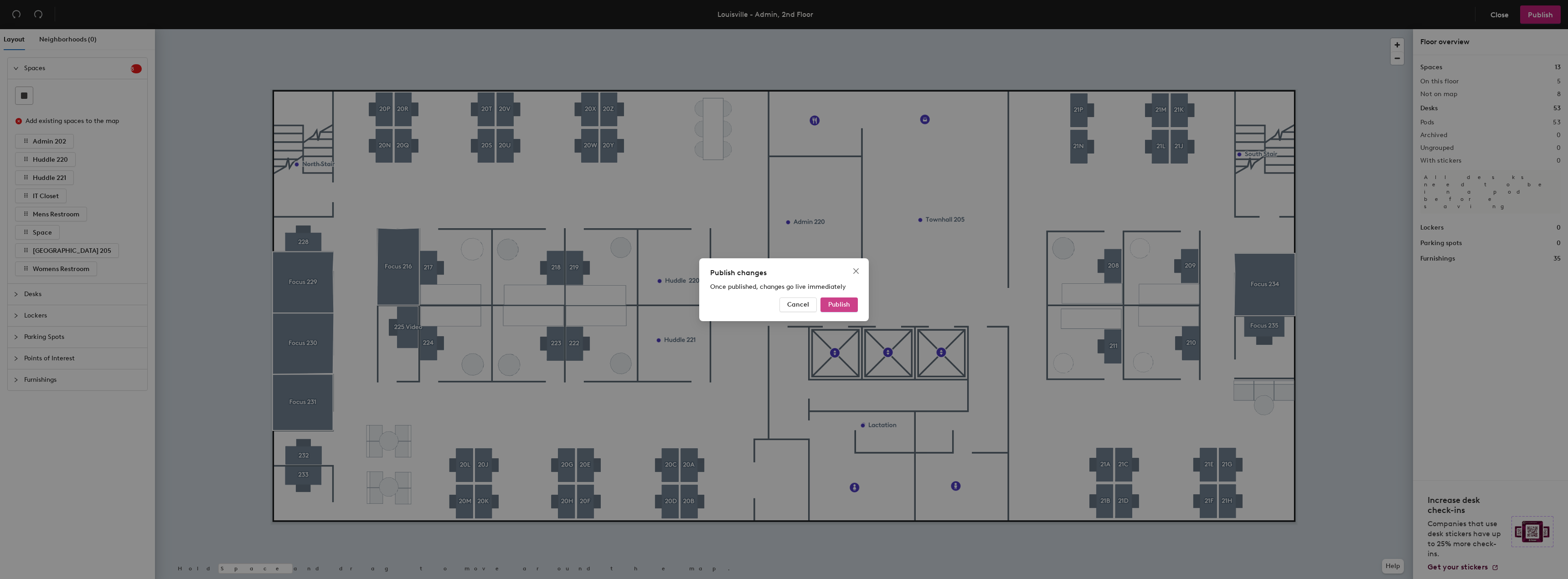
click at [840, 306] on span "Publish" at bounding box center [839, 305] width 22 height 8
